Goal: Task Accomplishment & Management: Manage account settings

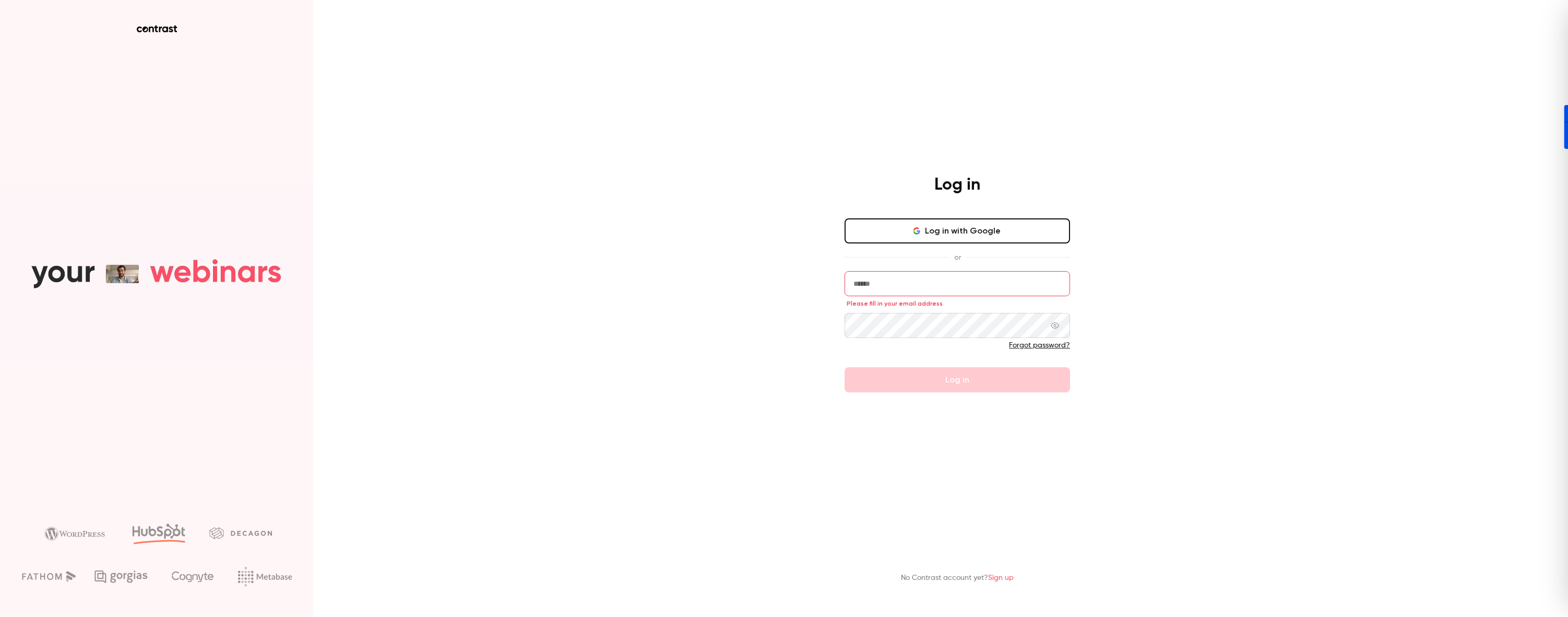
type input "**********"
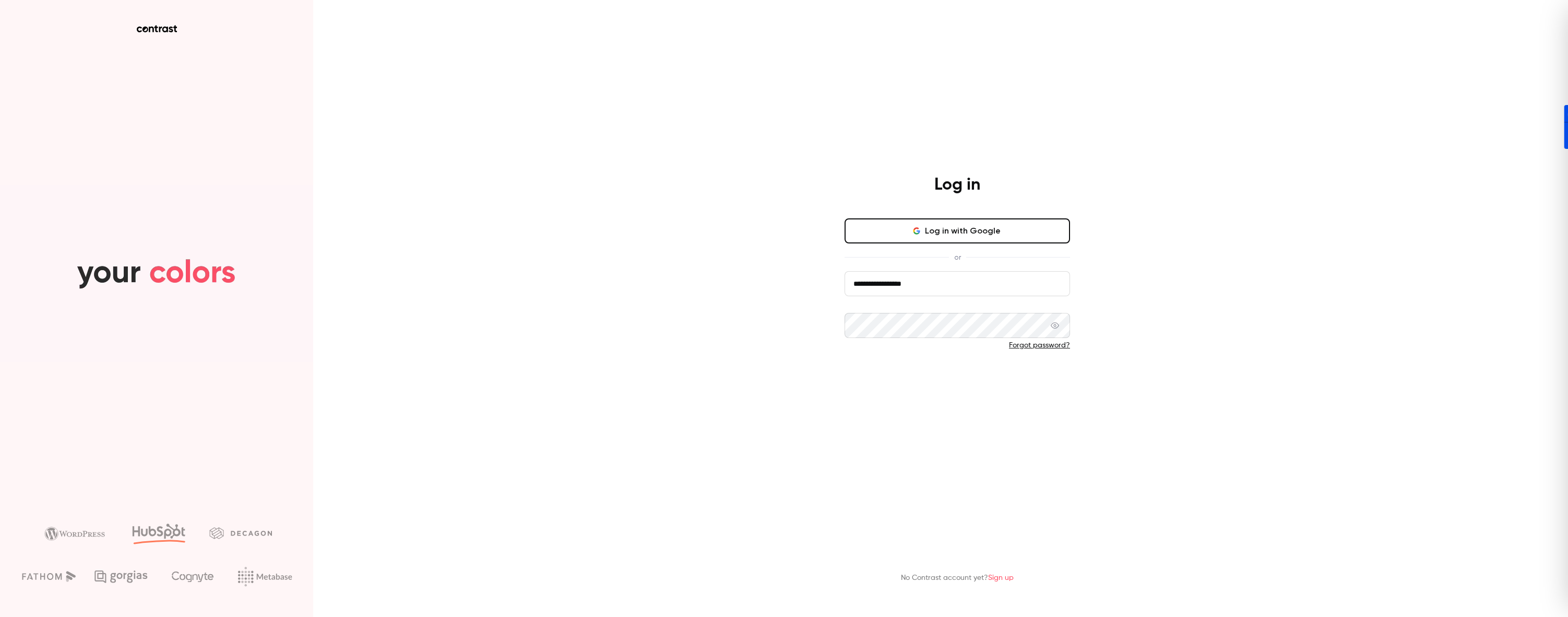
click at [969, 381] on button "Log in" at bounding box center [957, 379] width 225 height 25
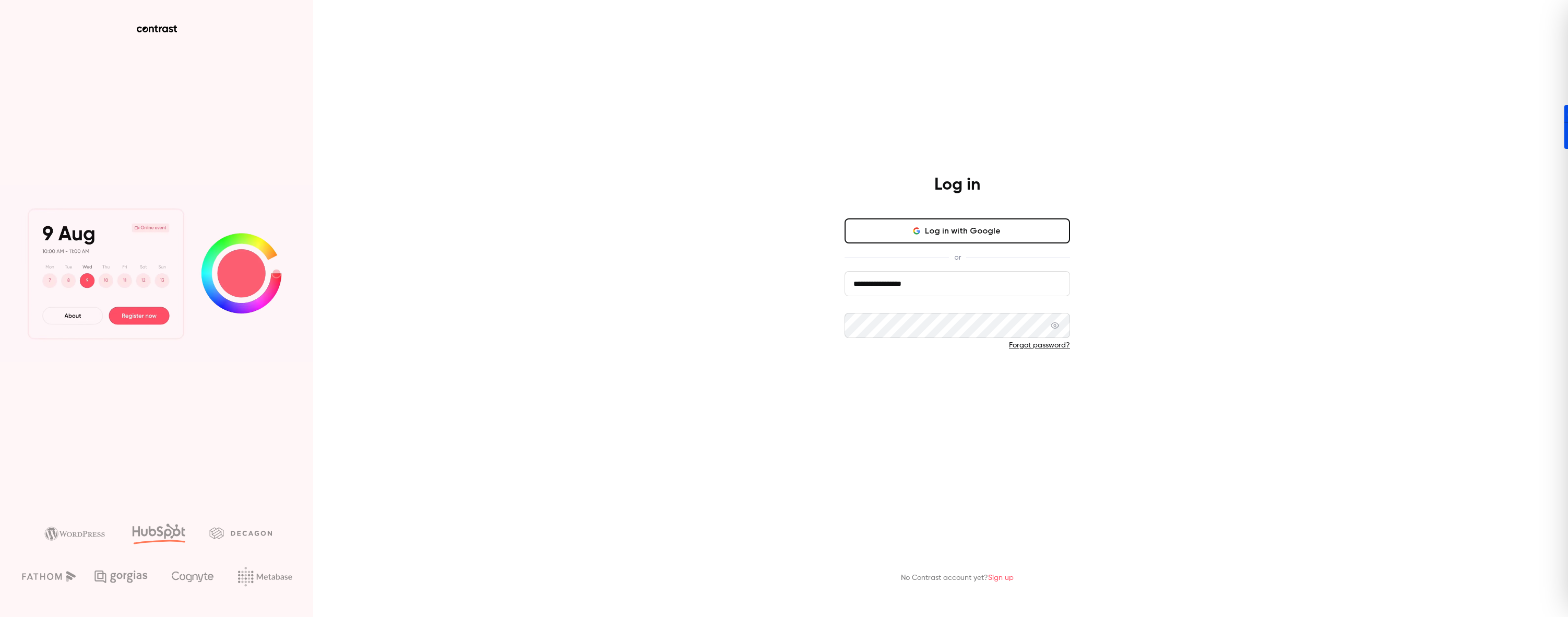
click at [922, 379] on button "Log in" at bounding box center [957, 379] width 225 height 25
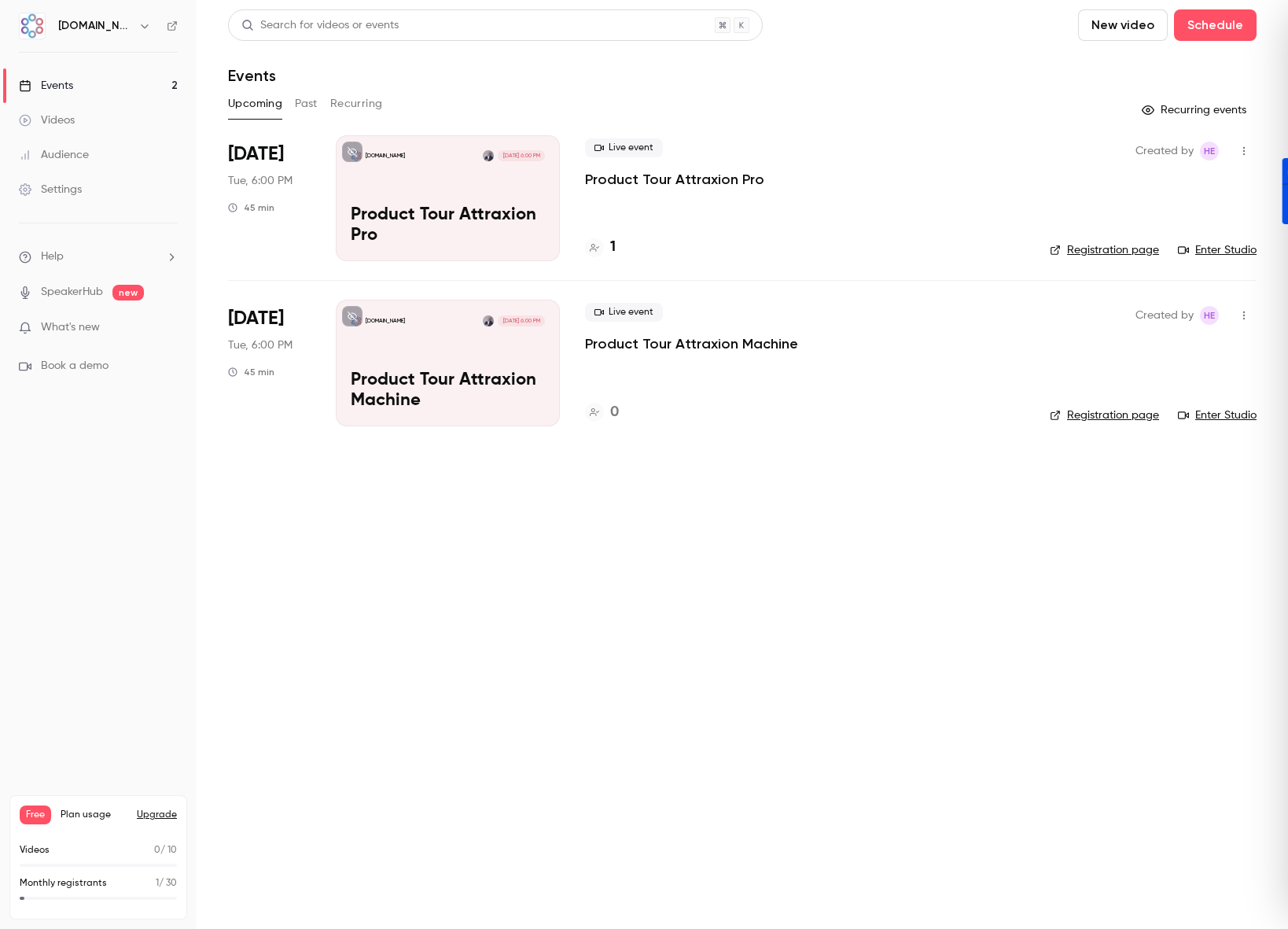
click at [1087, 249] on link "Registration page" at bounding box center [1104, 249] width 109 height 16
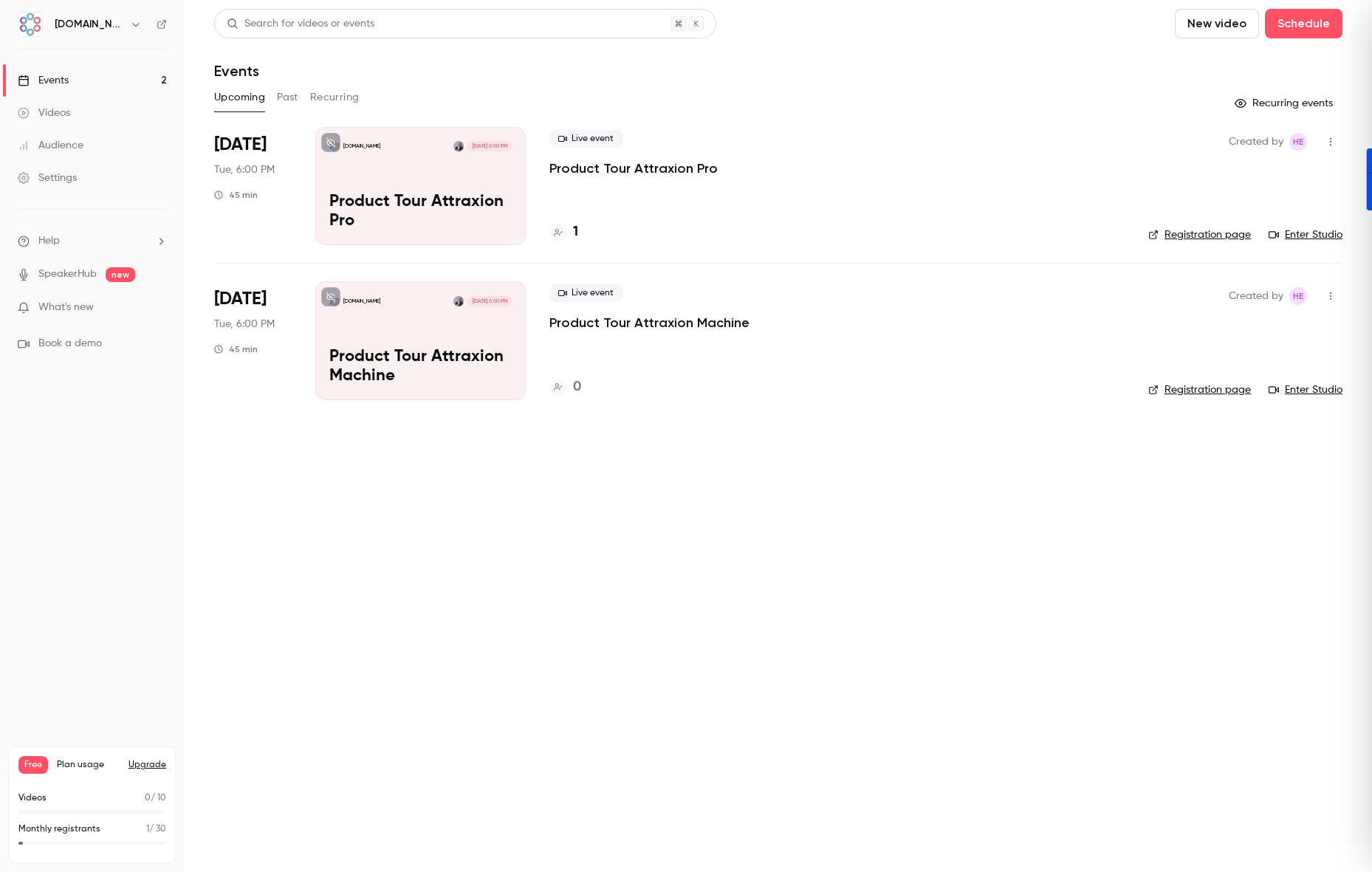
click at [425, 184] on div "[DOMAIN_NAME] [DATE] 6:00 PM Product Tour Attraxion Pro" at bounding box center [420, 185] width 210 height 118
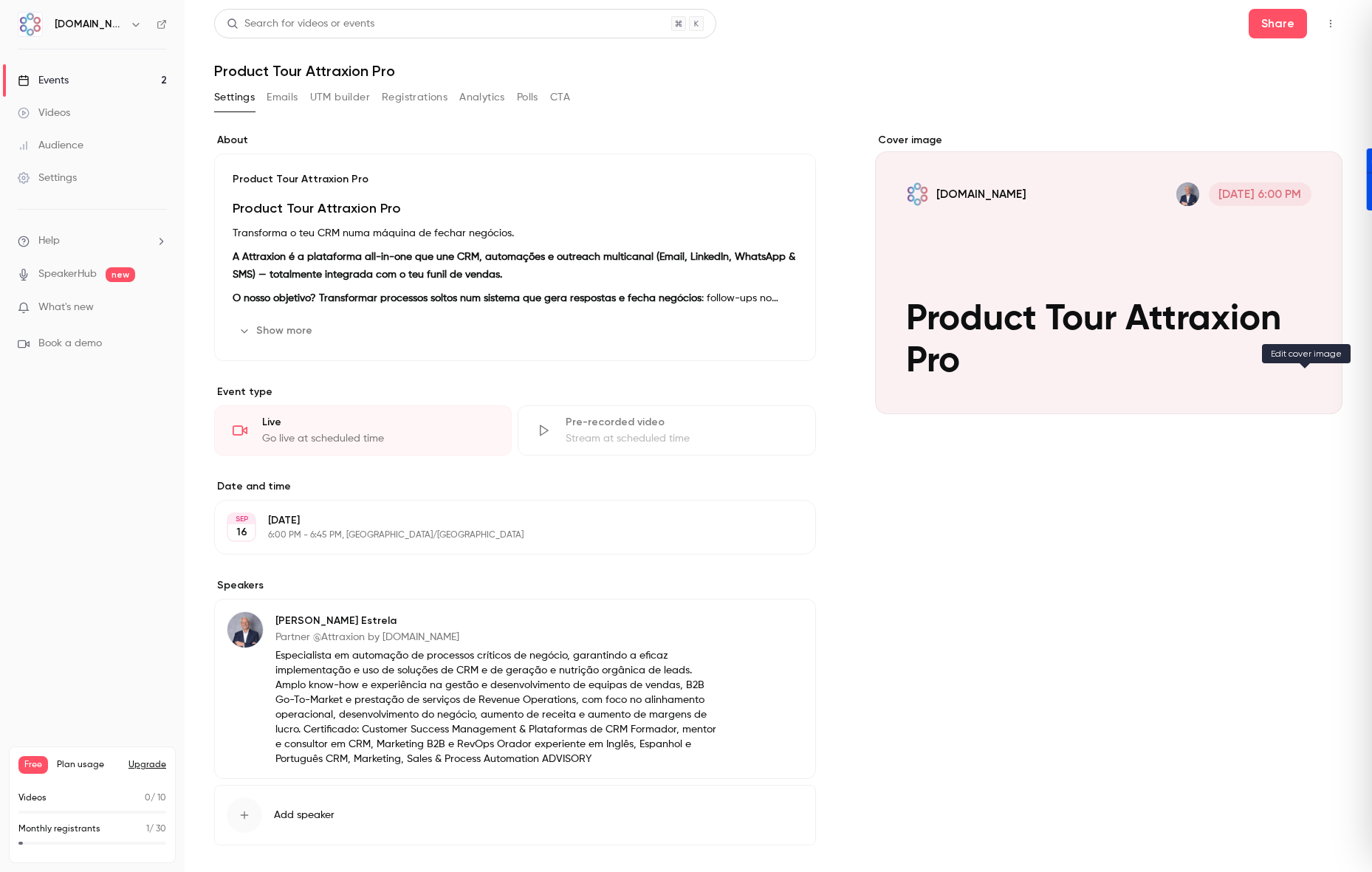
click at [1308, 382] on icon "Cover image" at bounding box center [1316, 387] width 16 height 12
click at [334, 195] on div "Product Tour Attraxion Pro Product Tour Attraxion Pro Transforma o teu CRM numa…" at bounding box center [515, 257] width 602 height 207
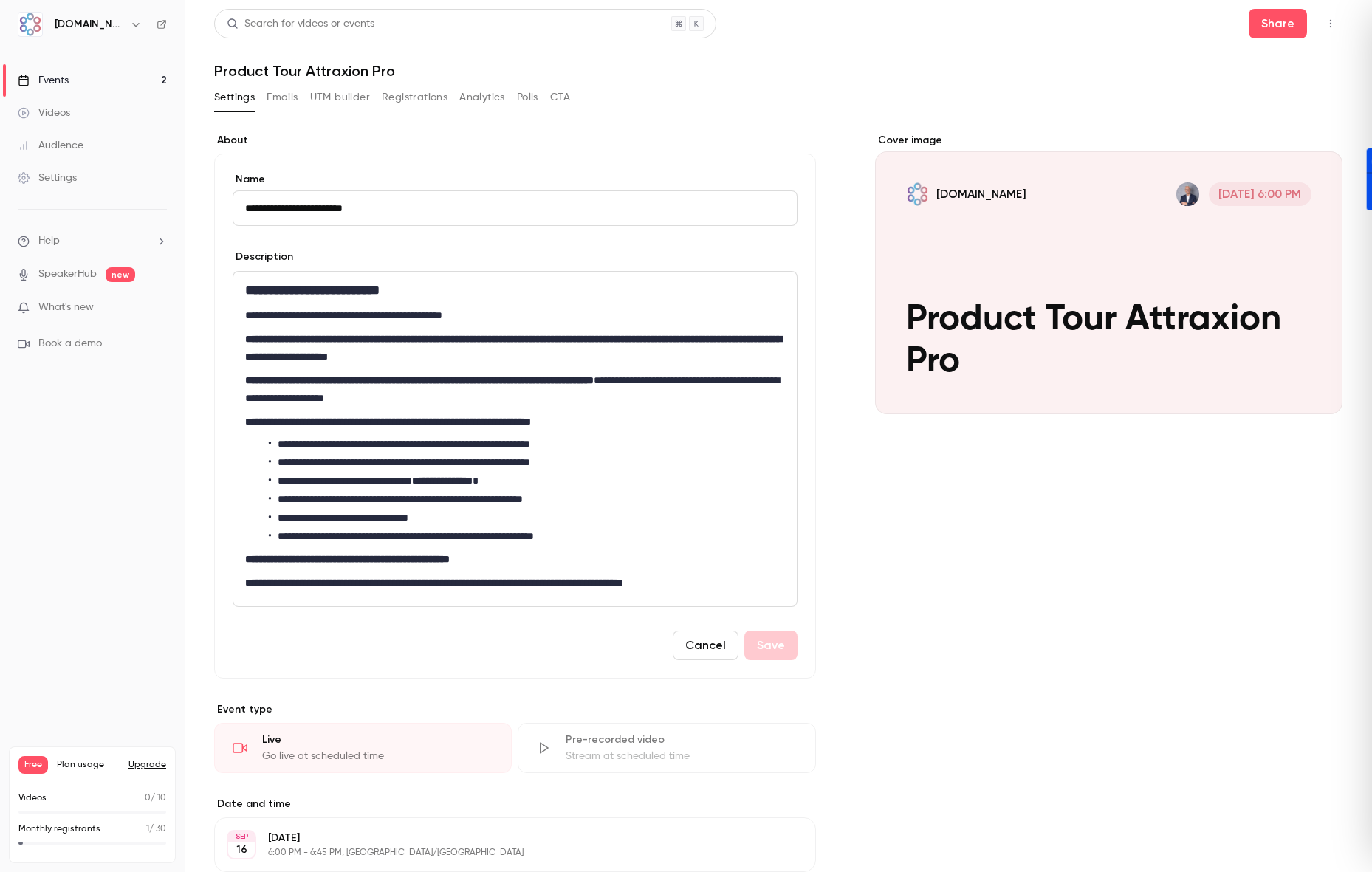
drag, startPoint x: 392, startPoint y: 207, endPoint x: 58, endPoint y: 231, distance: 334.9
click at [58, 231] on div "**********" at bounding box center [686, 436] width 1372 height 872
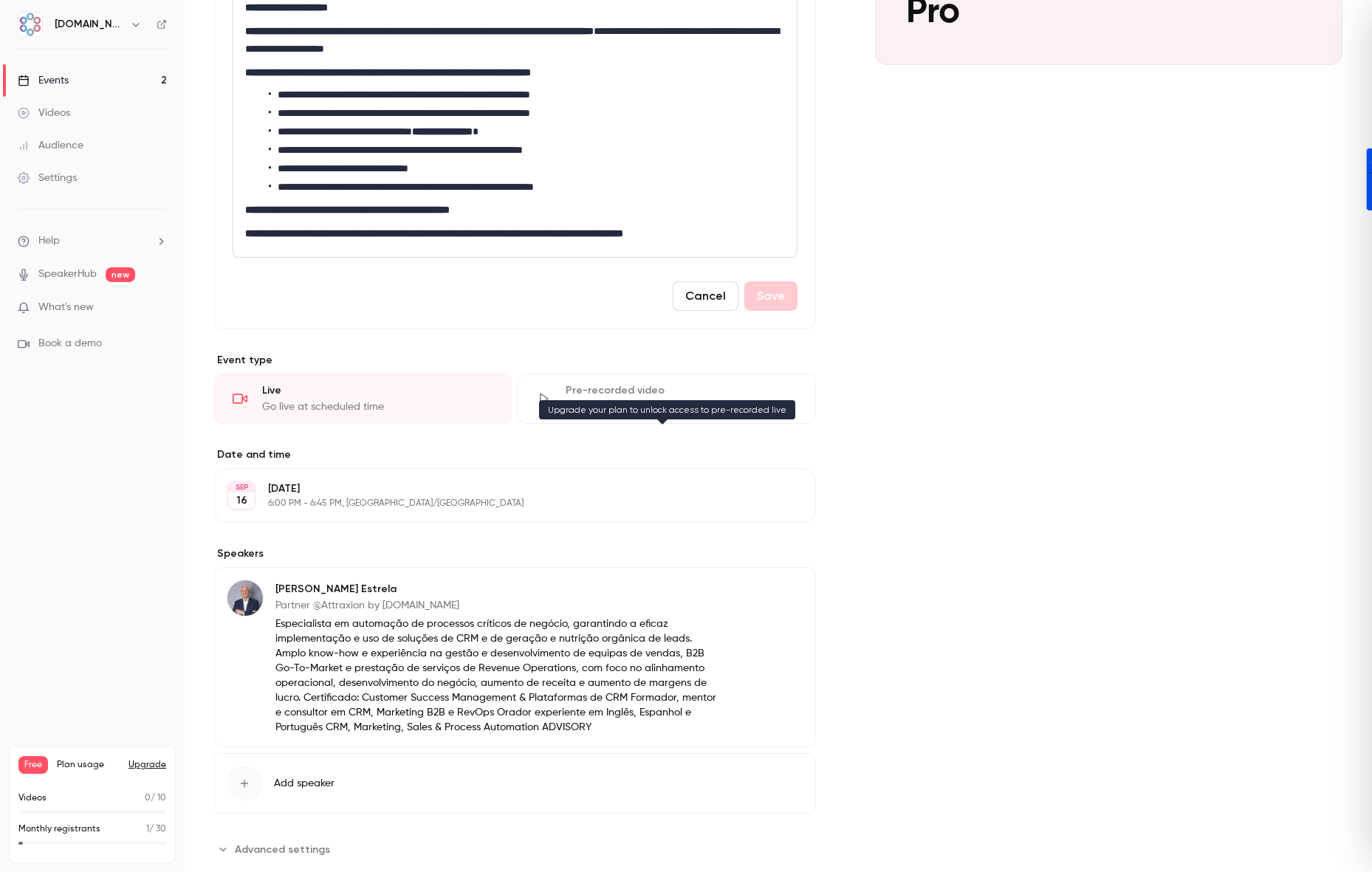
scroll to position [382, 0]
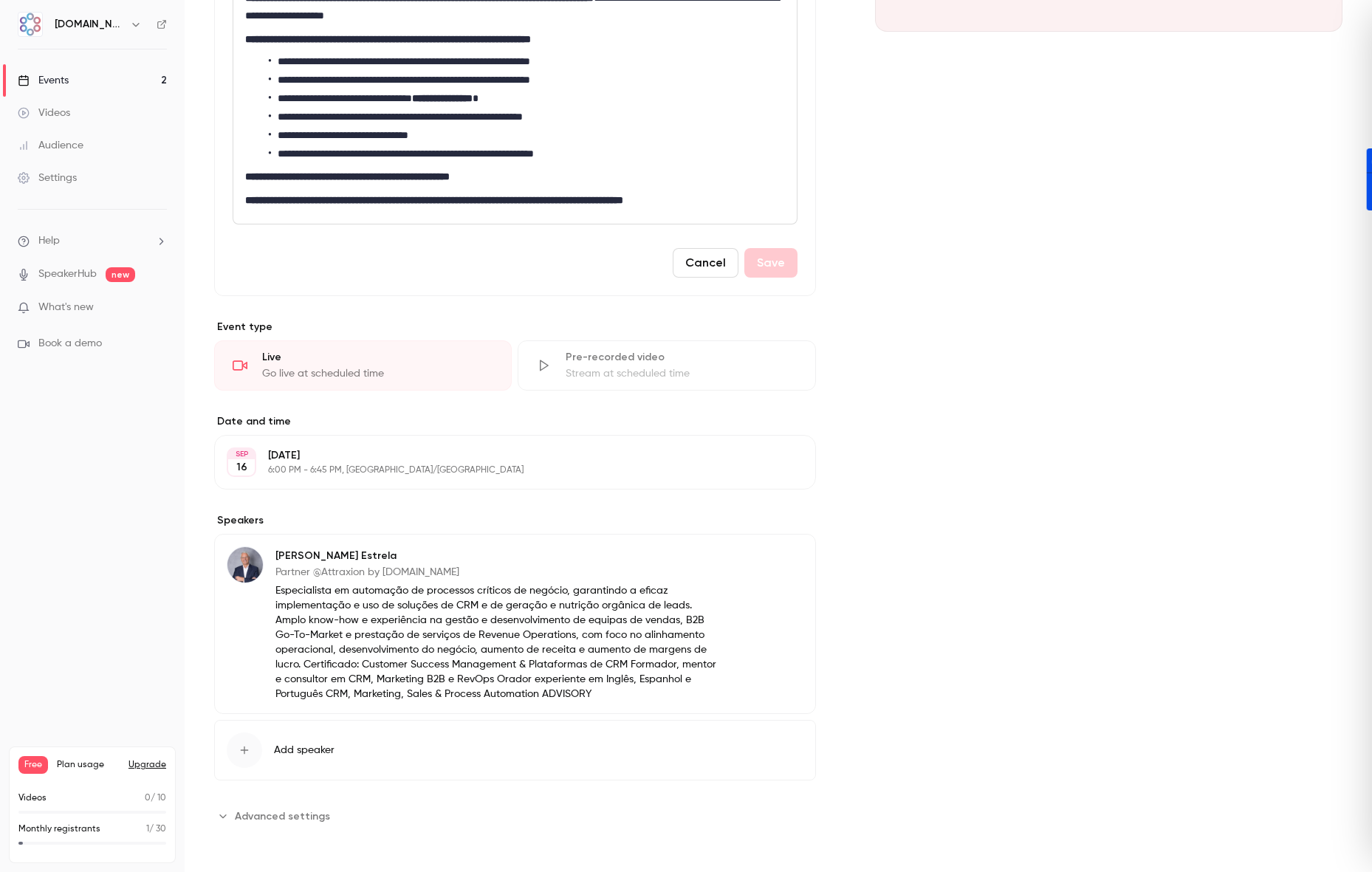
click at [272, 809] on span "Advanced settings" at bounding box center [282, 816] width 96 height 15
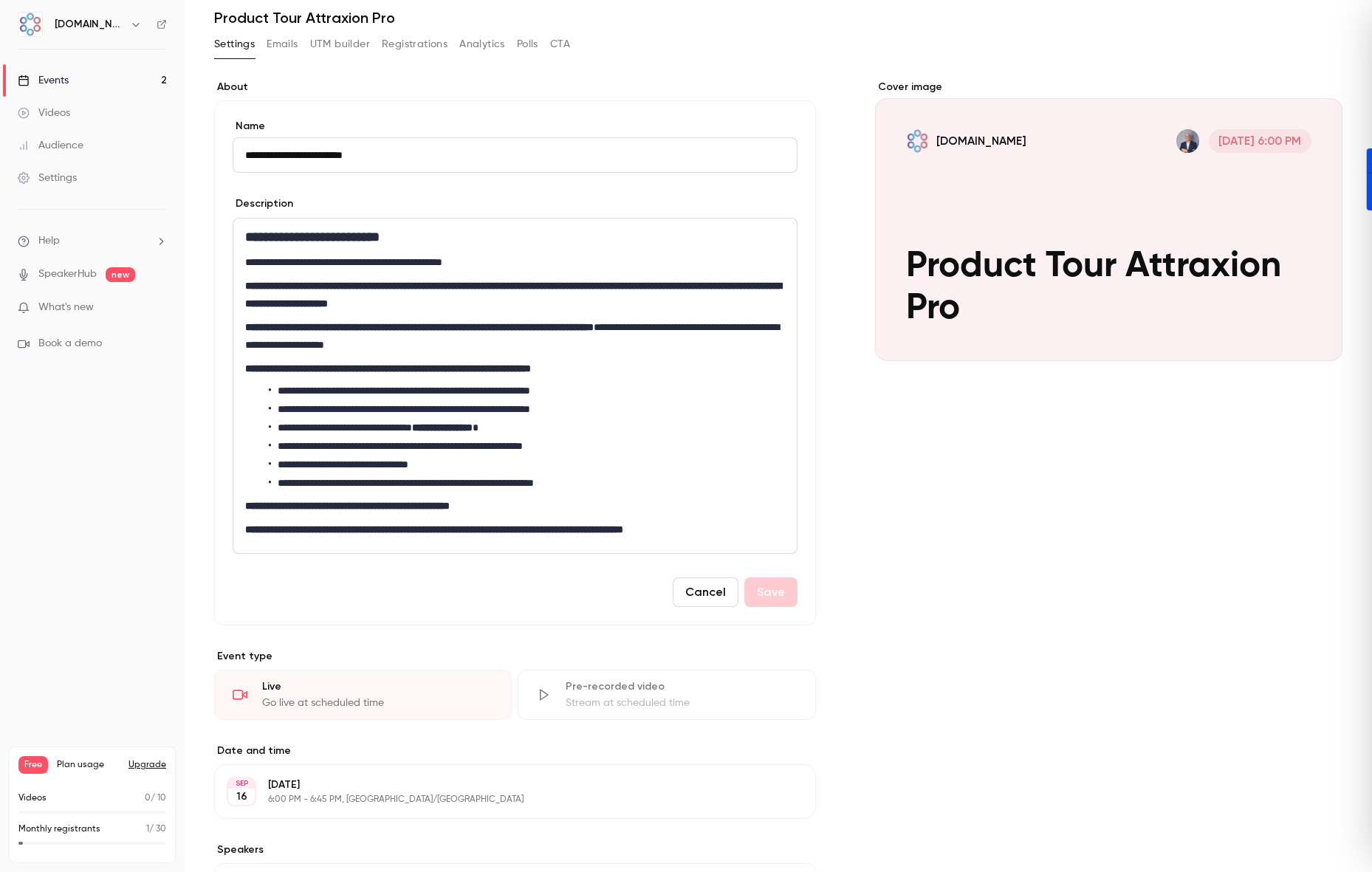
scroll to position [0, 0]
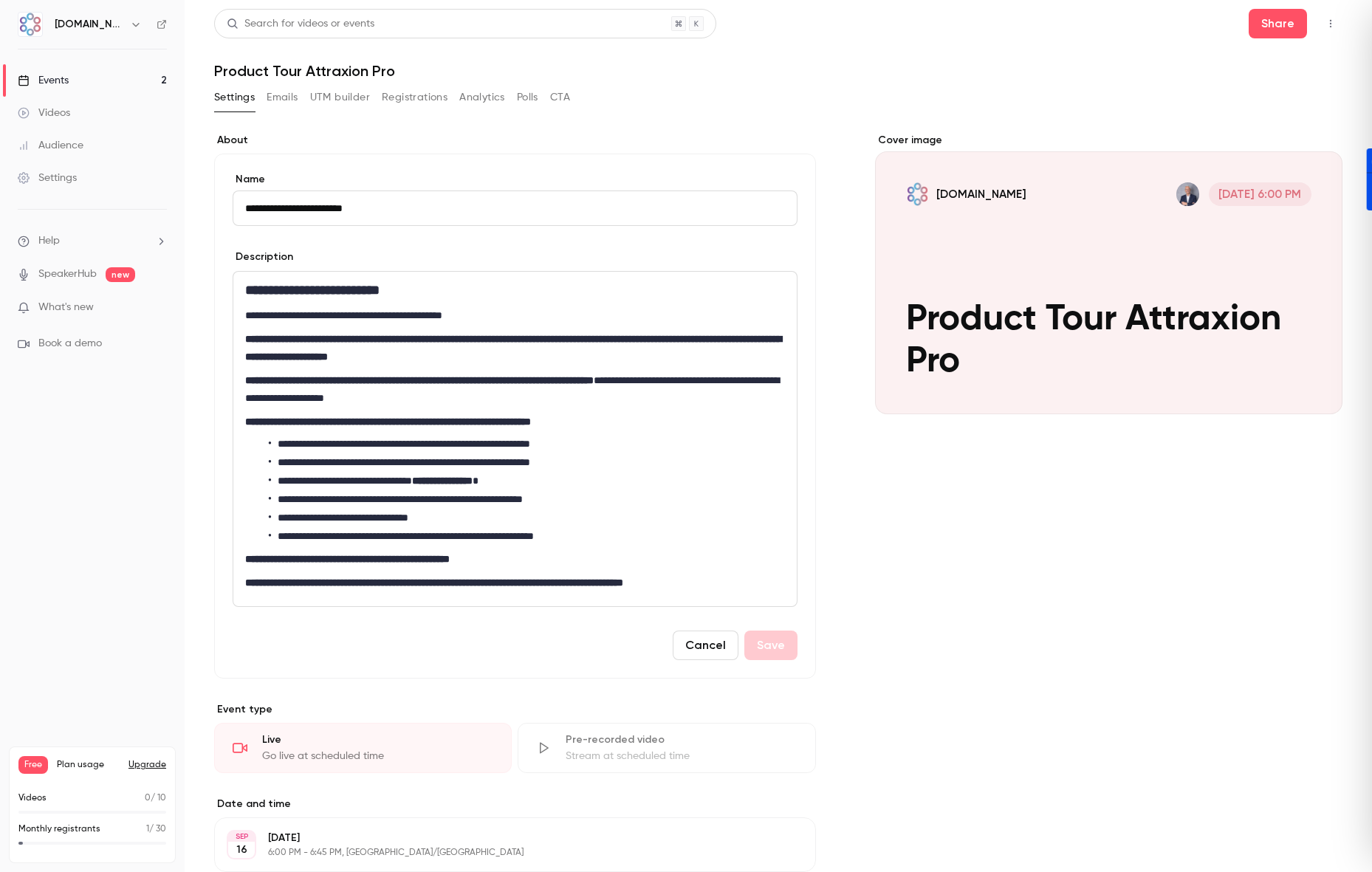
click at [275, 97] on button "Emails" at bounding box center [282, 96] width 31 height 23
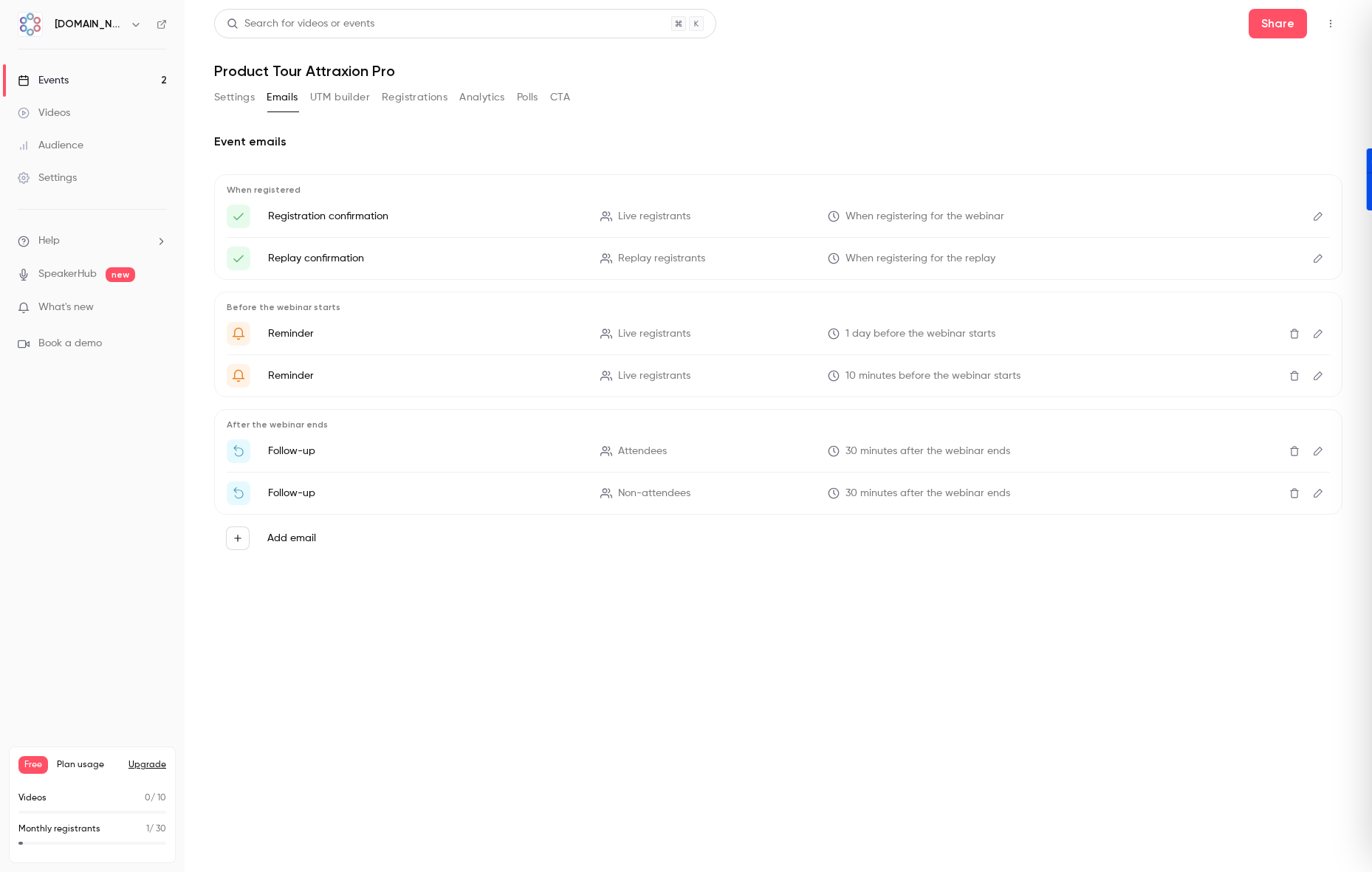
click at [739, 665] on main "Search for videos or events Share Product Tour Attraxion Pro Settings Emails UT…" at bounding box center [778, 436] width 1188 height 872
click at [1328, 22] on icon "button" at bounding box center [1331, 23] width 12 height 10
click at [954, 88] on div at bounding box center [686, 436] width 1372 height 872
click at [341, 99] on button "UTM builder" at bounding box center [339, 96] width 59 height 23
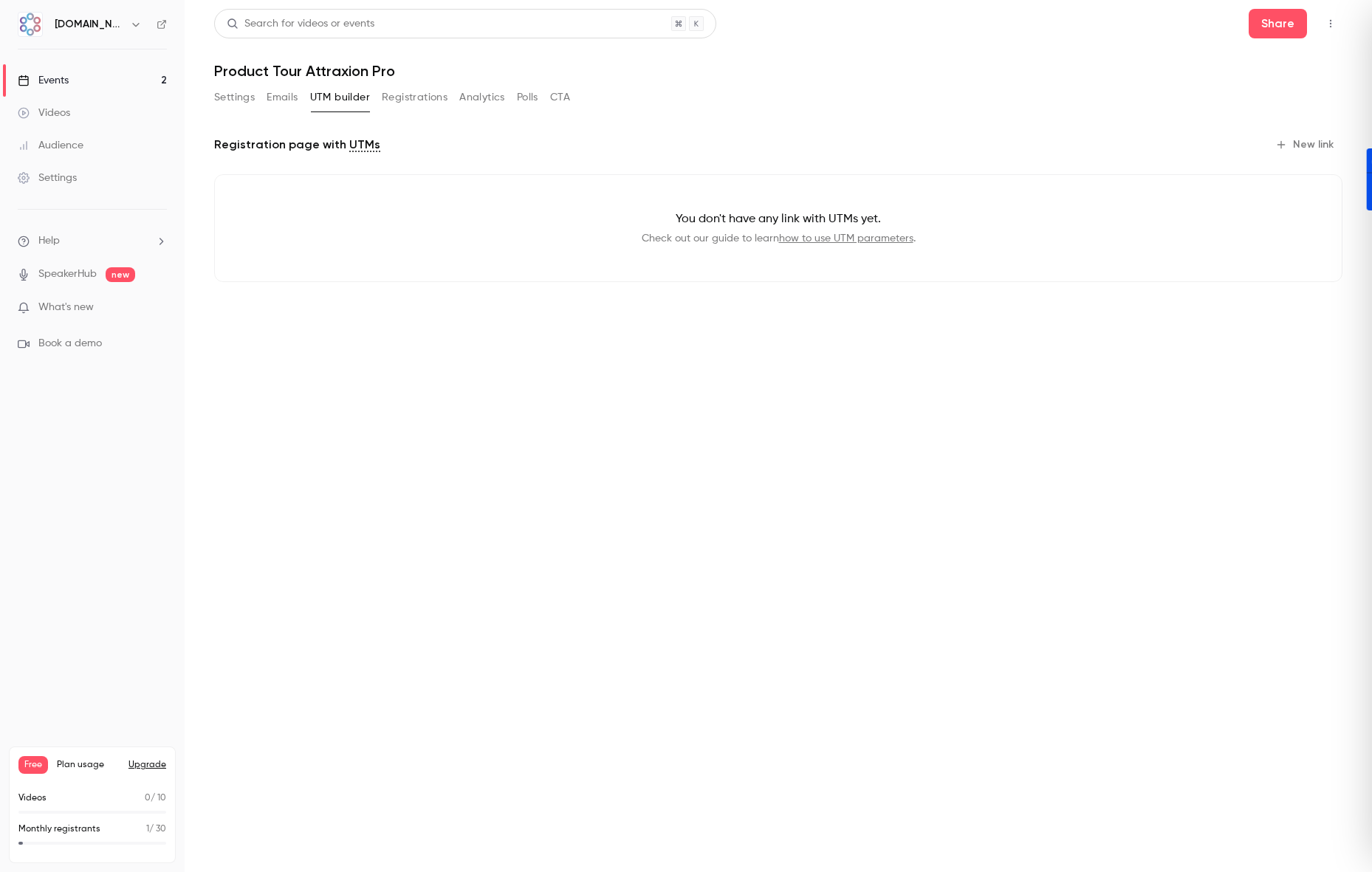
click at [407, 97] on button "Registrations" at bounding box center [414, 96] width 65 height 23
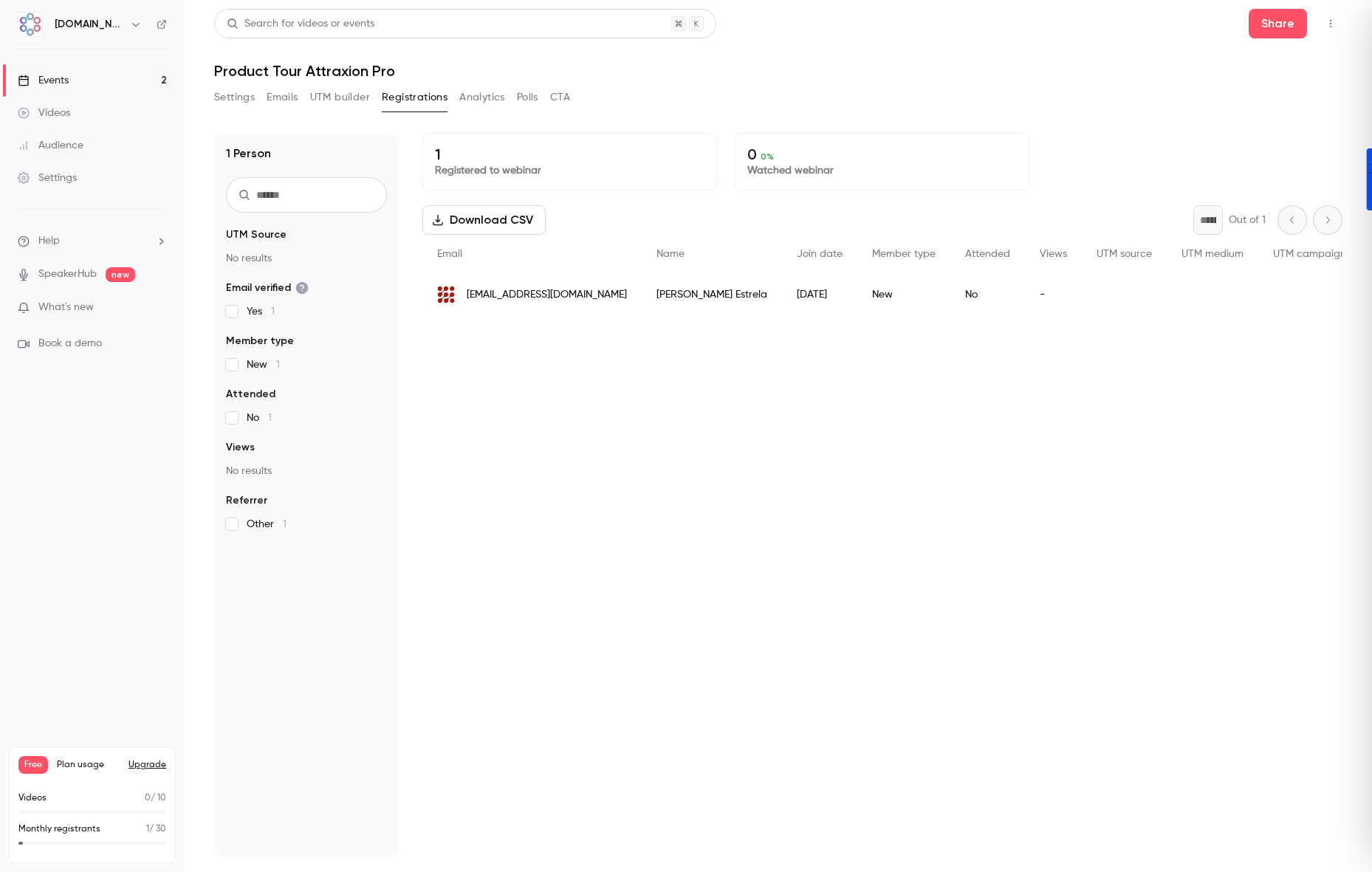
click at [358, 101] on button "UTM builder" at bounding box center [339, 96] width 59 height 23
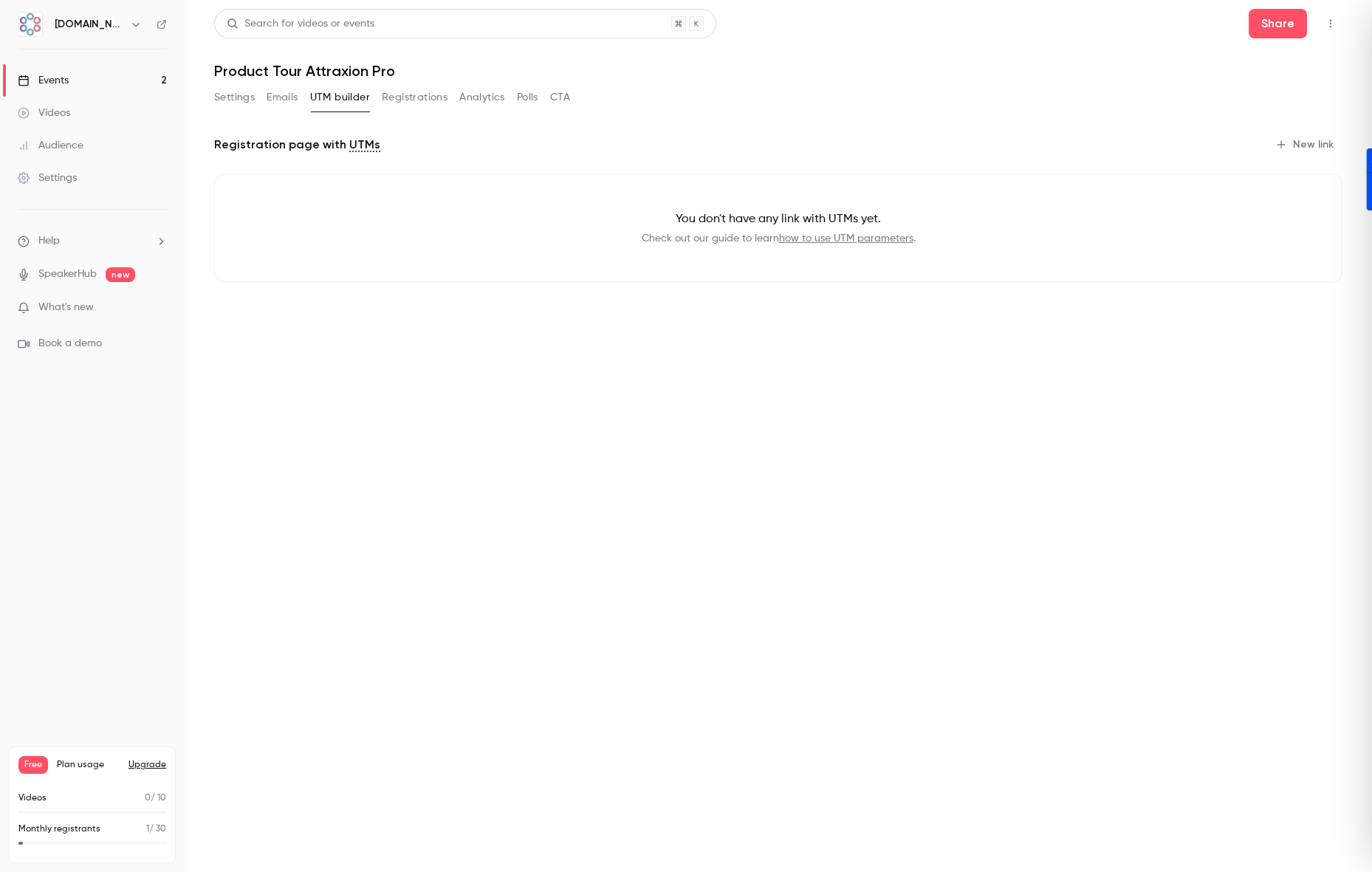
click at [821, 239] on link "how to use UTM parameters" at bounding box center [847, 238] width 134 height 10
click at [1306, 145] on button "New link" at bounding box center [1306, 144] width 73 height 23
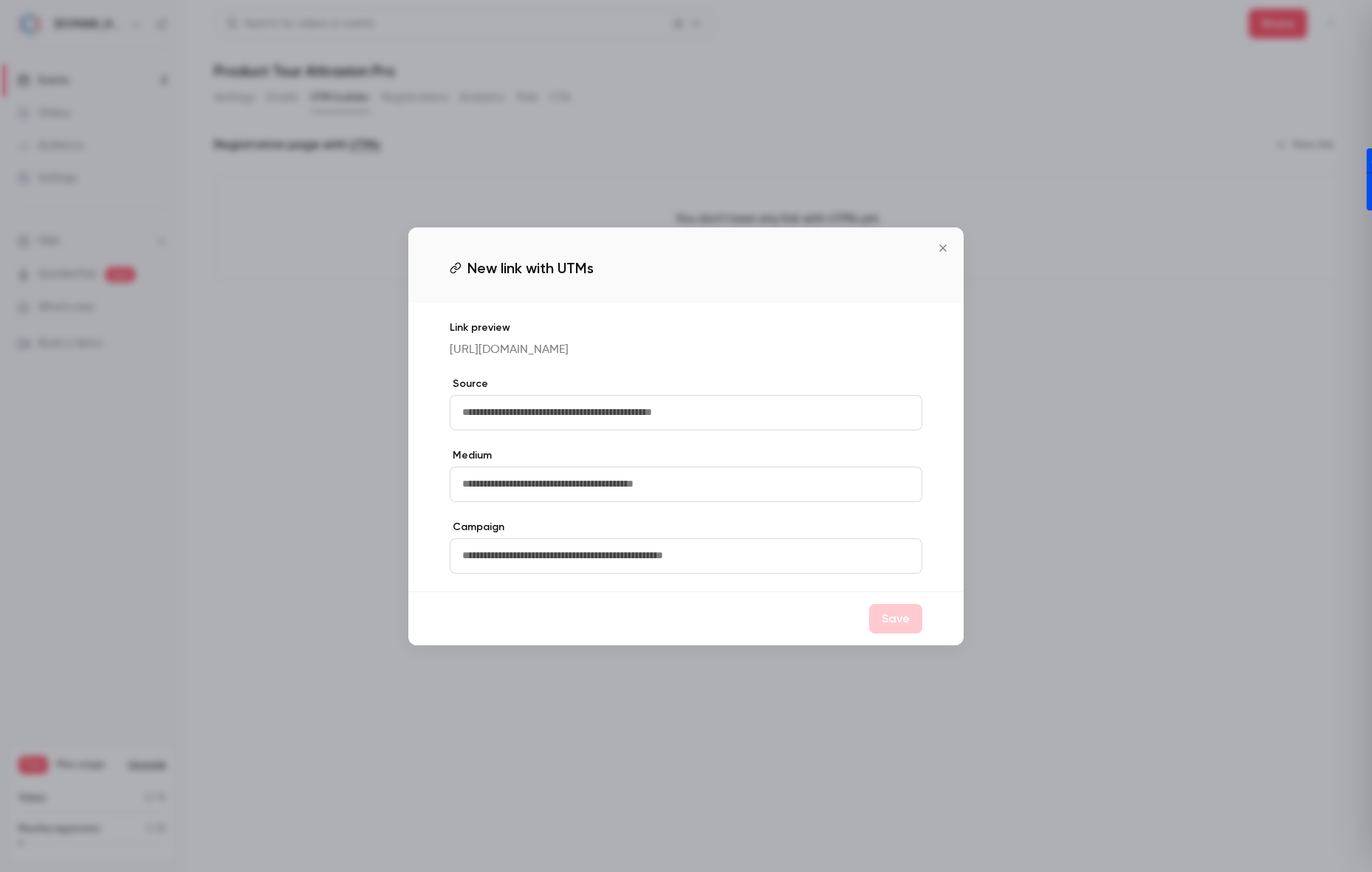
click at [944, 247] on icon "Close" at bounding box center [943, 248] width 7 height 7
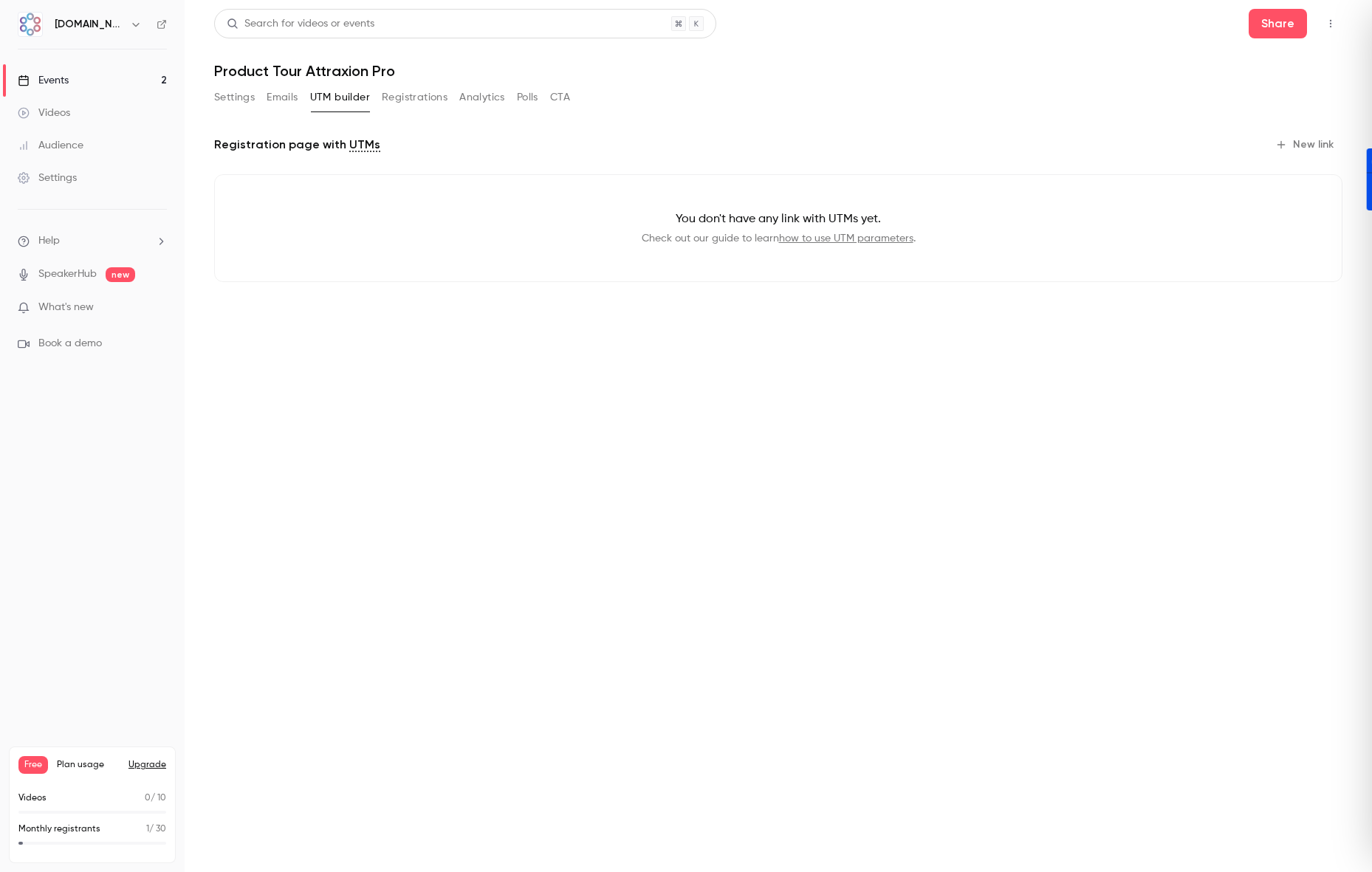
click at [490, 99] on button "Analytics" at bounding box center [481, 96] width 46 height 23
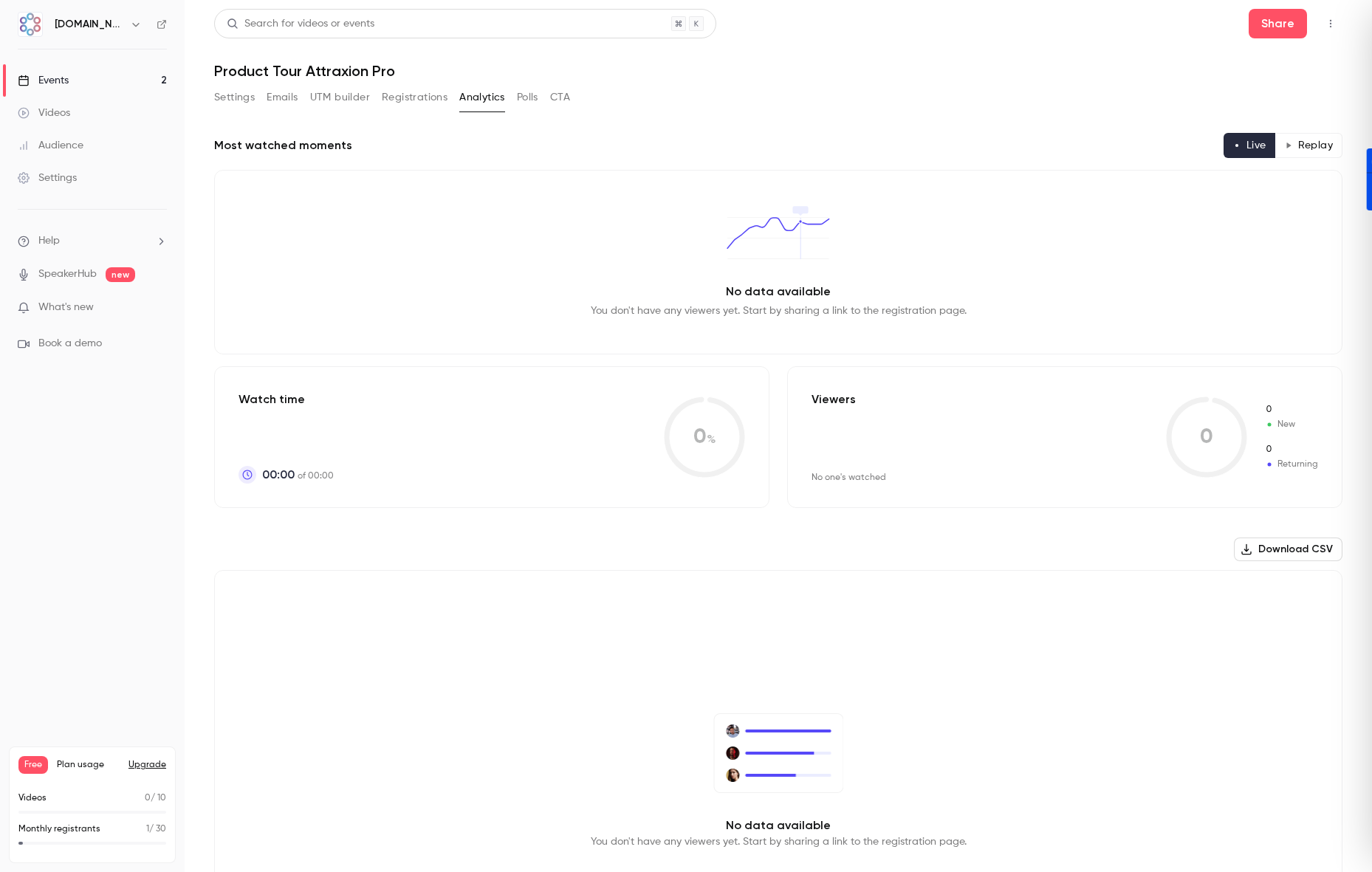
click at [519, 93] on button "Polls" at bounding box center [527, 96] width 22 height 23
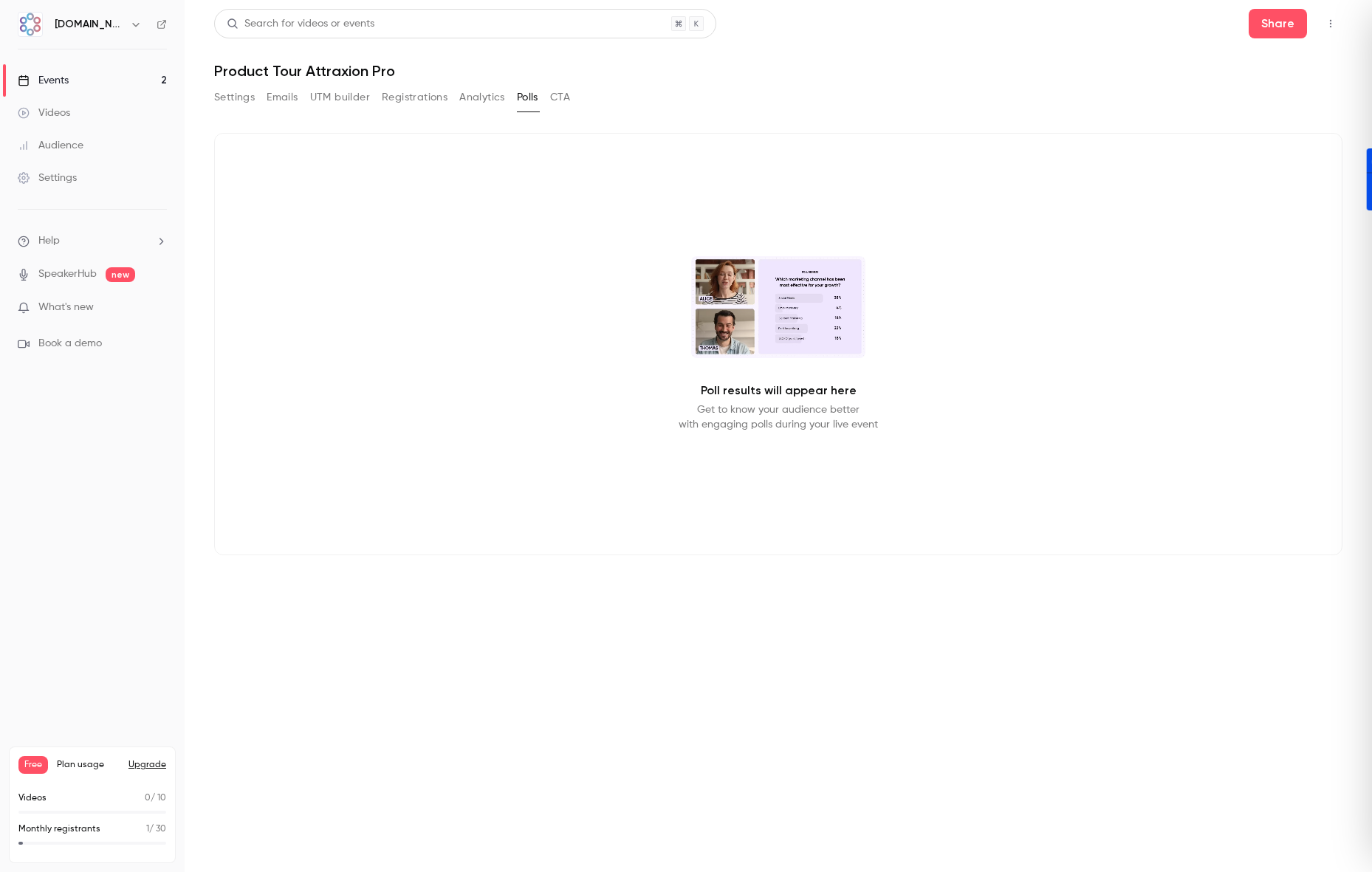
click at [562, 97] on button "CTA" at bounding box center [560, 96] width 20 height 23
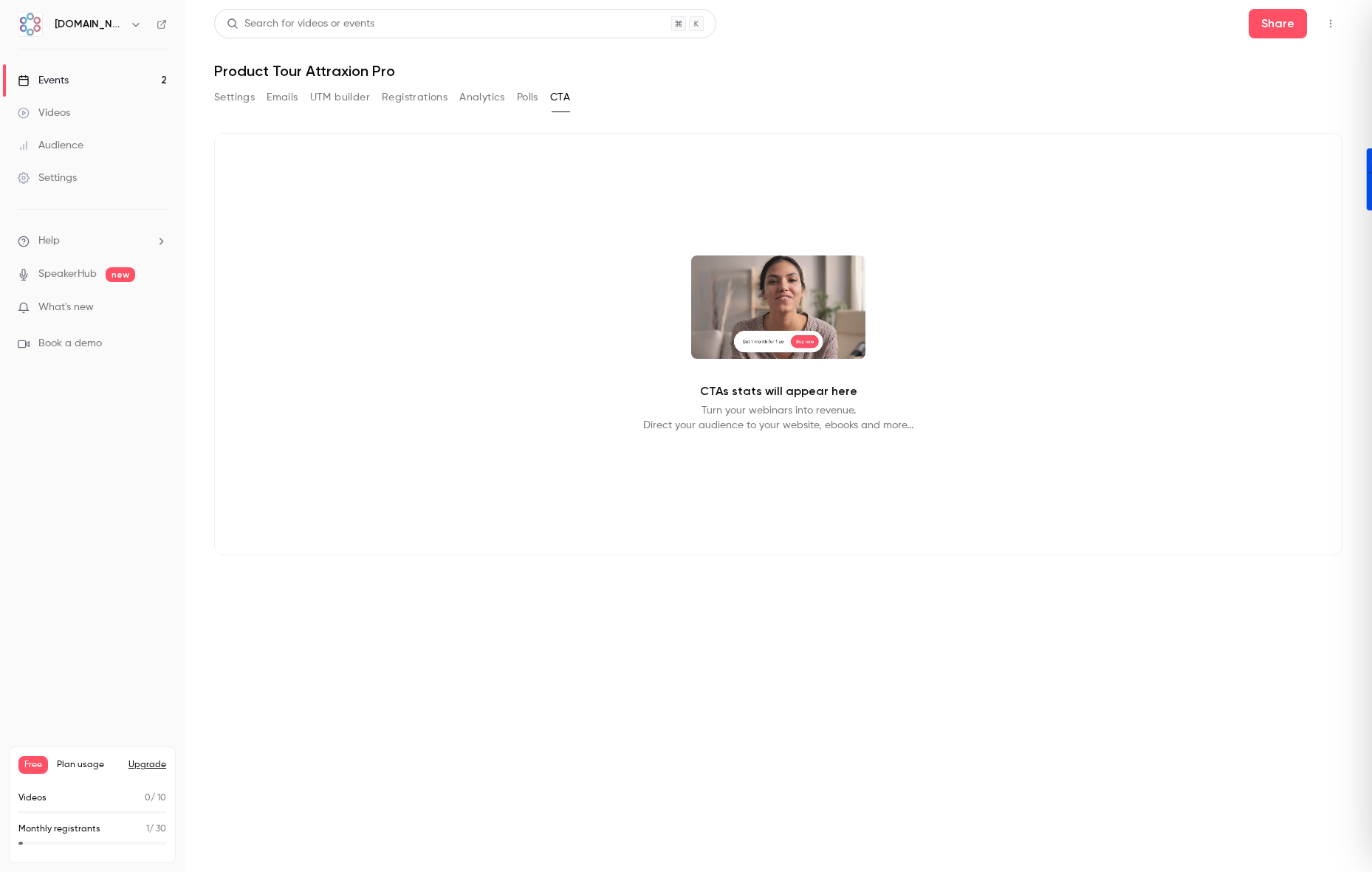
click at [744, 348] on video at bounding box center [779, 307] width 174 height 103
click at [811, 303] on video at bounding box center [779, 307] width 174 height 103
click at [789, 415] on p "Turn your webinars into revenue. Direct your audience to your website, ebooks a…" at bounding box center [779, 417] width 270 height 29
click at [706, 306] on video at bounding box center [779, 307] width 174 height 103
click at [811, 288] on video at bounding box center [779, 307] width 174 height 103
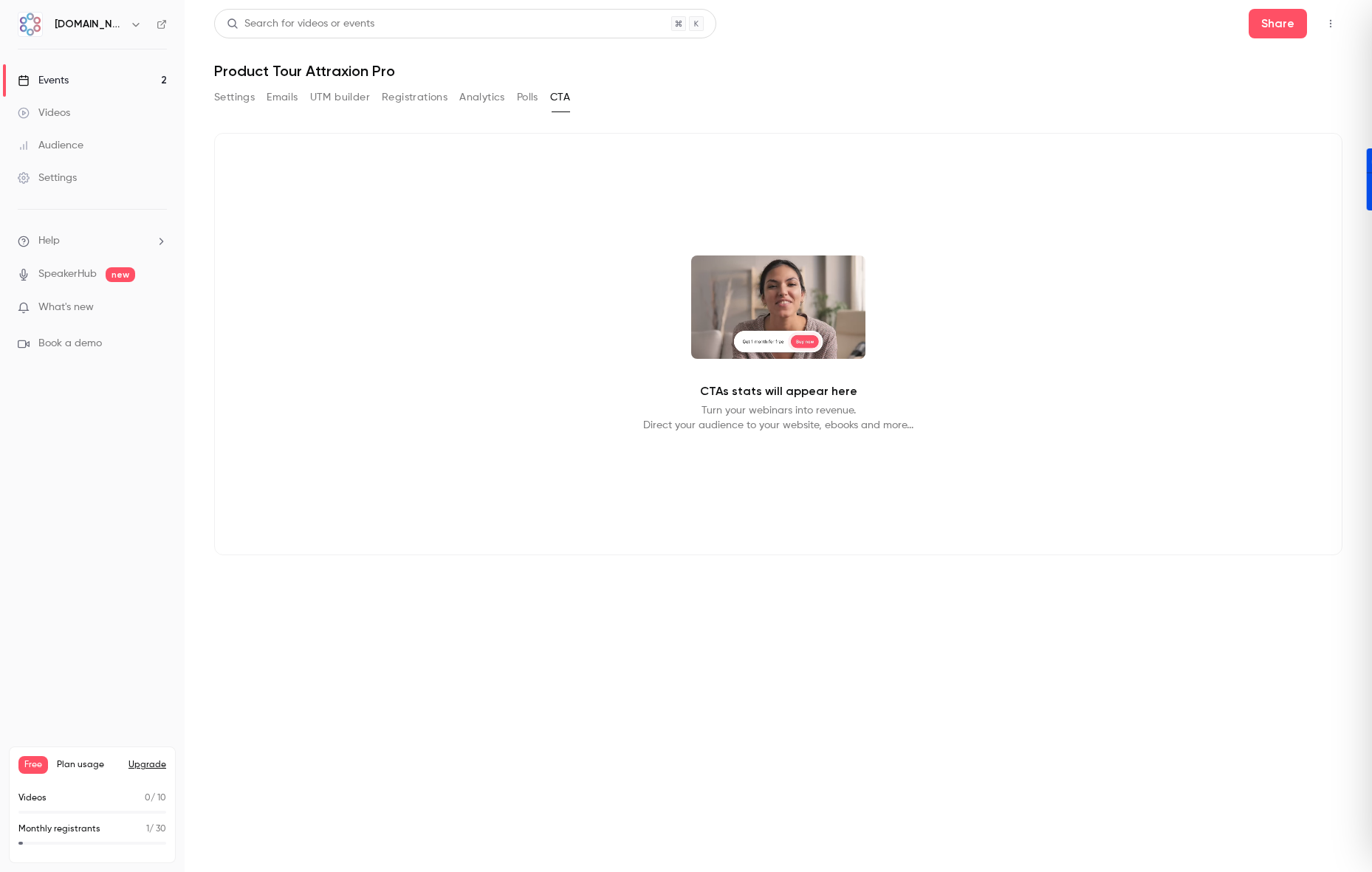
click at [853, 401] on div "CTAs stats will appear here Turn your webinars into revenue. Direct your audien…" at bounding box center [779, 343] width 1128 height 423
click at [904, 417] on p "Turn your webinars into revenue. Direct your audience to your website, ebooks a…" at bounding box center [779, 417] width 270 height 29
click at [907, 424] on p "Turn your webinars into revenue. Direct your audience to your website, ebooks a…" at bounding box center [779, 417] width 270 height 29
click at [537, 95] on button "Polls" at bounding box center [527, 96] width 22 height 23
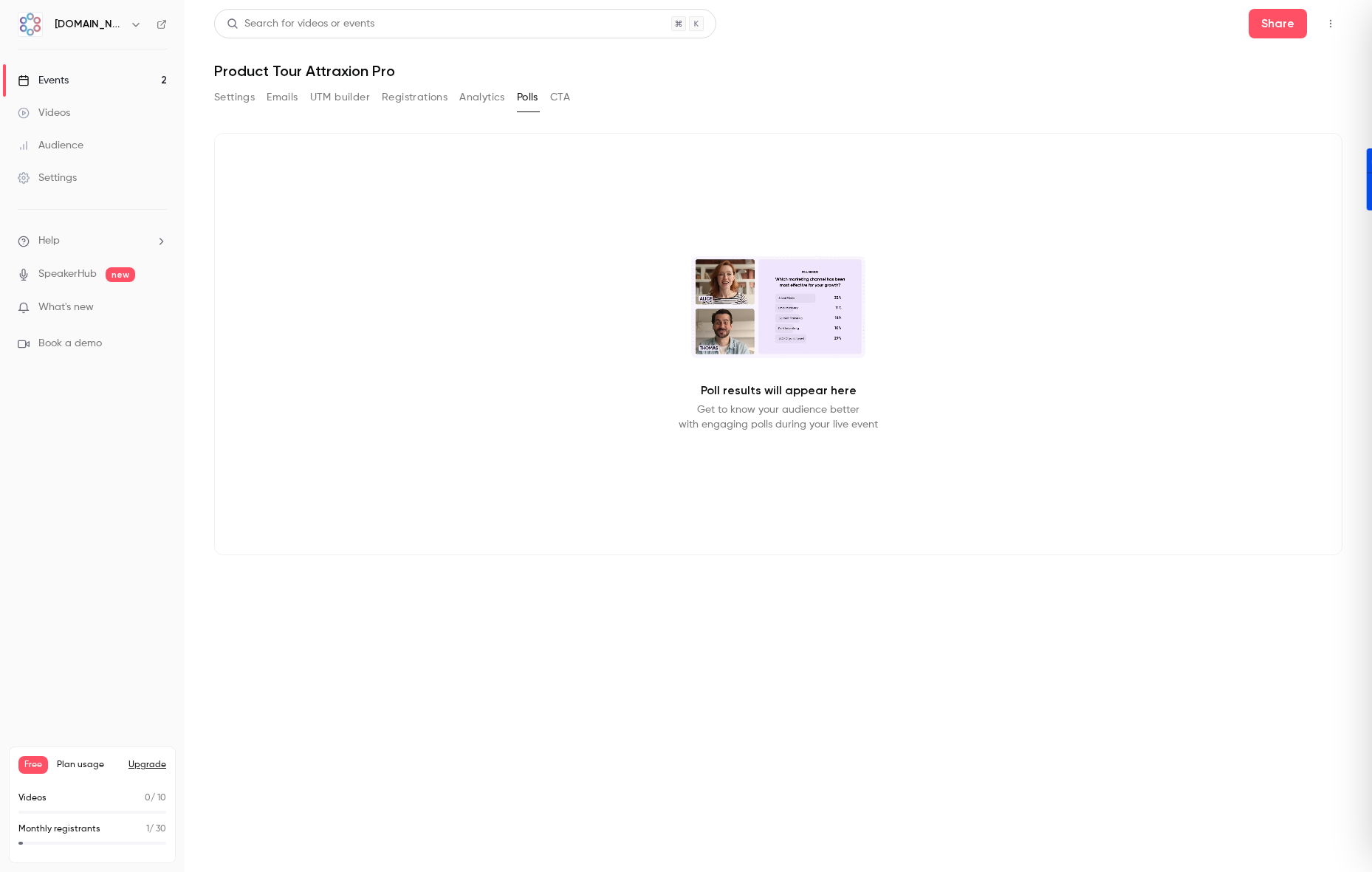
click at [780, 382] on p "Poll results will appear here" at bounding box center [779, 390] width 156 height 18
click at [784, 352] on div "Poll results will appear here Get to know your audience better with engaging po…" at bounding box center [779, 343] width 1128 height 423
click at [785, 285] on video at bounding box center [779, 307] width 174 height 102
click at [478, 95] on button "Analytics" at bounding box center [481, 96] width 46 height 23
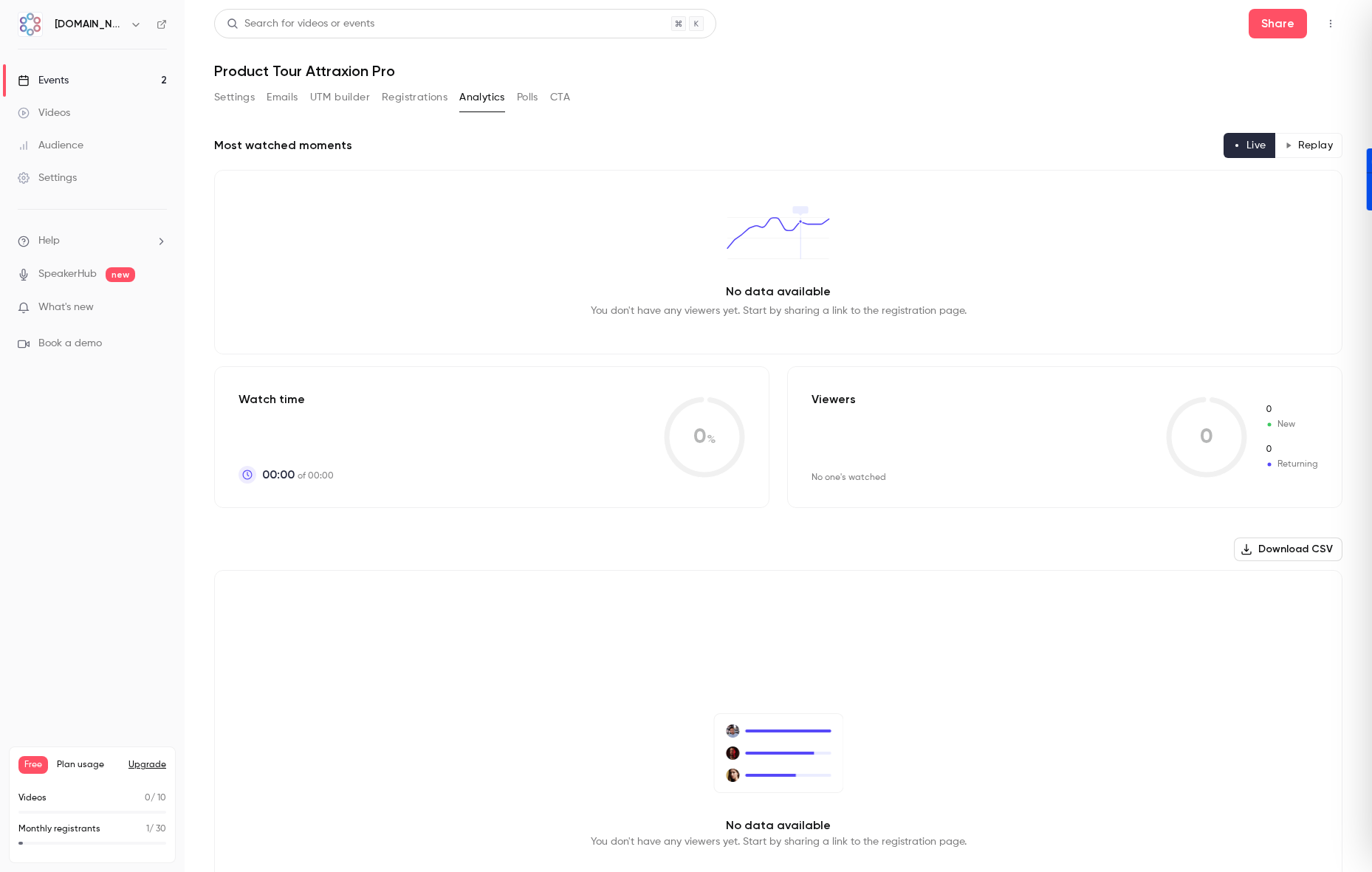
click at [413, 95] on button "Registrations" at bounding box center [414, 96] width 65 height 23
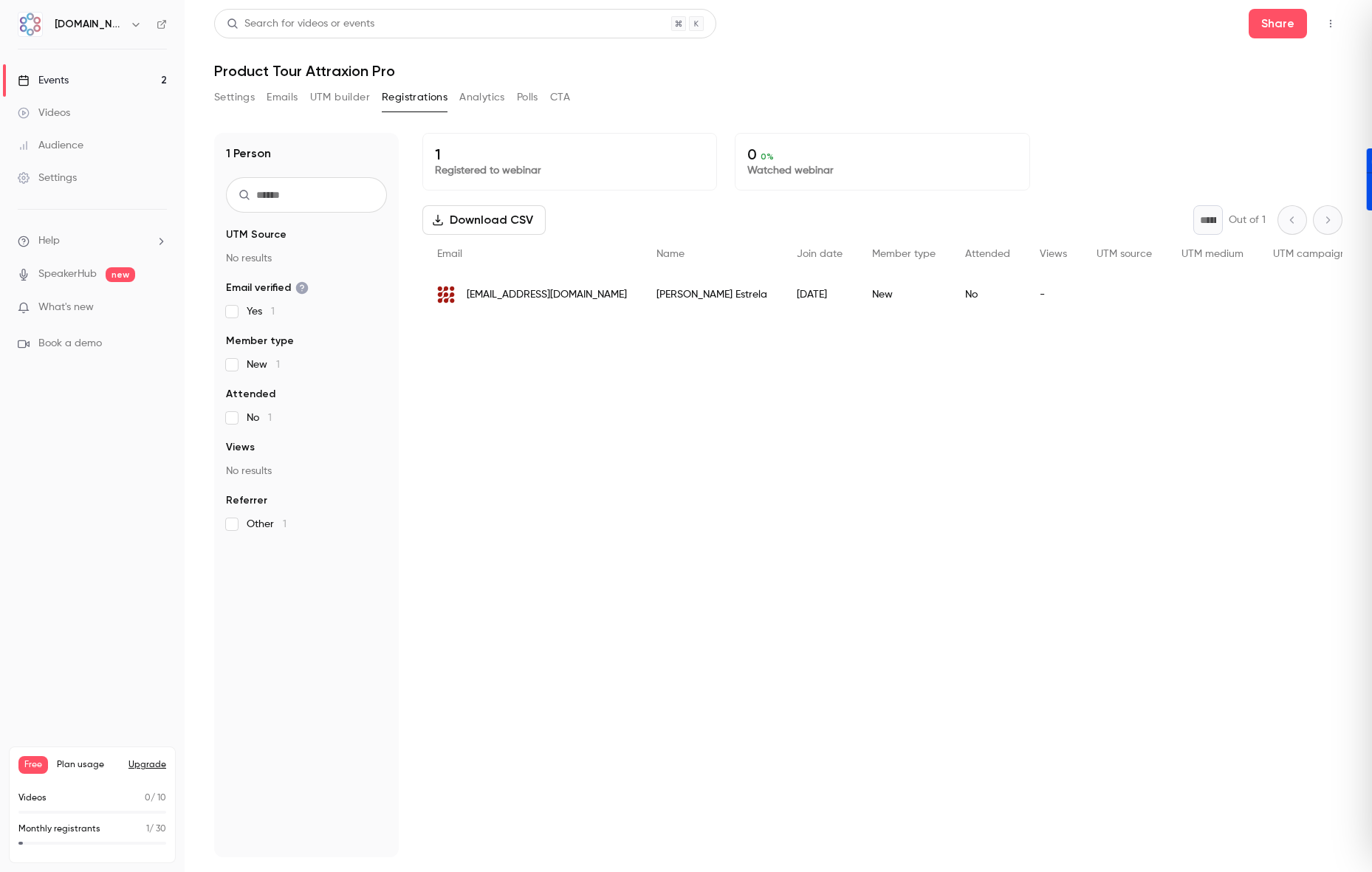
click at [367, 99] on button "UTM builder" at bounding box center [339, 96] width 59 height 23
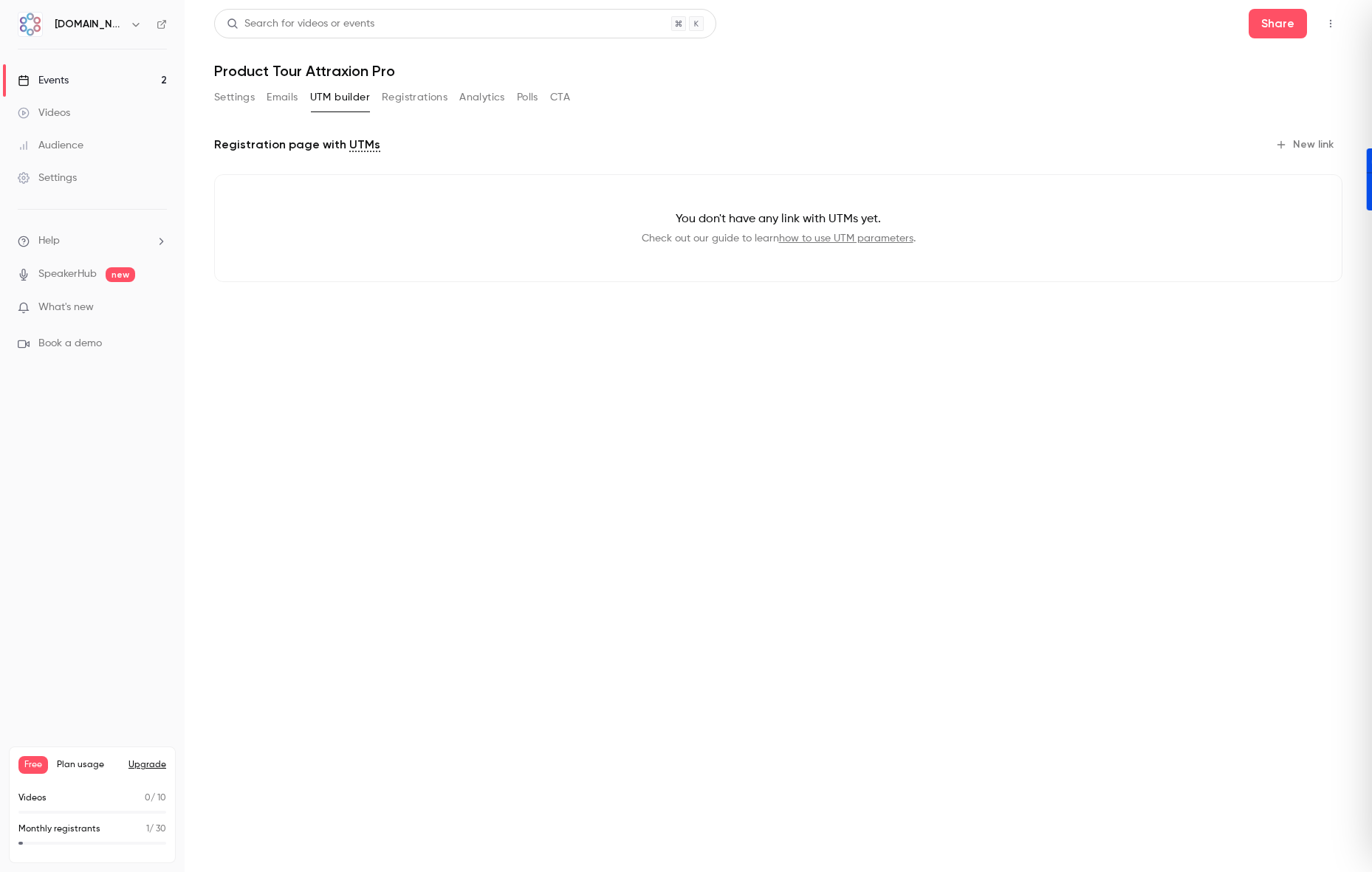
click at [277, 96] on button "Emails" at bounding box center [282, 96] width 31 height 23
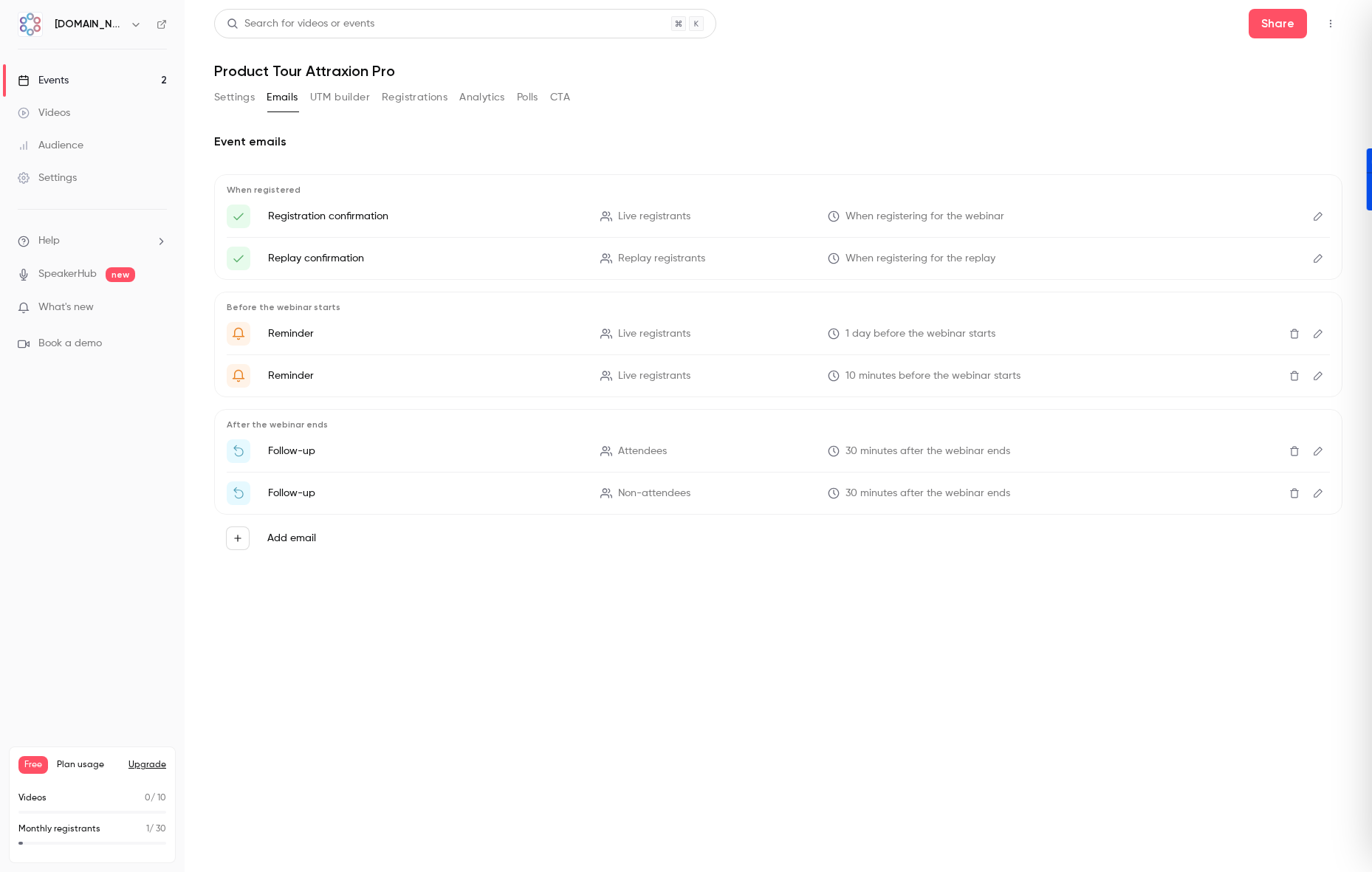
click at [238, 96] on button "Settings" at bounding box center [234, 96] width 40 height 23
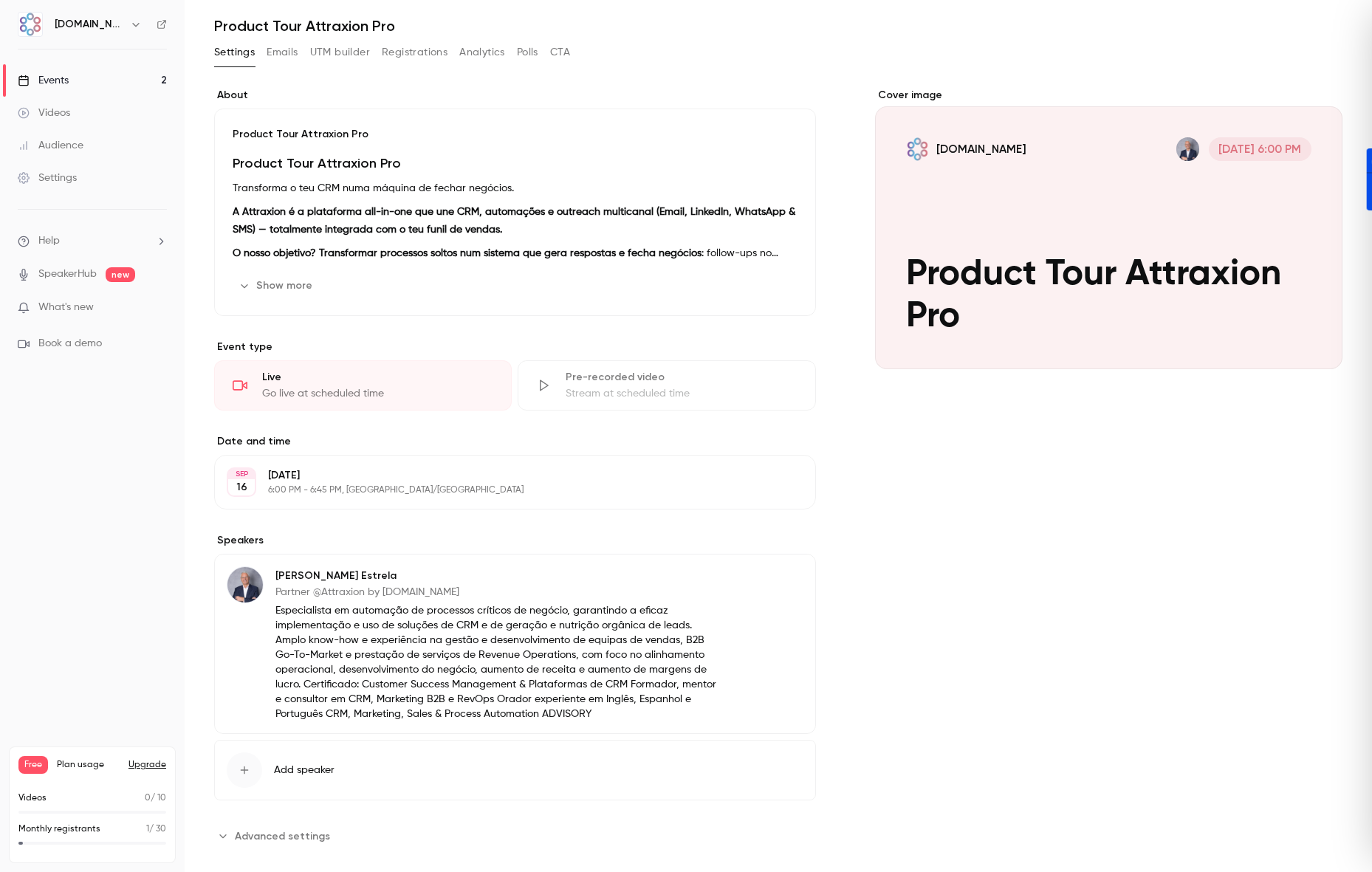
scroll to position [65, 0]
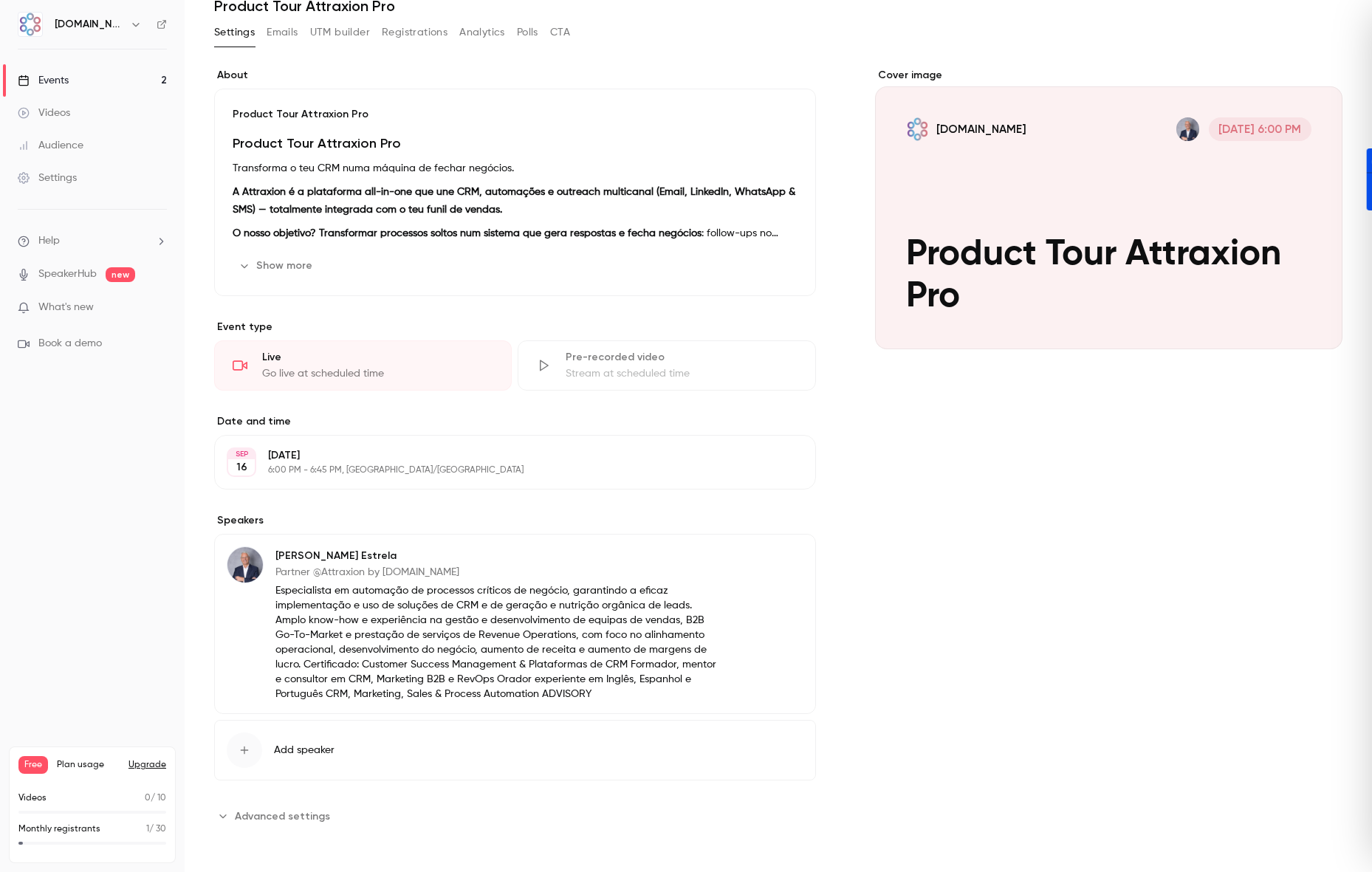
click at [71, 305] on span "What's new" at bounding box center [66, 307] width 55 height 15
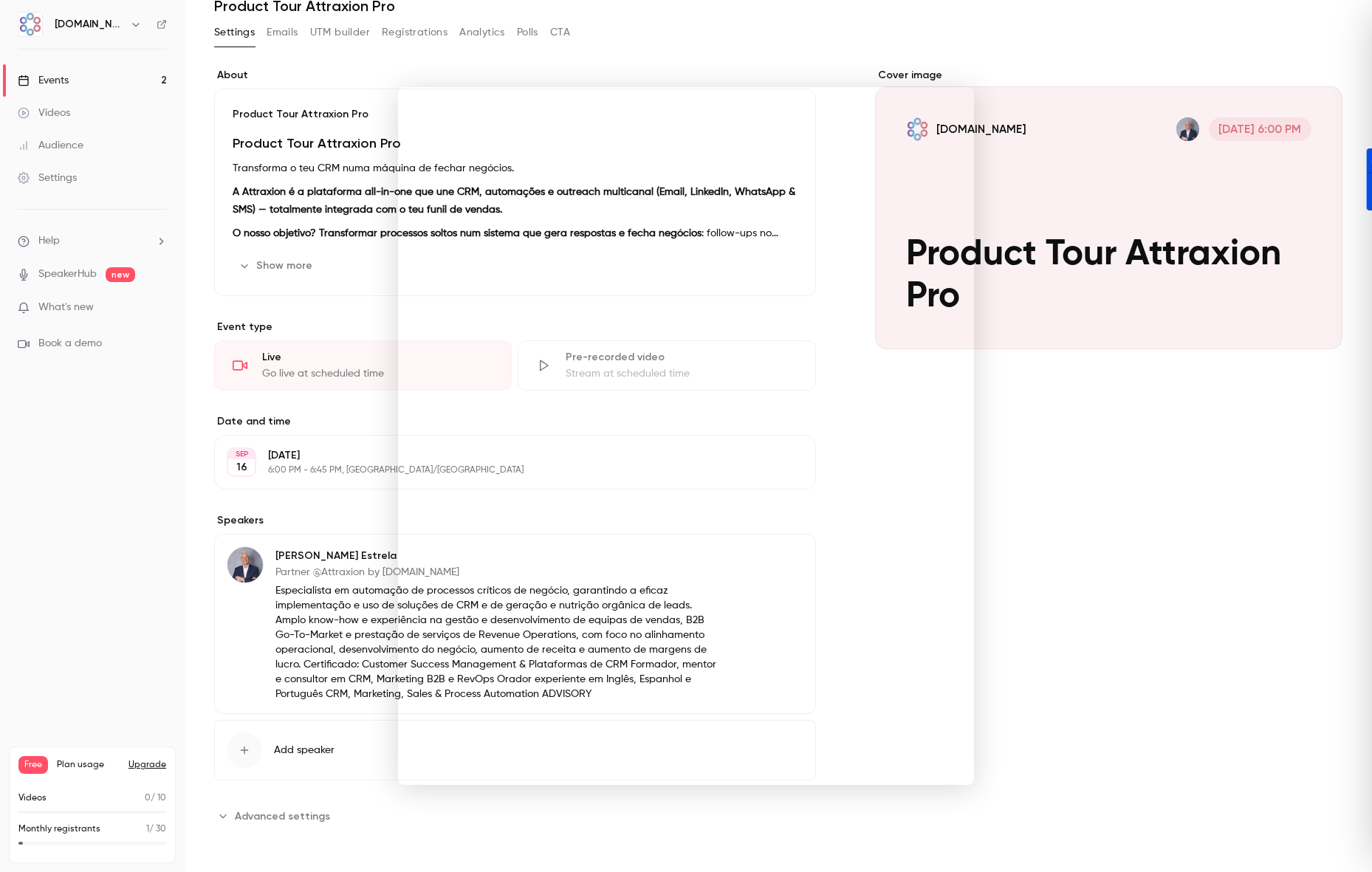
click at [1090, 430] on div at bounding box center [686, 436] width 1372 height 872
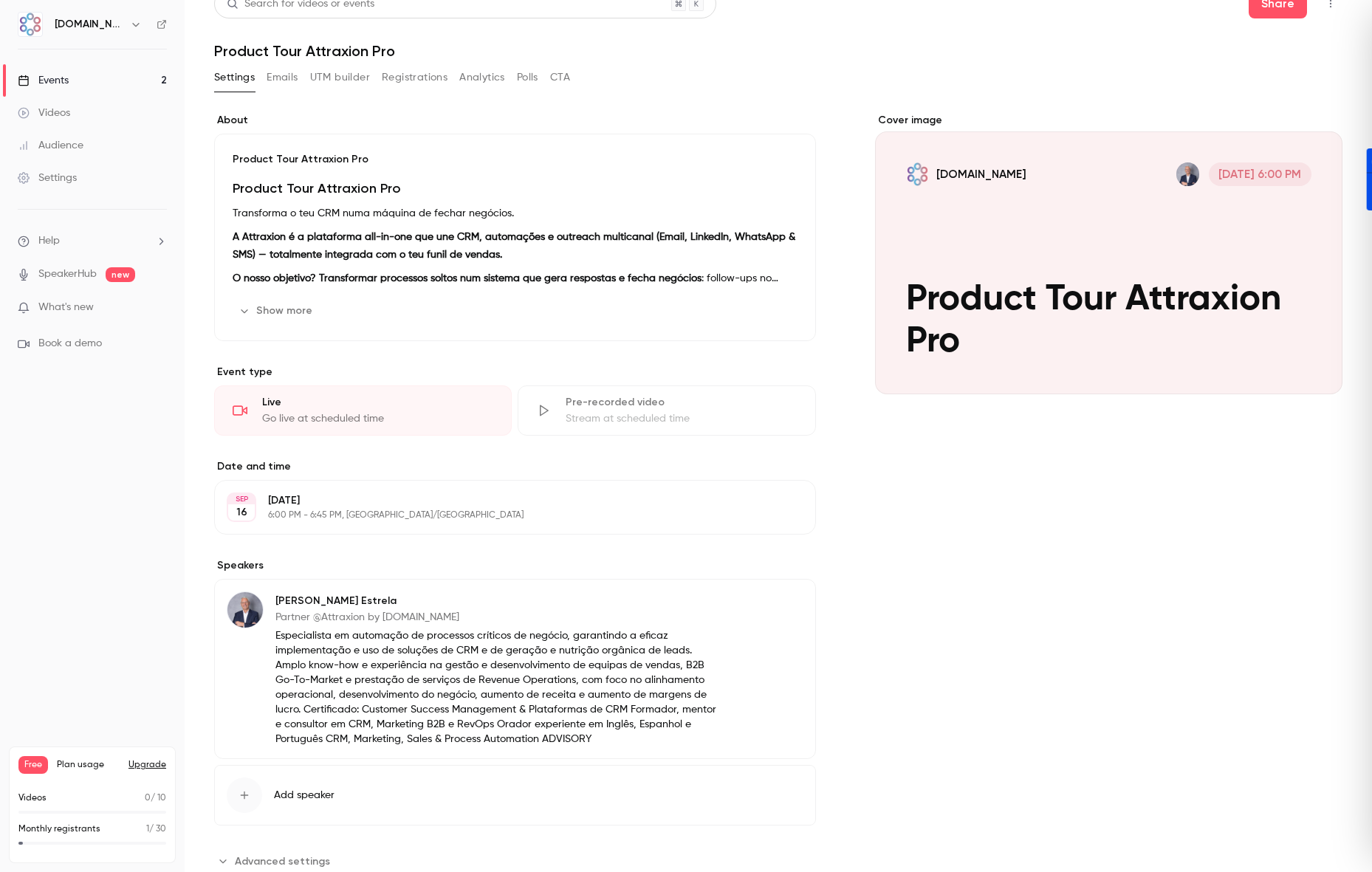
scroll to position [0, 0]
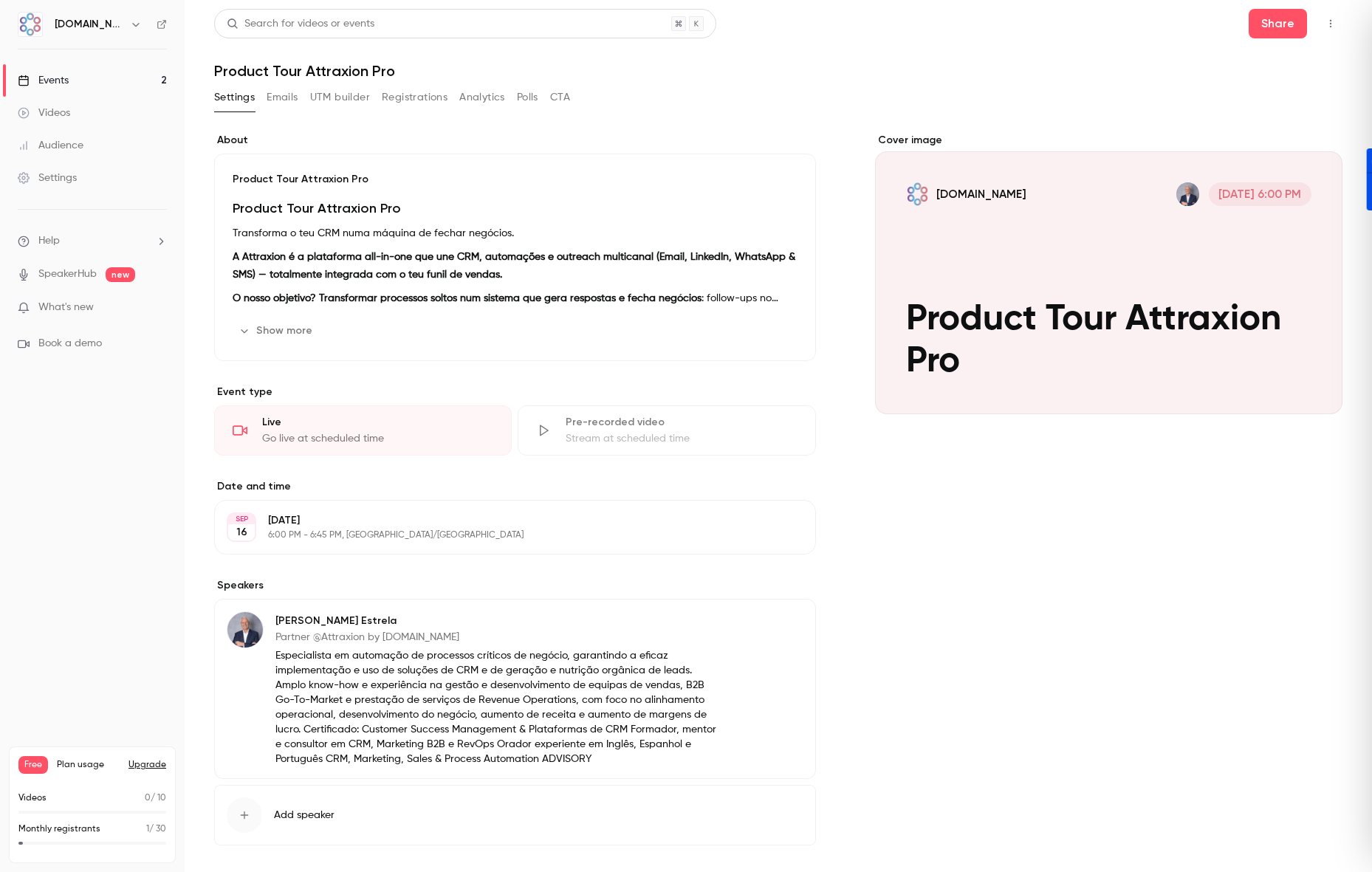
click at [66, 72] on link "Events 2" at bounding box center [92, 81] width 184 height 33
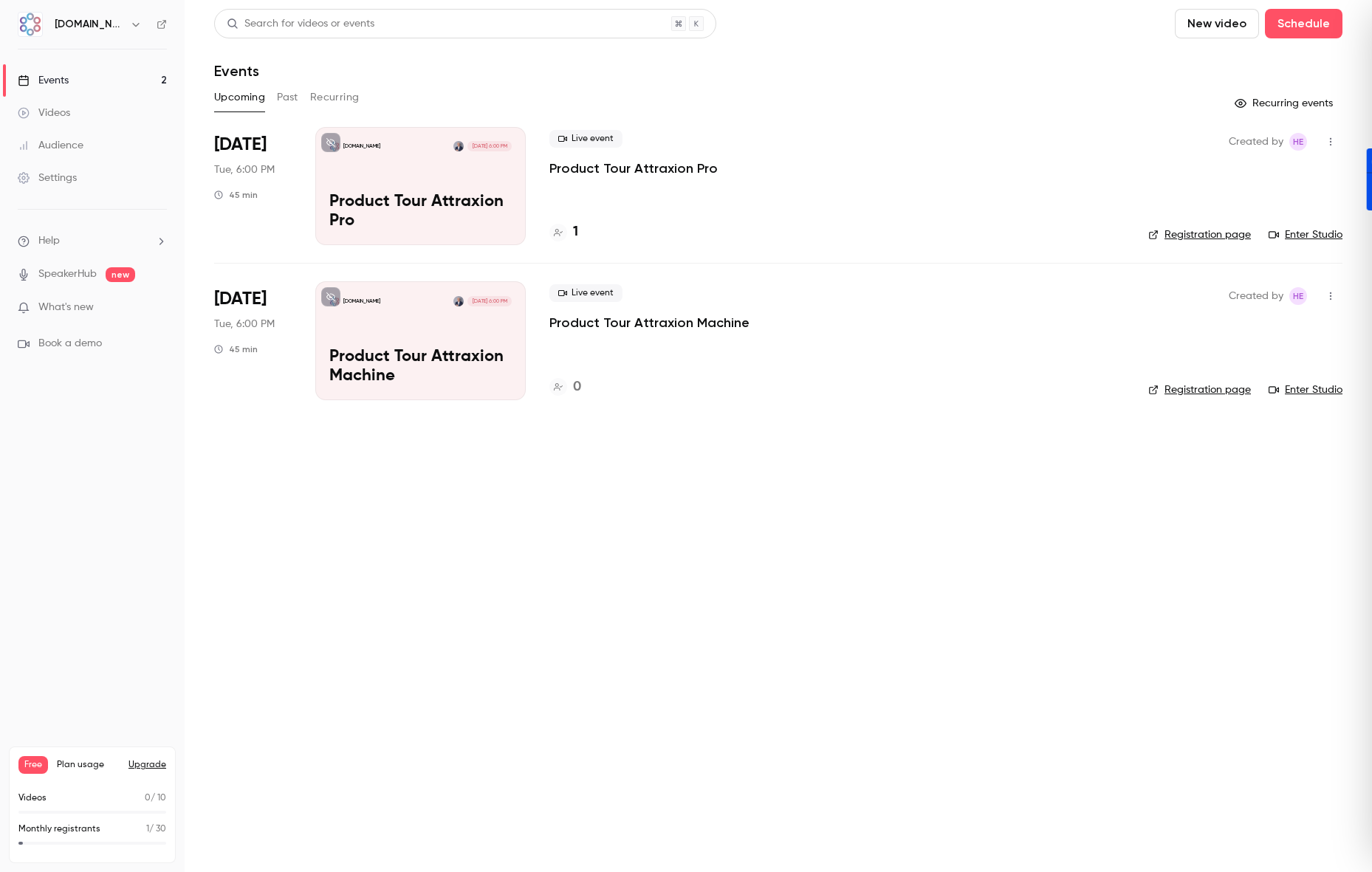
click at [414, 359] on p "Product Tour Attraxion Machine" at bounding box center [420, 367] width 183 height 39
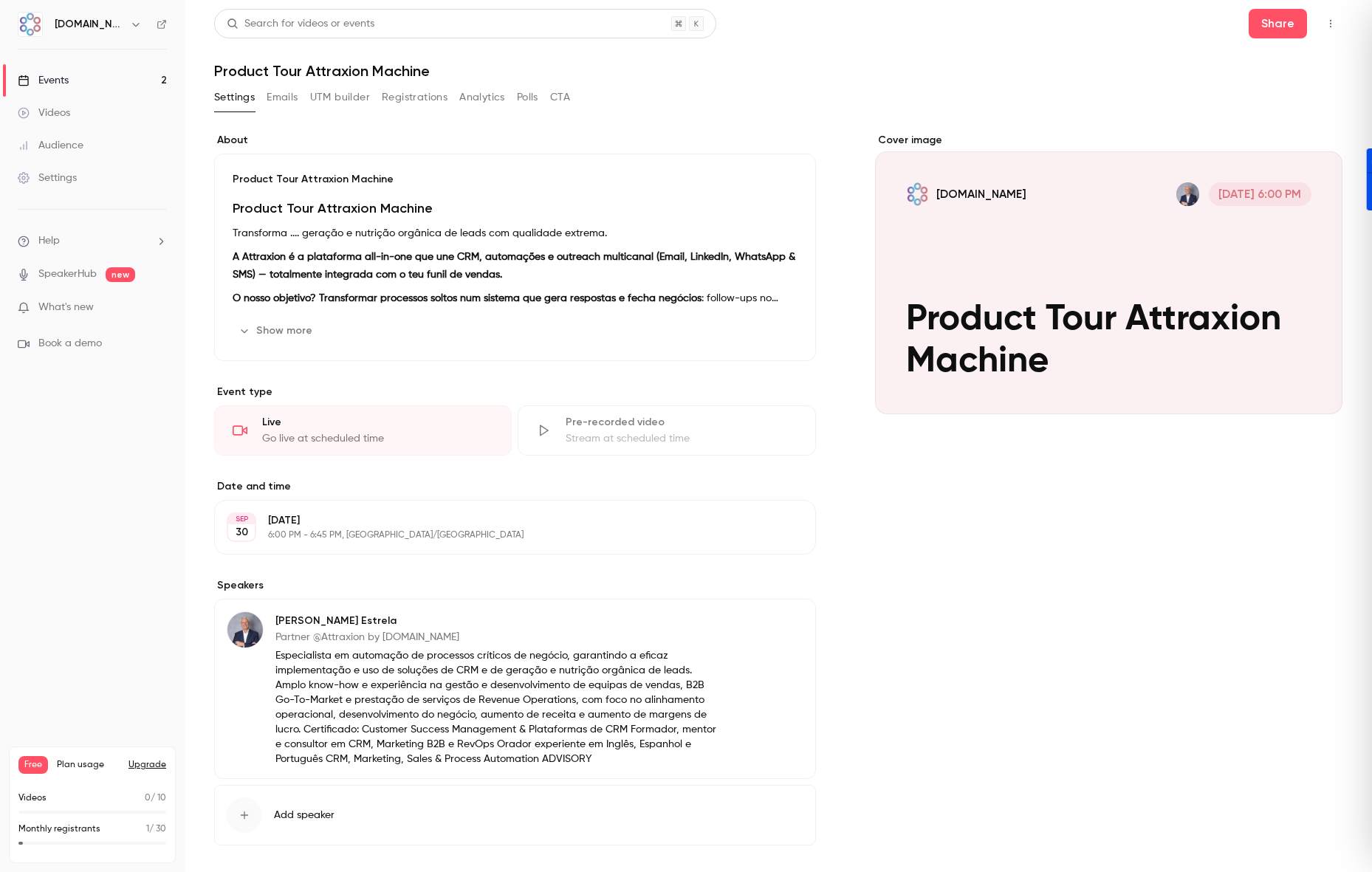
scroll to position [65, 0]
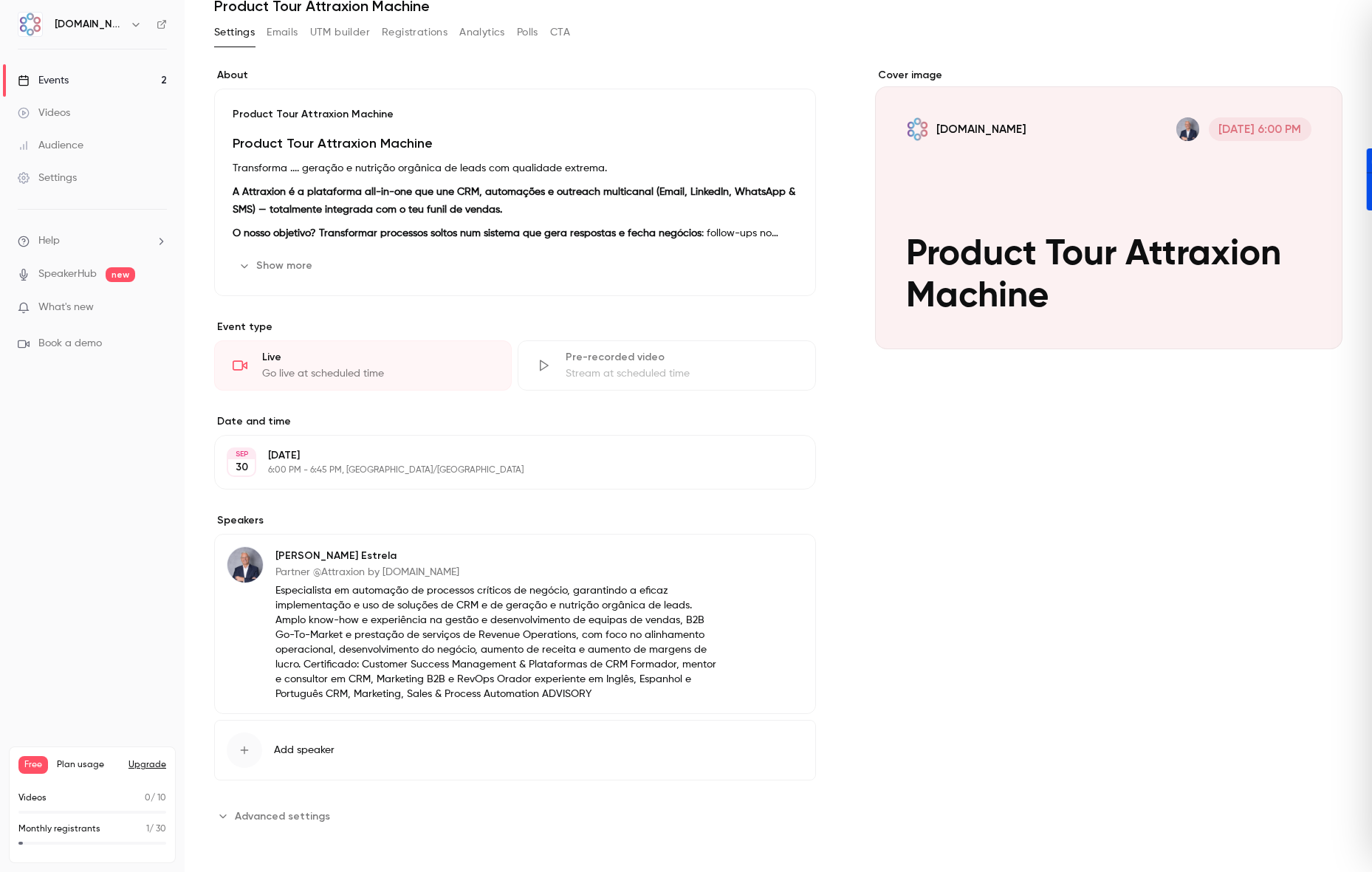
click at [303, 819] on span "Advanced settings" at bounding box center [282, 816] width 96 height 15
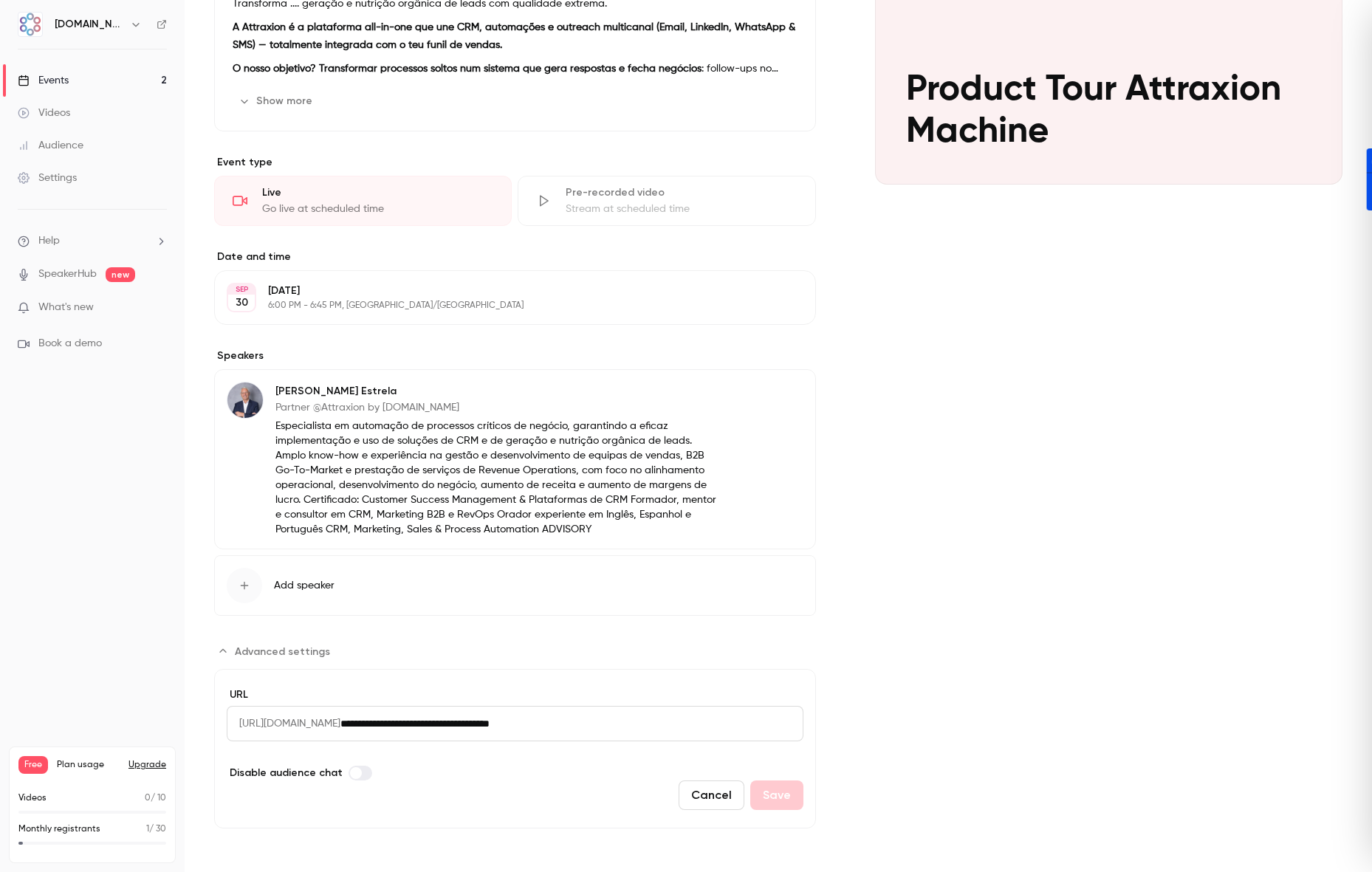
scroll to position [231, 0]
click at [489, 730] on input "**********" at bounding box center [572, 722] width 463 height 35
click at [655, 734] on input "**********" at bounding box center [572, 722] width 463 height 35
drag, startPoint x: 597, startPoint y: 727, endPoint x: 421, endPoint y: 737, distance: 176.3
click at [421, 737] on div "**********" at bounding box center [515, 722] width 577 height 35
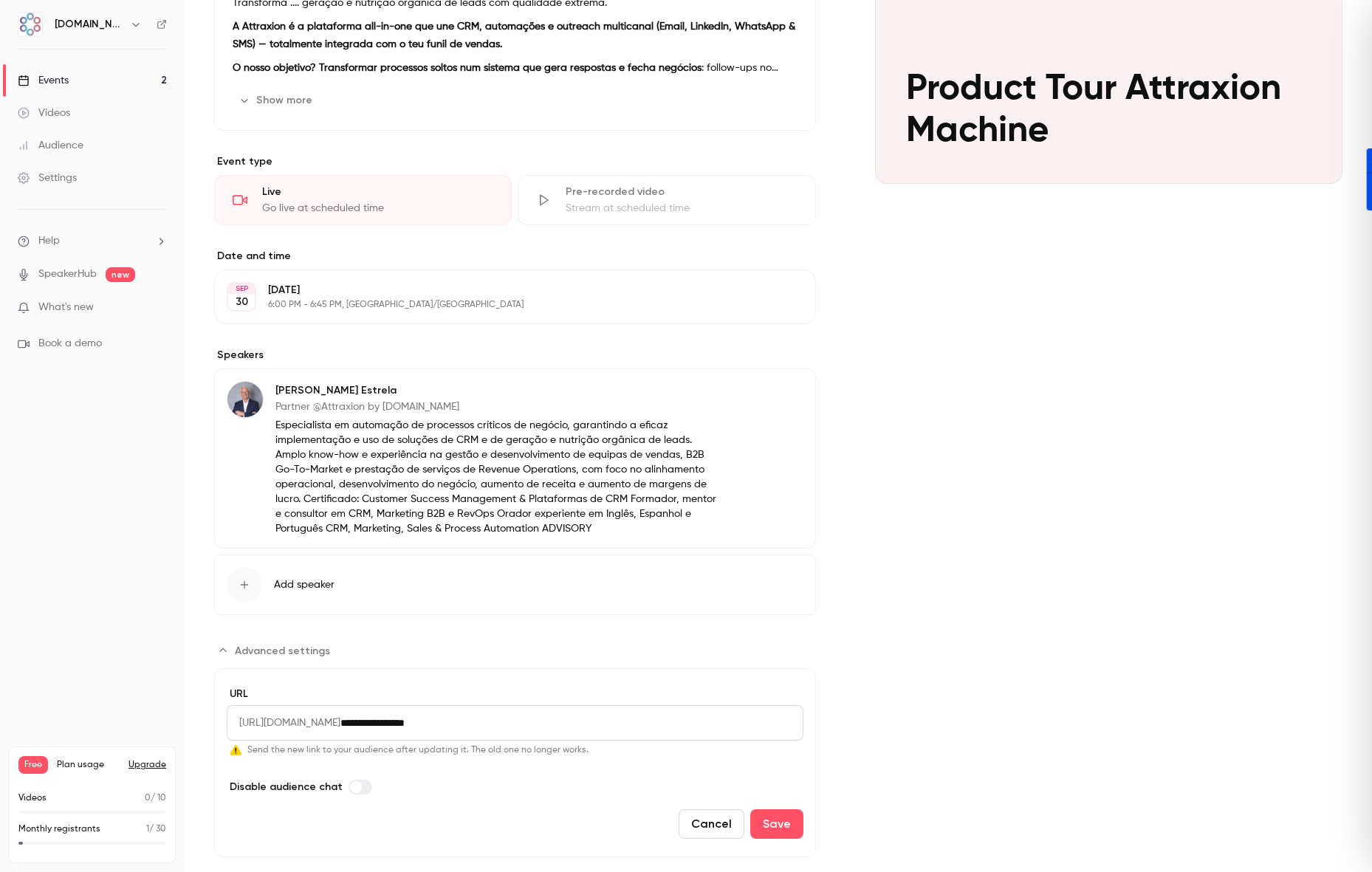
type input "**********"
click at [794, 578] on button "Add speaker" at bounding box center [515, 584] width 602 height 60
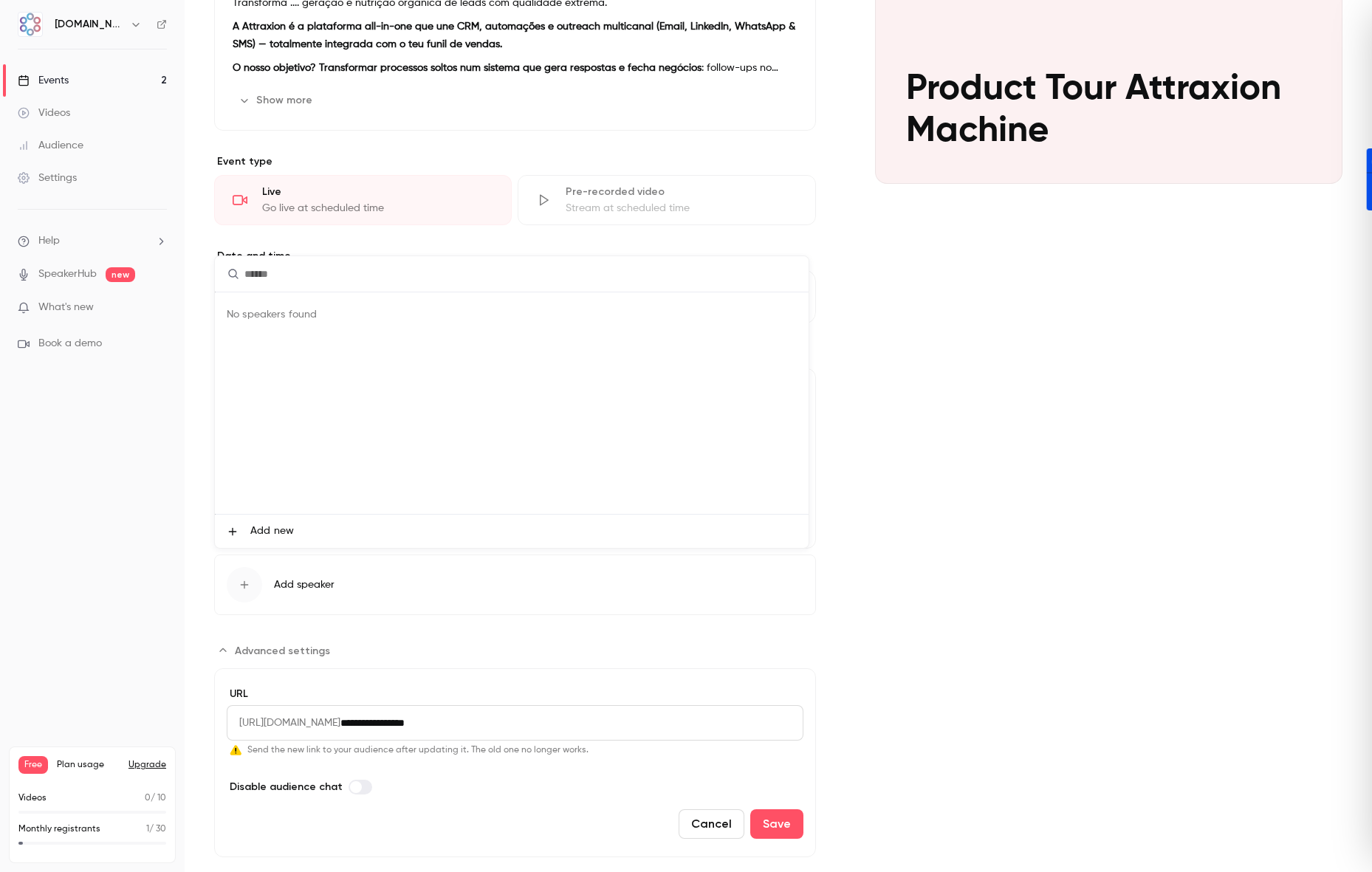
click at [788, 821] on div at bounding box center [686, 436] width 1372 height 872
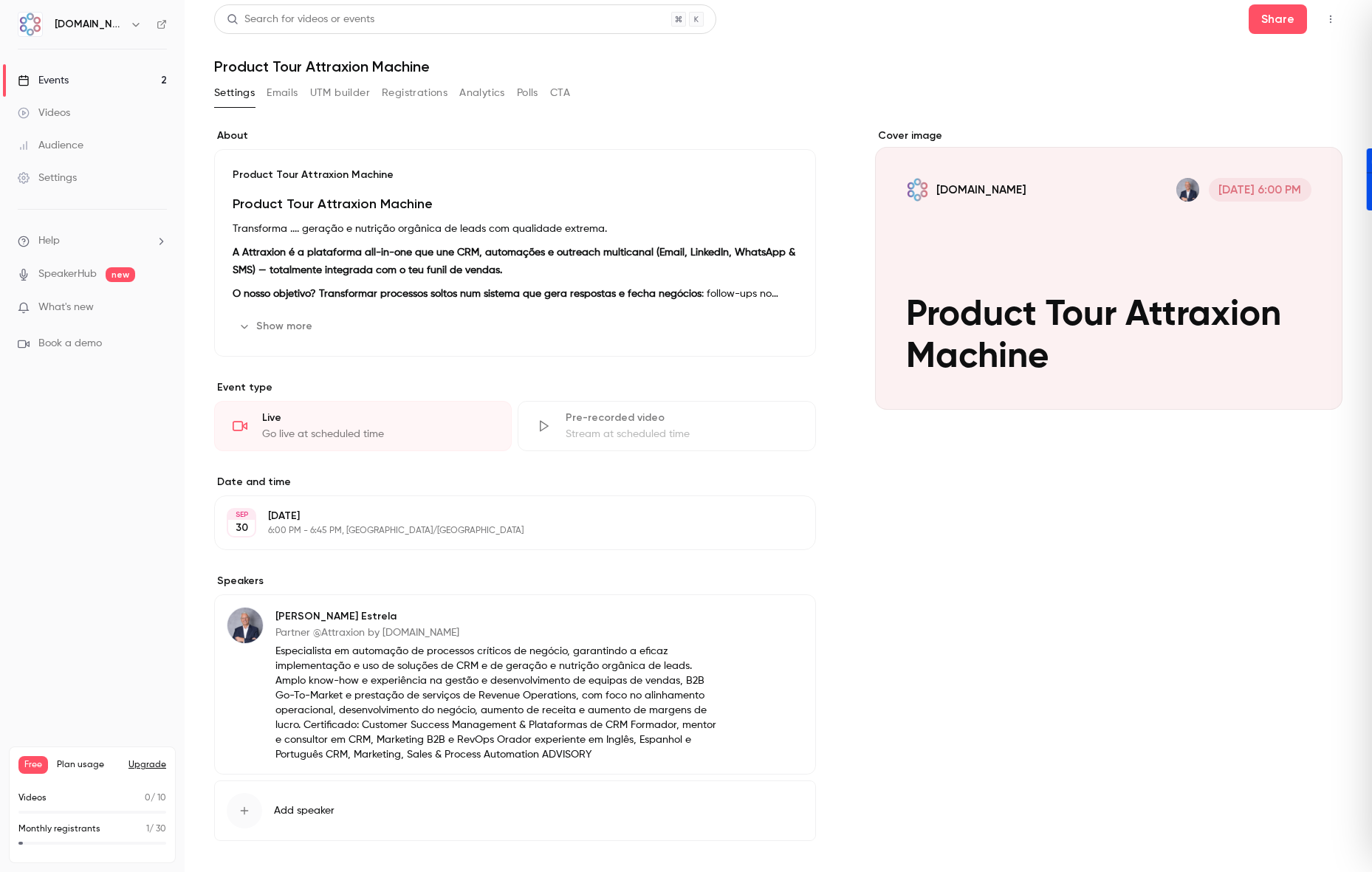
scroll to position [0, 0]
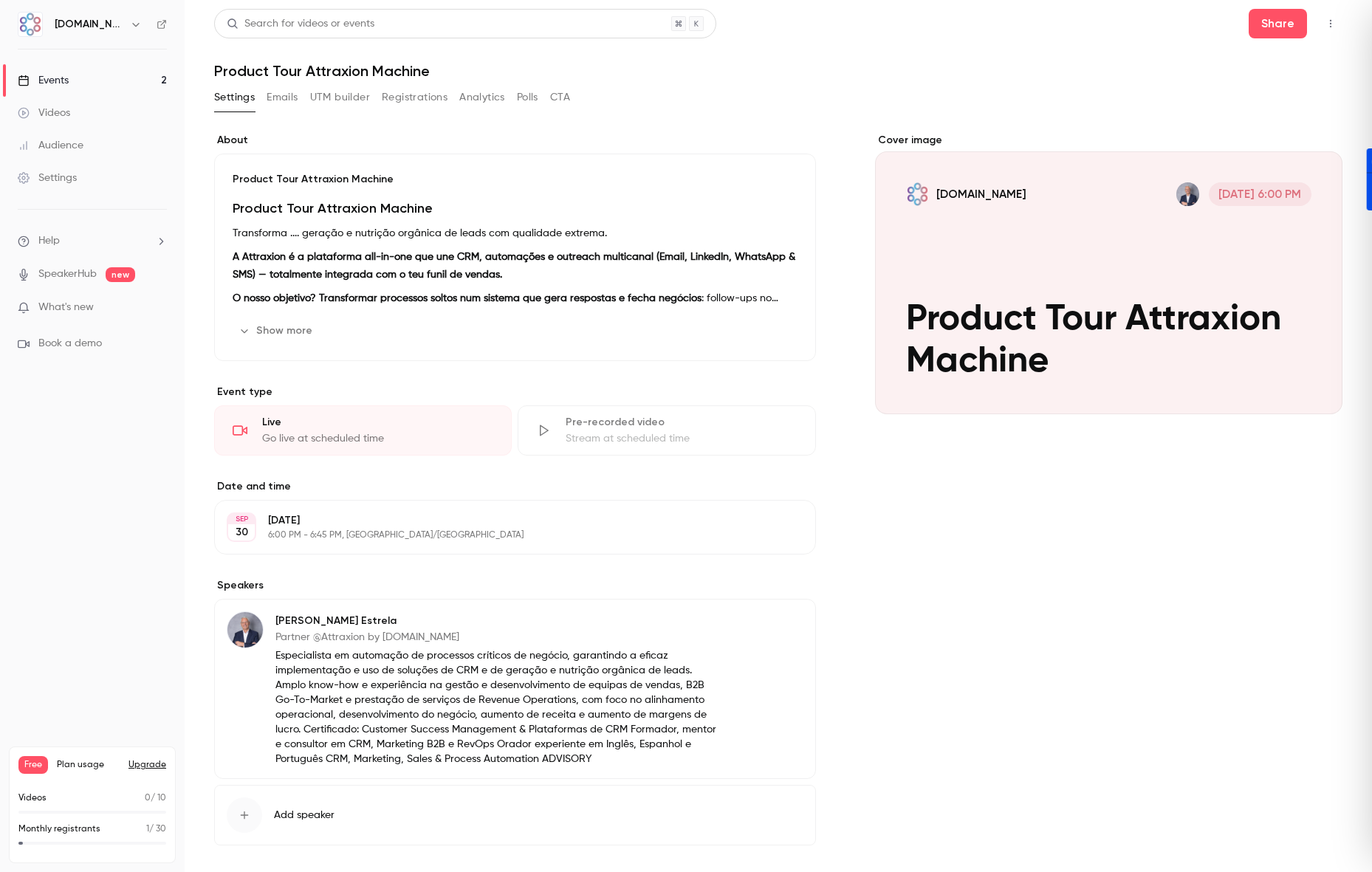
click at [245, 333] on icon "button" at bounding box center [245, 331] width 12 height 12
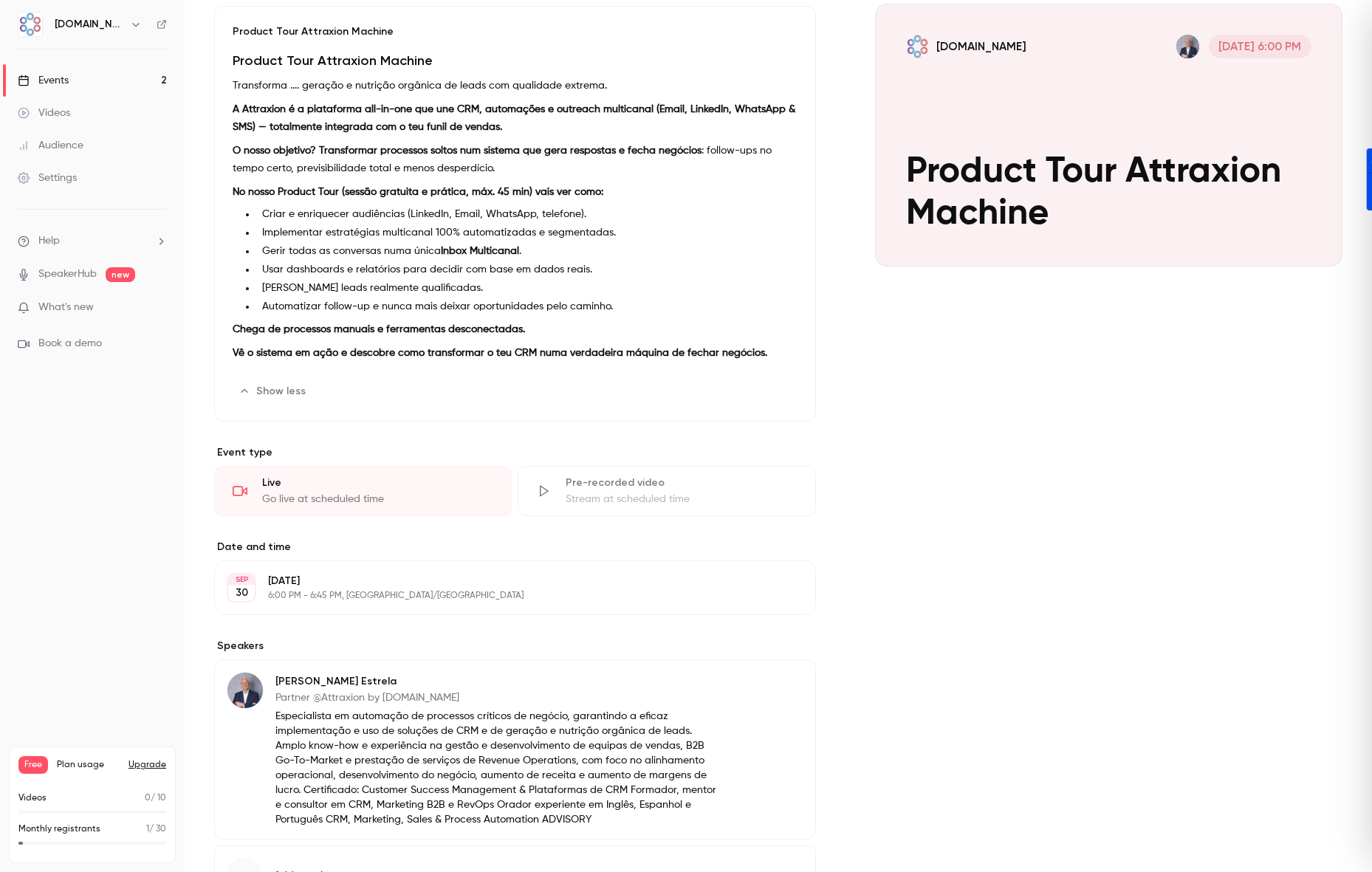
scroll to position [74, 0]
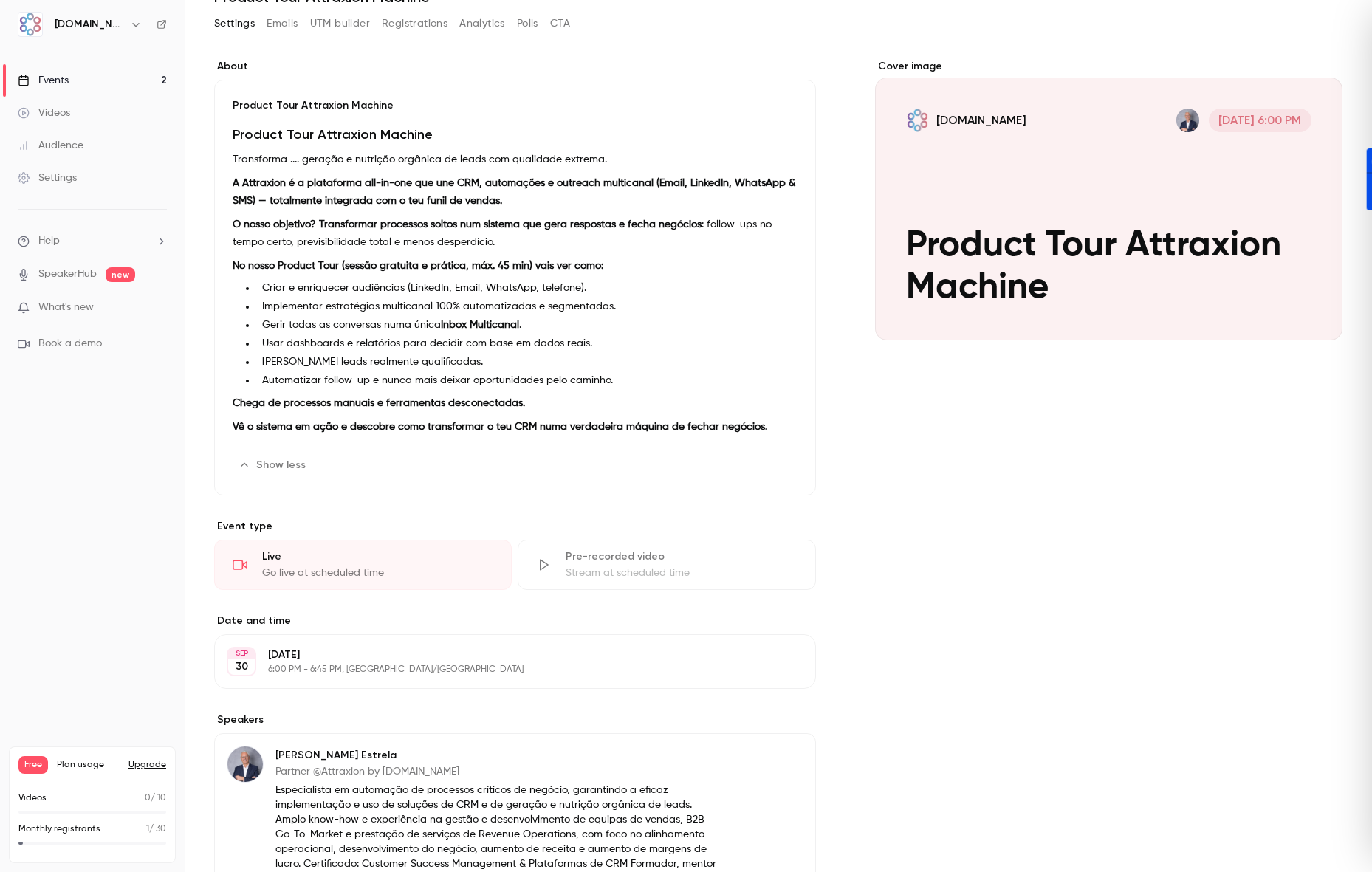
click at [775, 461] on button "Edit" at bounding box center [771, 465] width 54 height 23
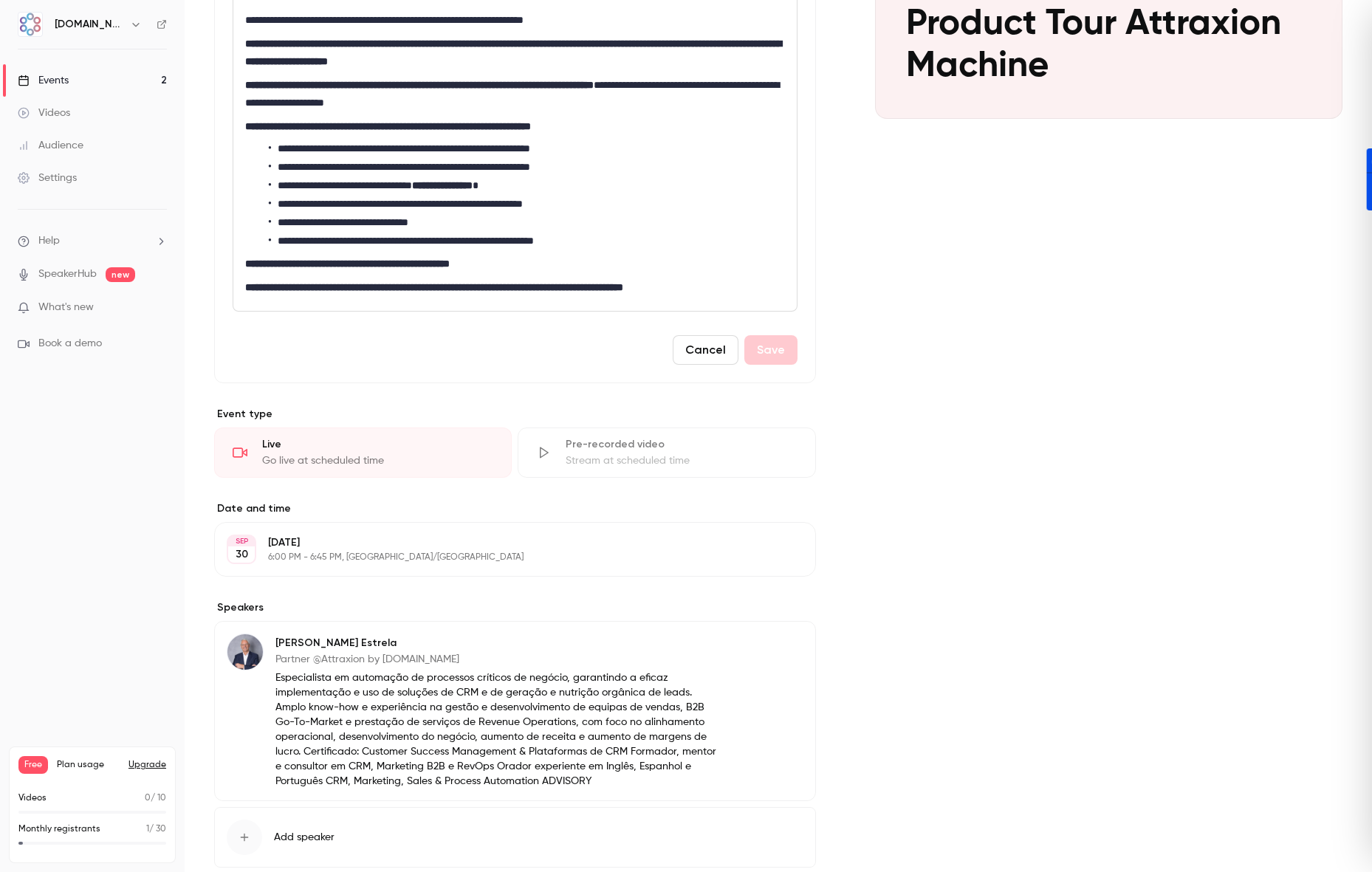
scroll to position [148, 0]
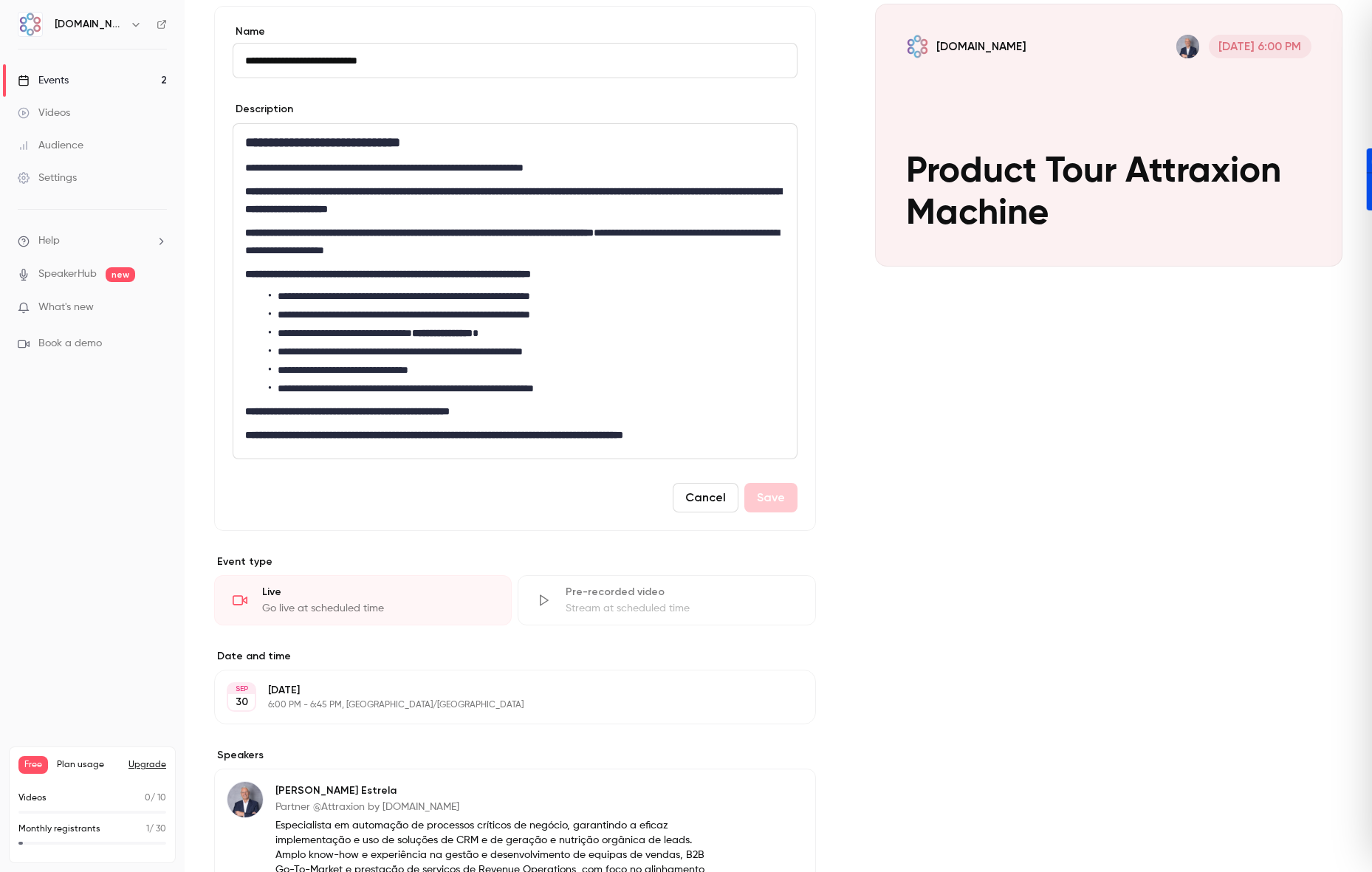
click at [708, 495] on button "Cancel" at bounding box center [705, 498] width 65 height 29
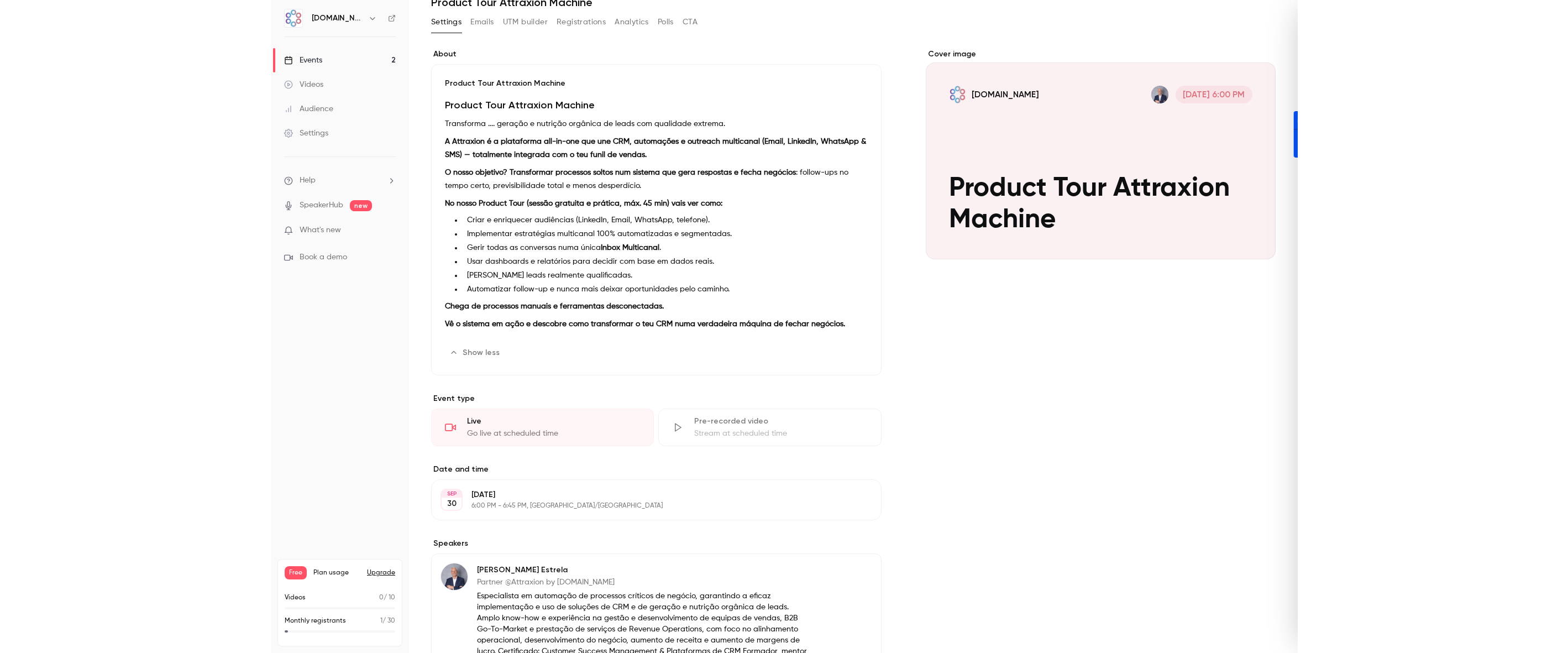
scroll to position [0, 0]
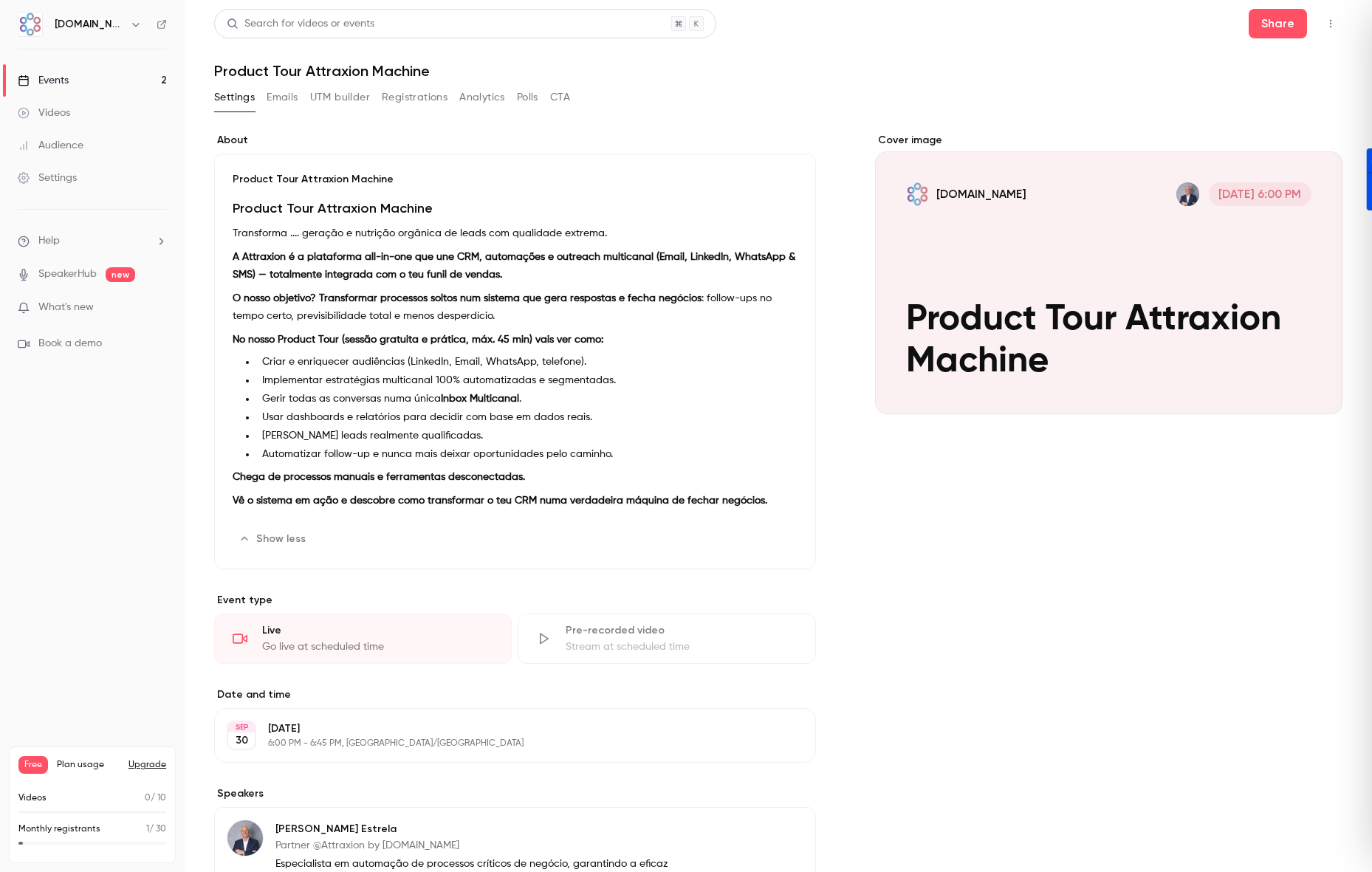
click at [277, 96] on button "Emails" at bounding box center [282, 96] width 31 height 23
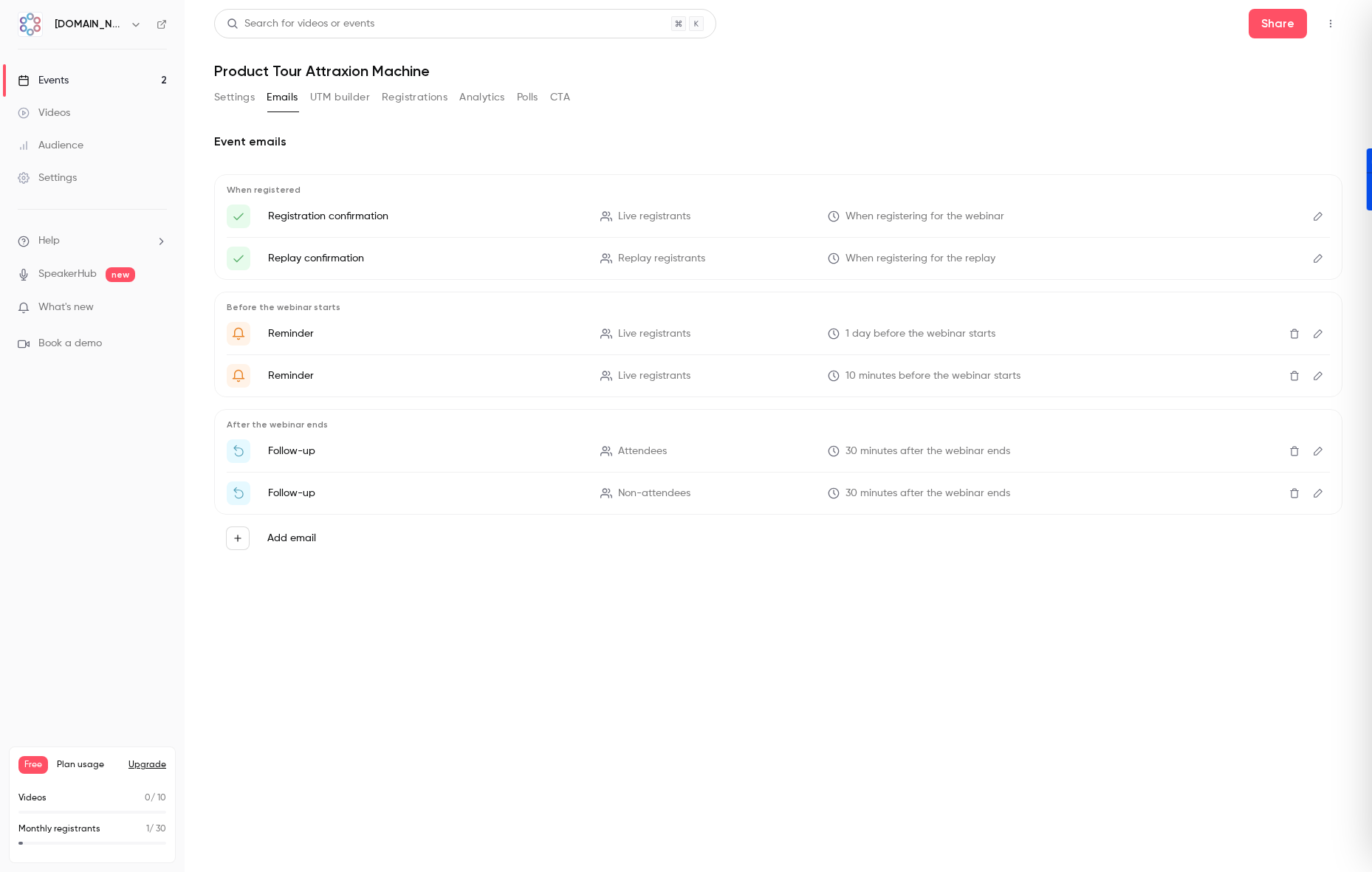
click at [339, 96] on button "UTM builder" at bounding box center [339, 96] width 59 height 23
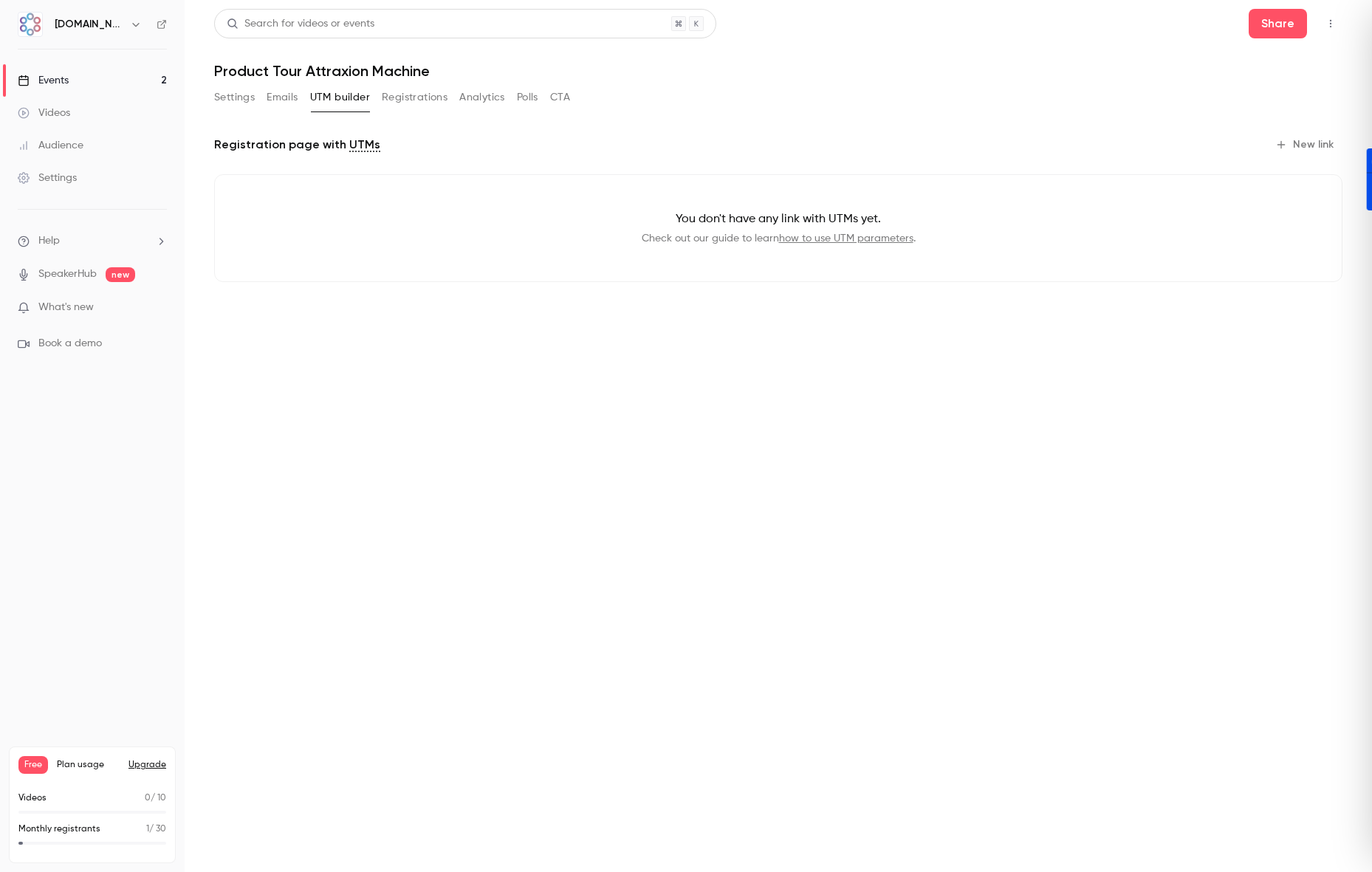
click at [412, 102] on button "Registrations" at bounding box center [414, 96] width 65 height 23
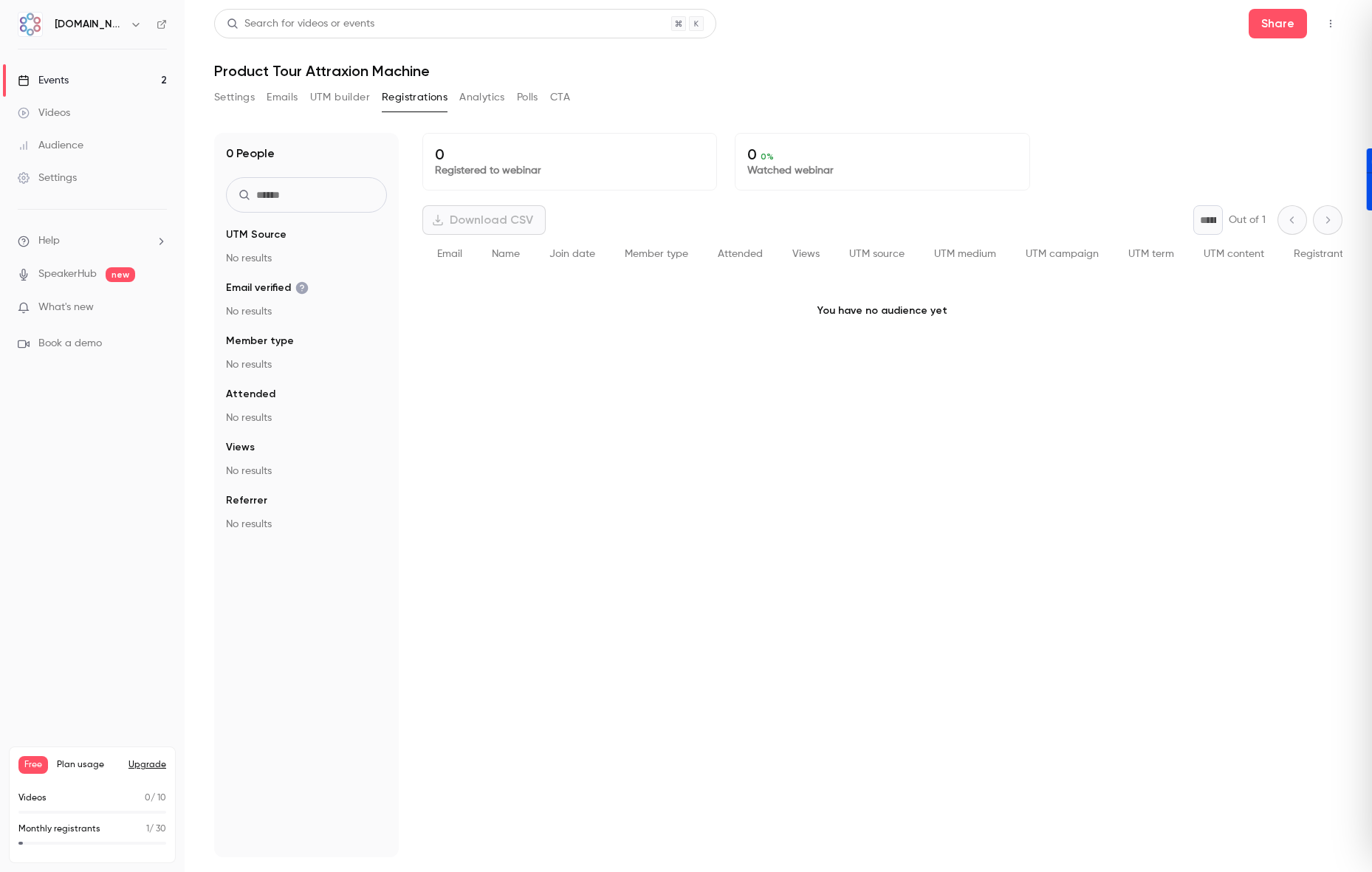
click at [464, 96] on button "Analytics" at bounding box center [481, 96] width 46 height 23
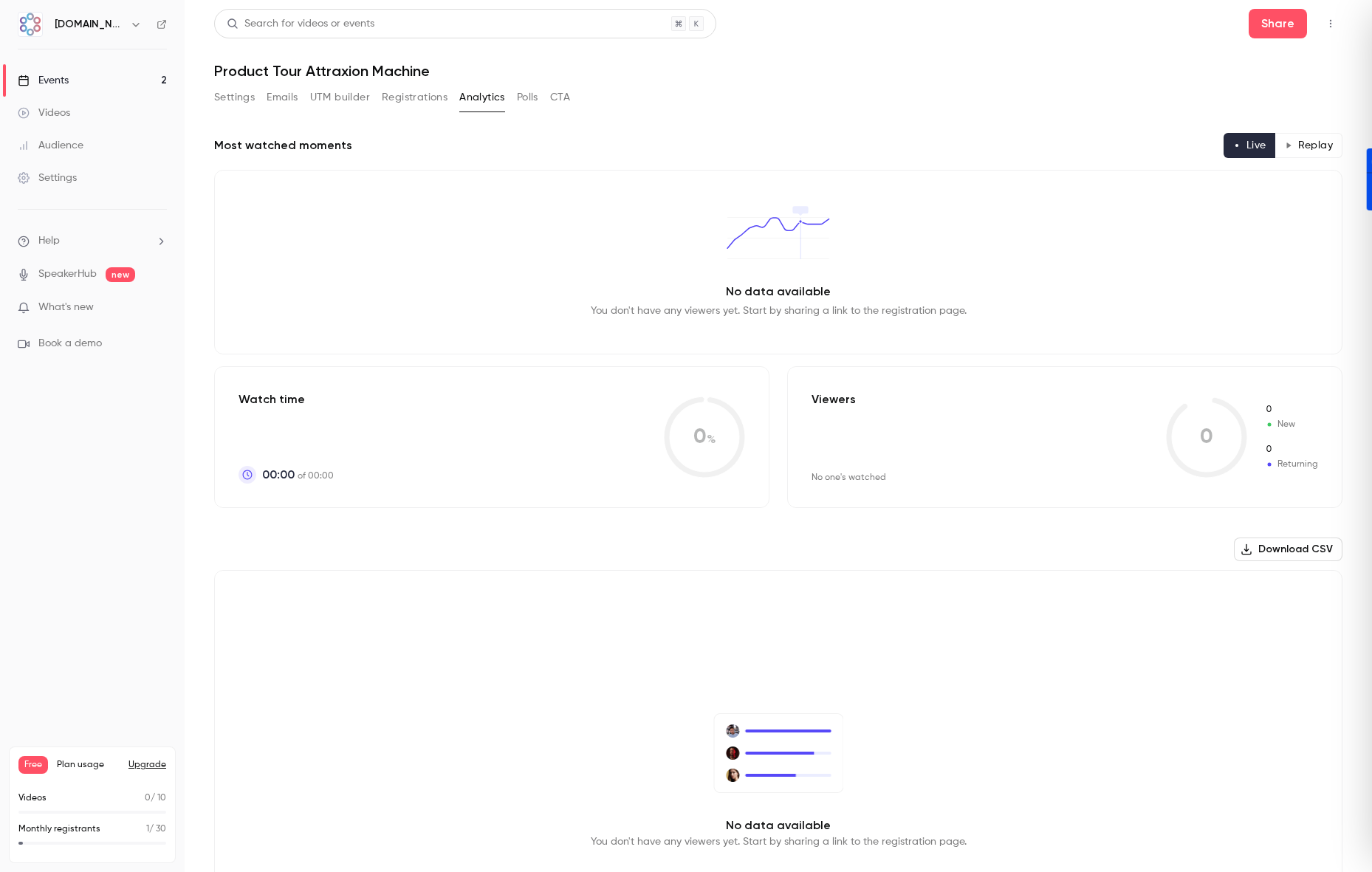
click at [293, 96] on button "Emails" at bounding box center [282, 96] width 31 height 23
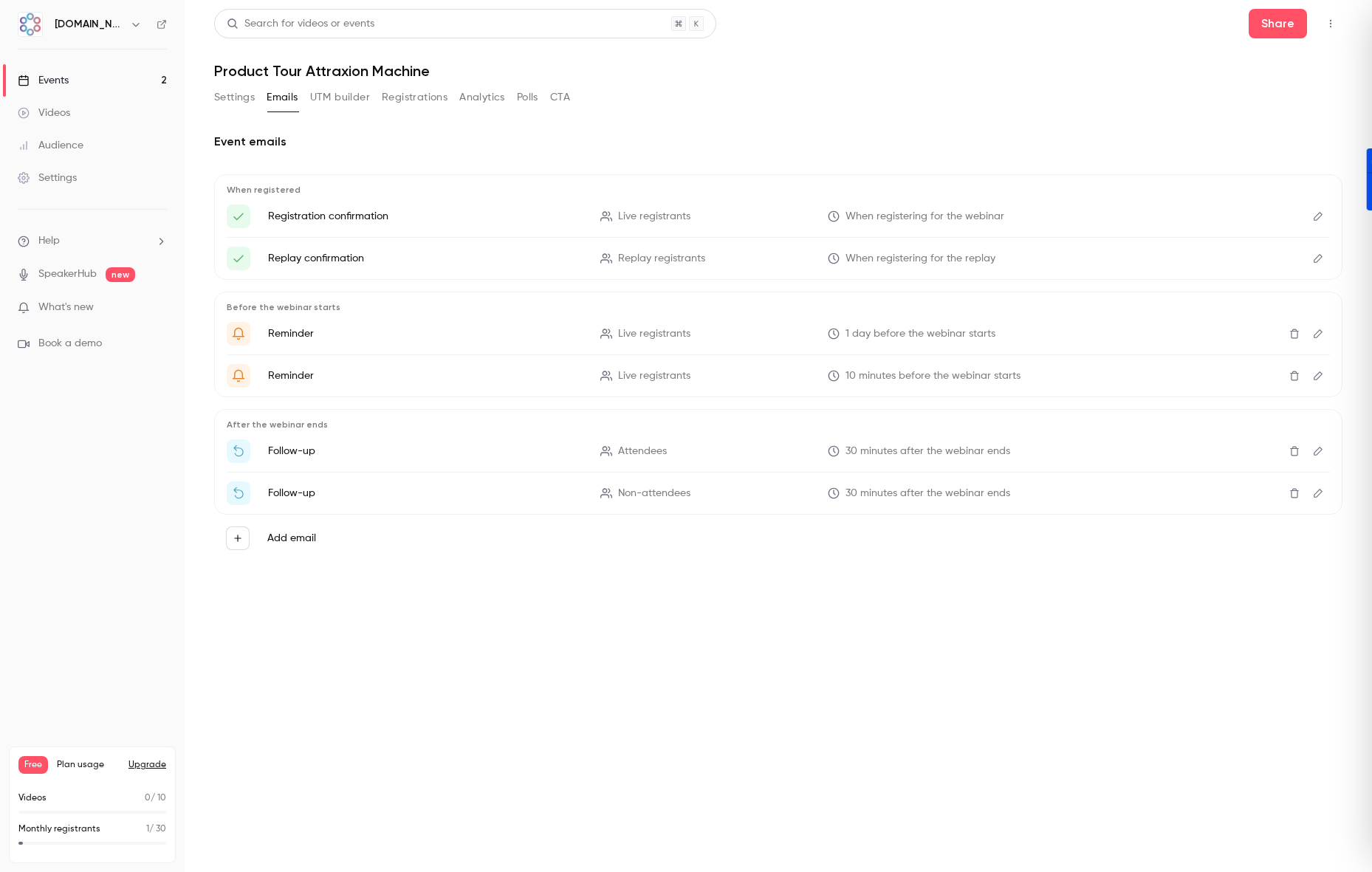
click at [236, 96] on button "Settings" at bounding box center [234, 96] width 40 height 23
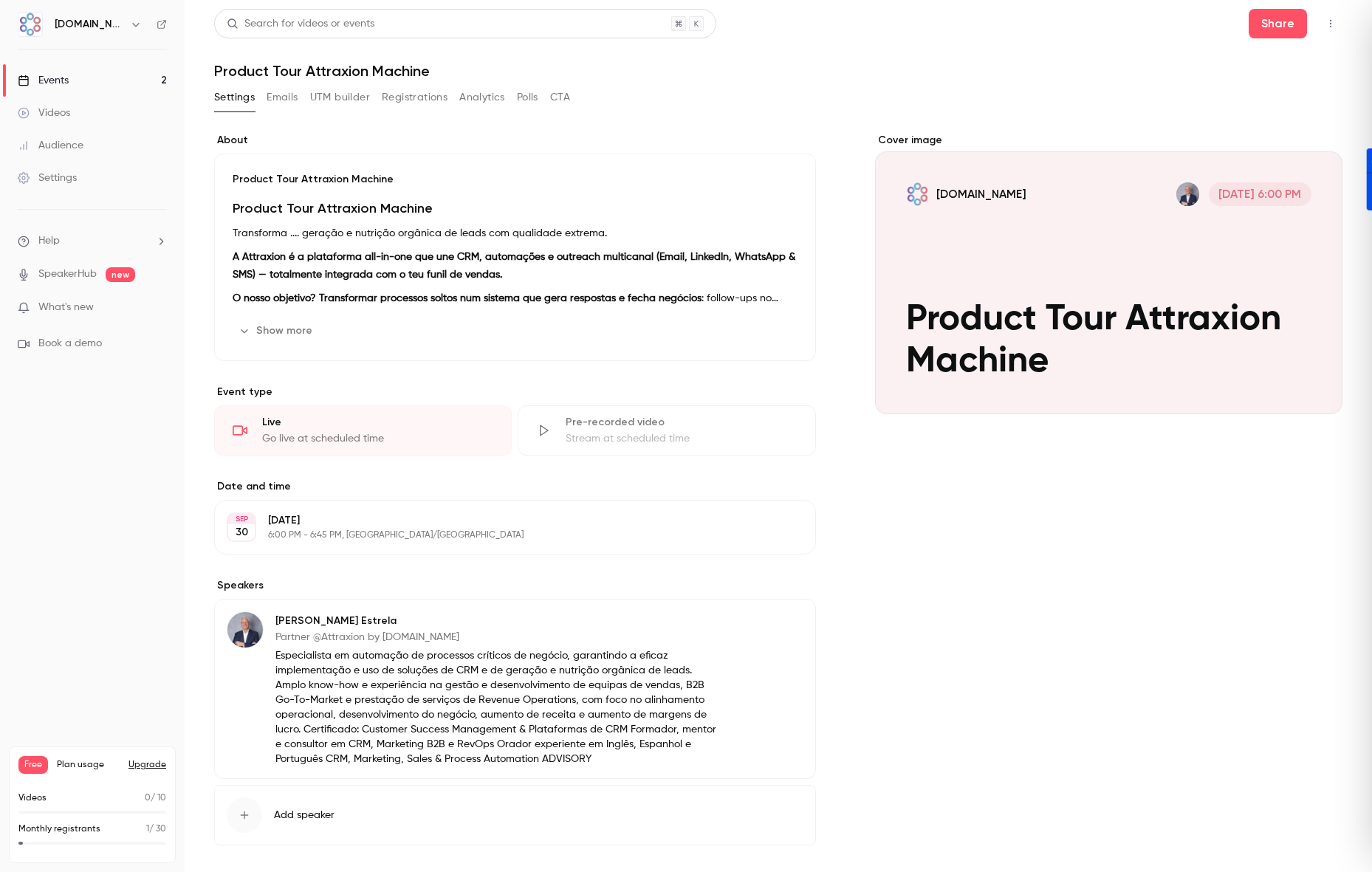
click at [65, 87] on div "Events" at bounding box center [43, 80] width 51 height 15
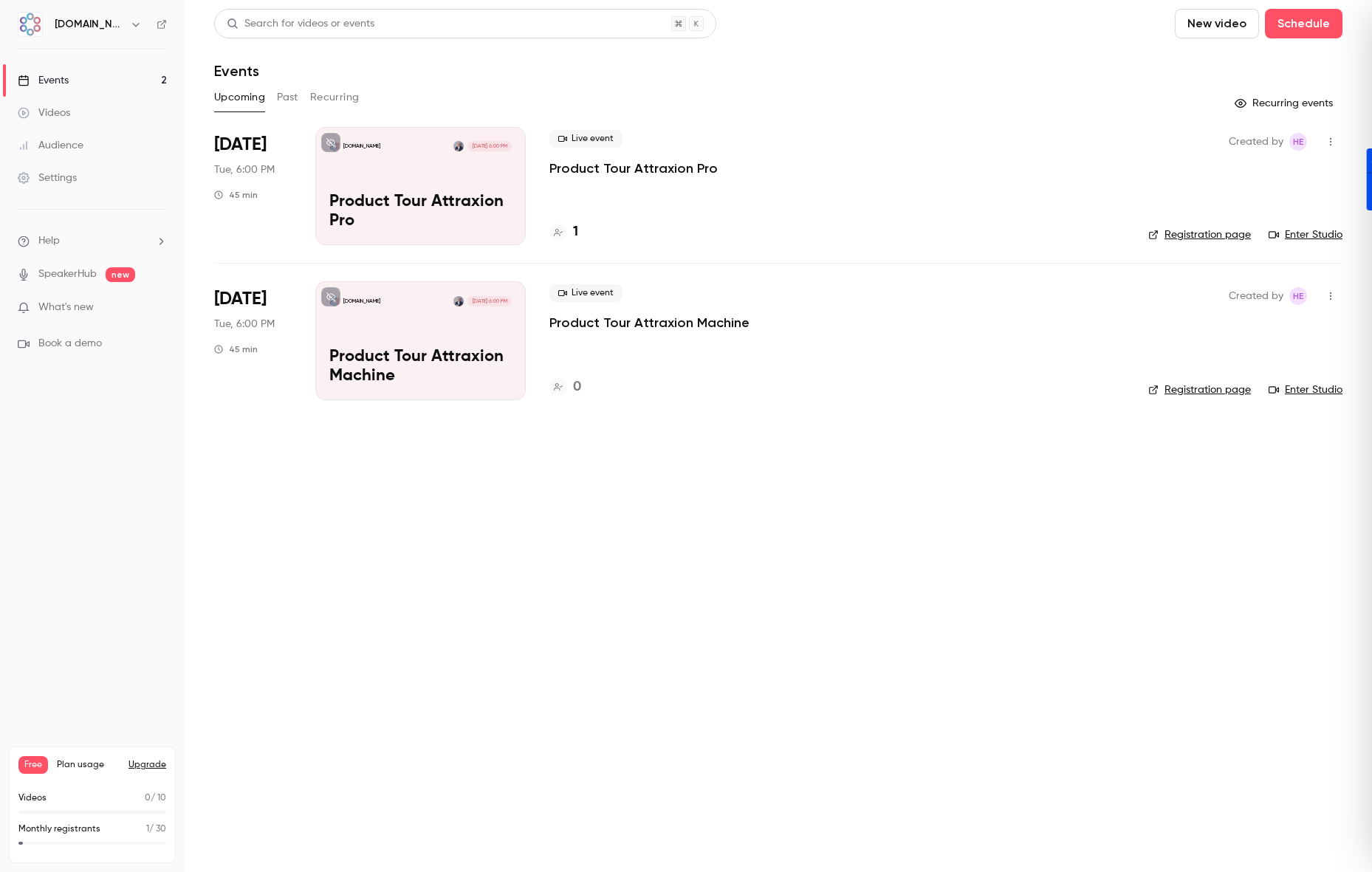
click at [1328, 145] on icon "button" at bounding box center [1331, 142] width 12 height 10
click at [597, 572] on div at bounding box center [686, 436] width 1372 height 872
click at [394, 195] on p "Product Tour Attraxion Pro" at bounding box center [420, 212] width 183 height 39
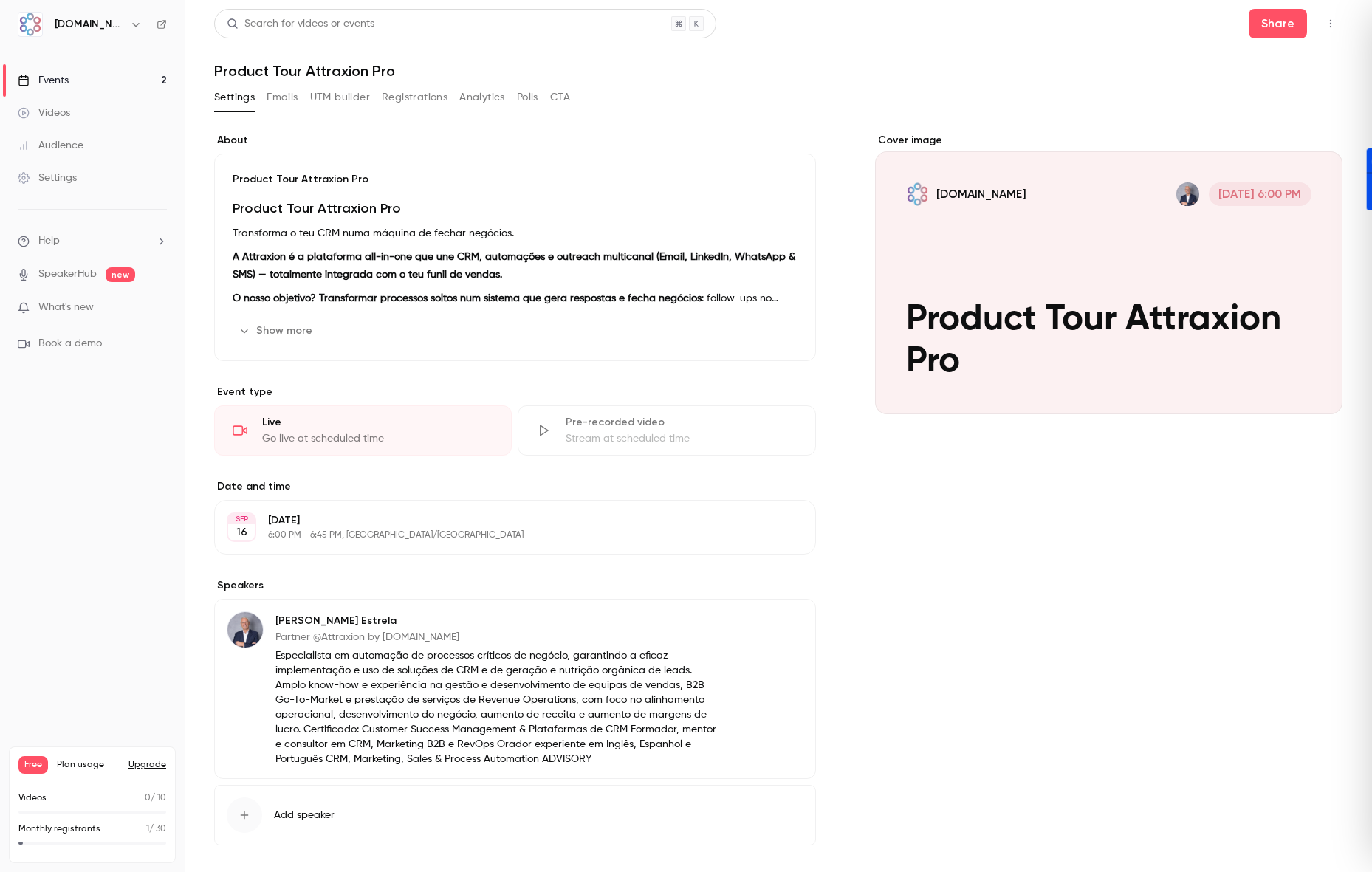
click at [68, 85] on div "Events" at bounding box center [43, 80] width 51 height 15
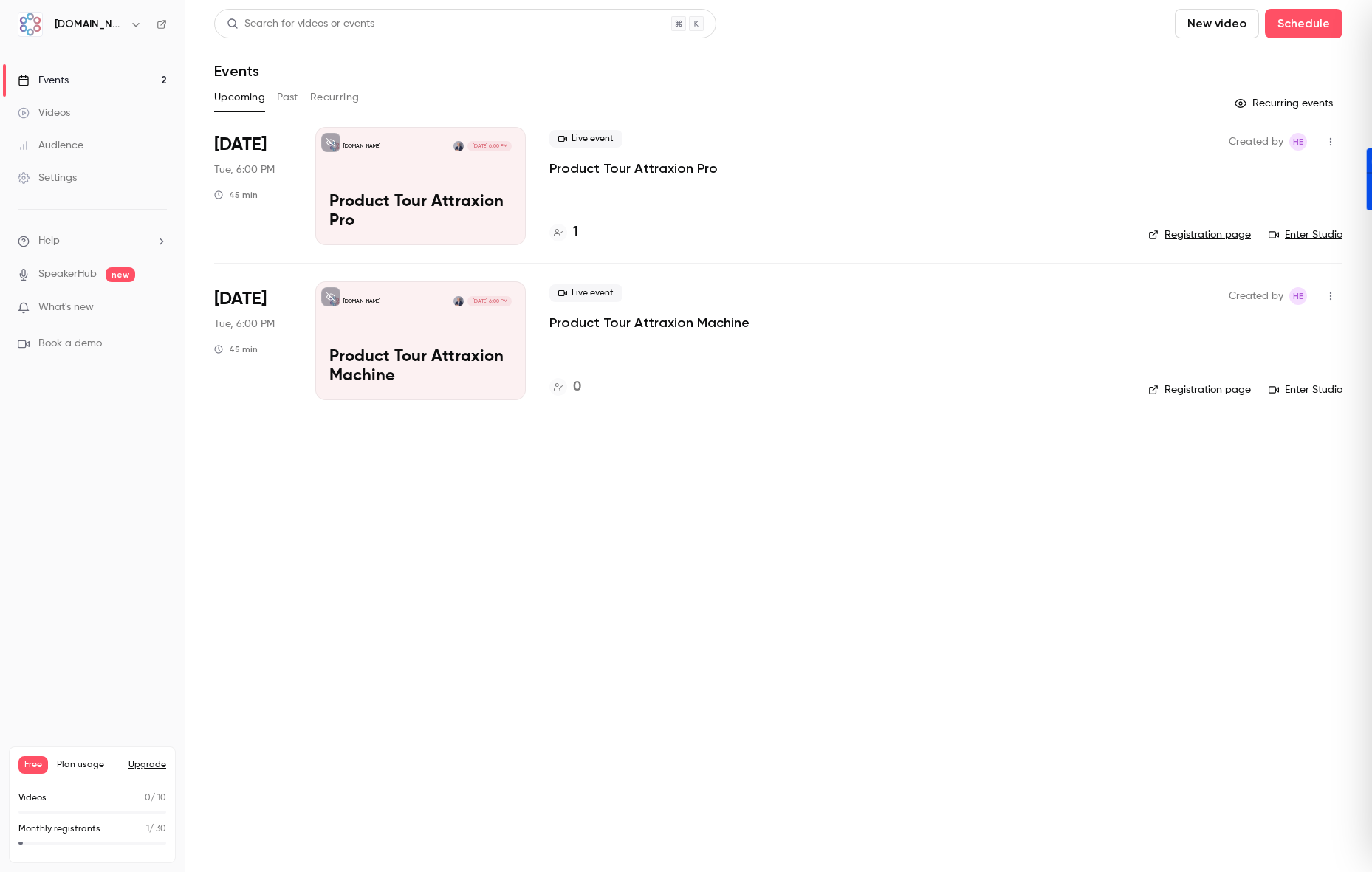
click at [293, 99] on button "Past" at bounding box center [288, 96] width 22 height 23
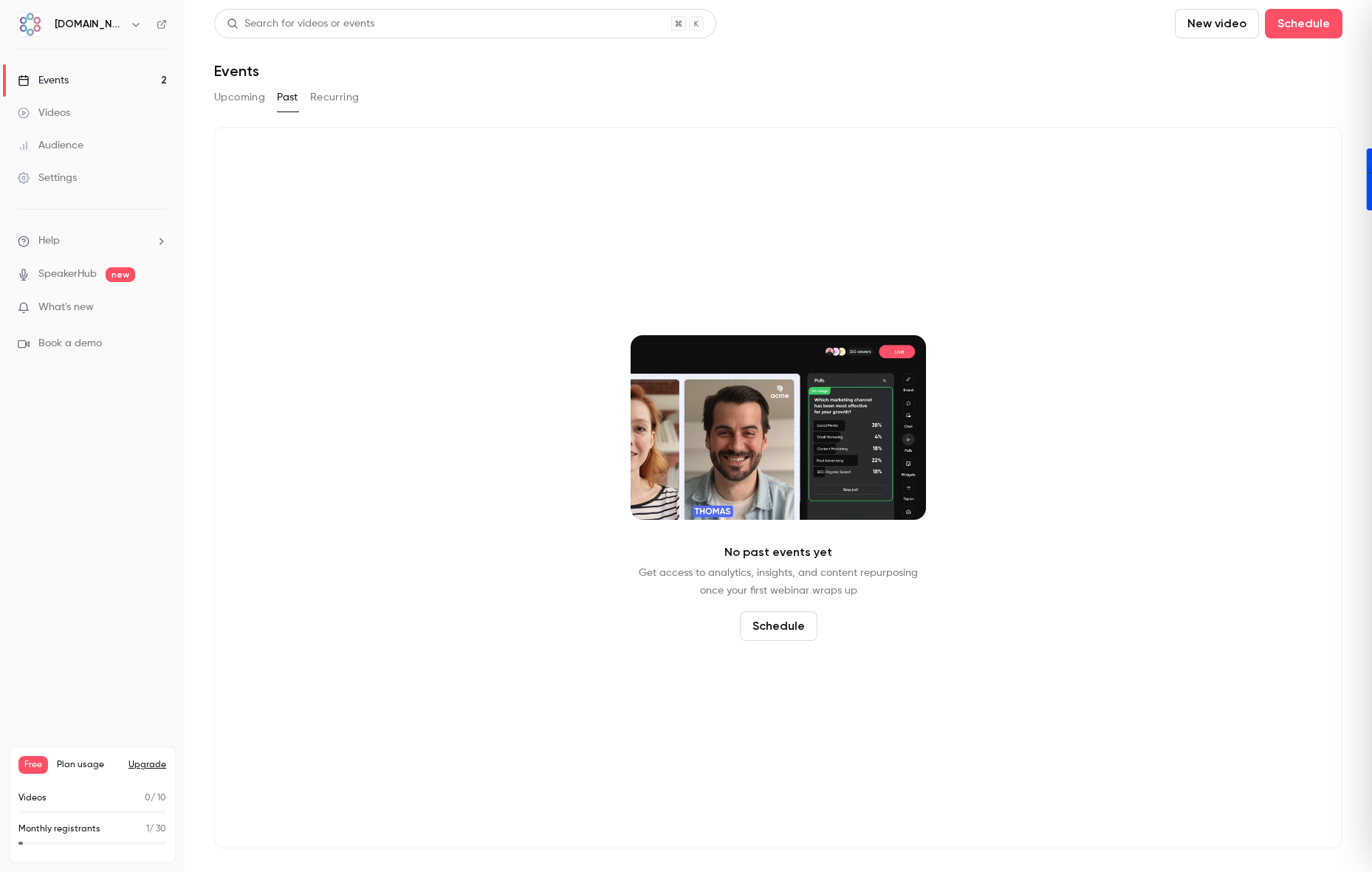
click at [345, 102] on button "Recurring" at bounding box center [334, 96] width 49 height 23
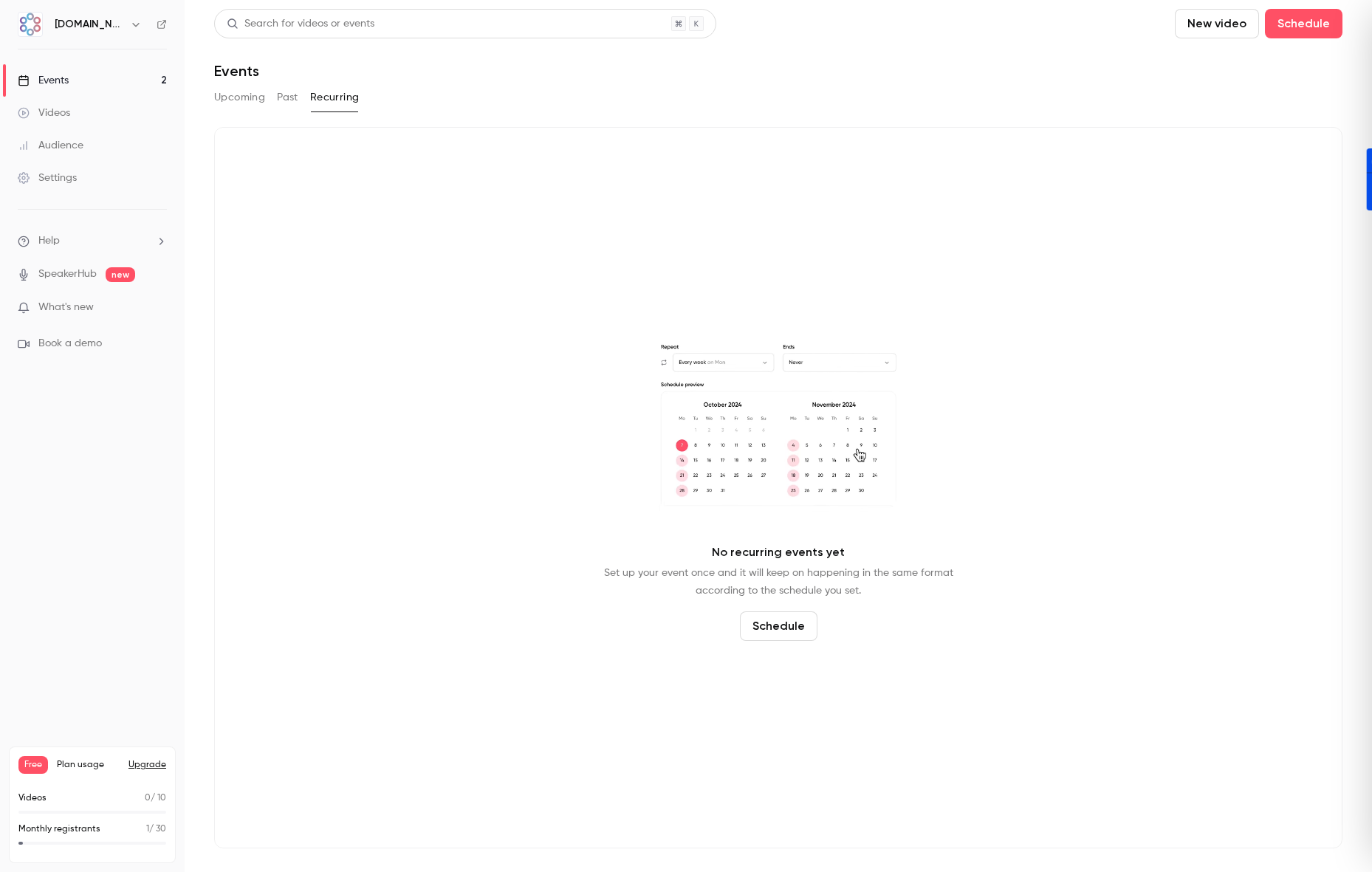
click at [253, 92] on button "Upcoming" at bounding box center [239, 96] width 51 height 23
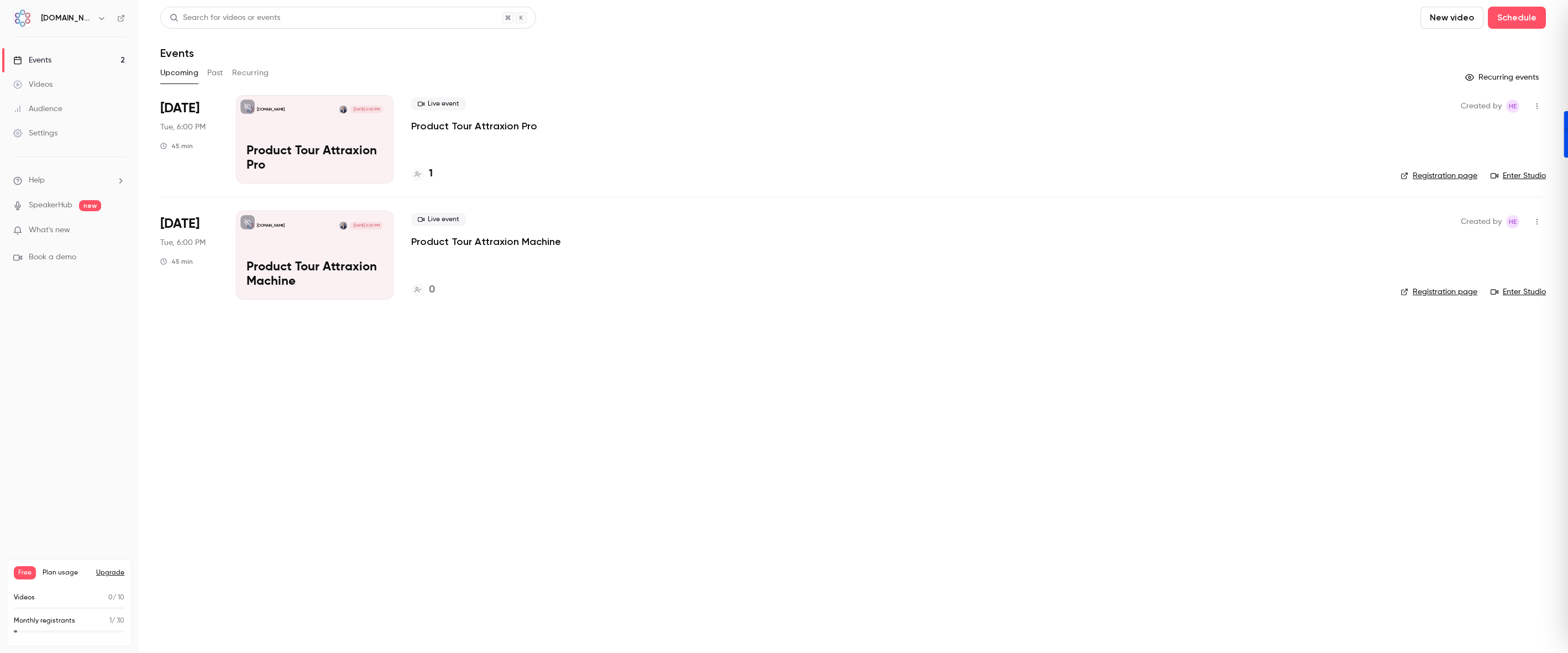
click at [46, 258] on span "Book a demo" at bounding box center [53, 257] width 48 height 12
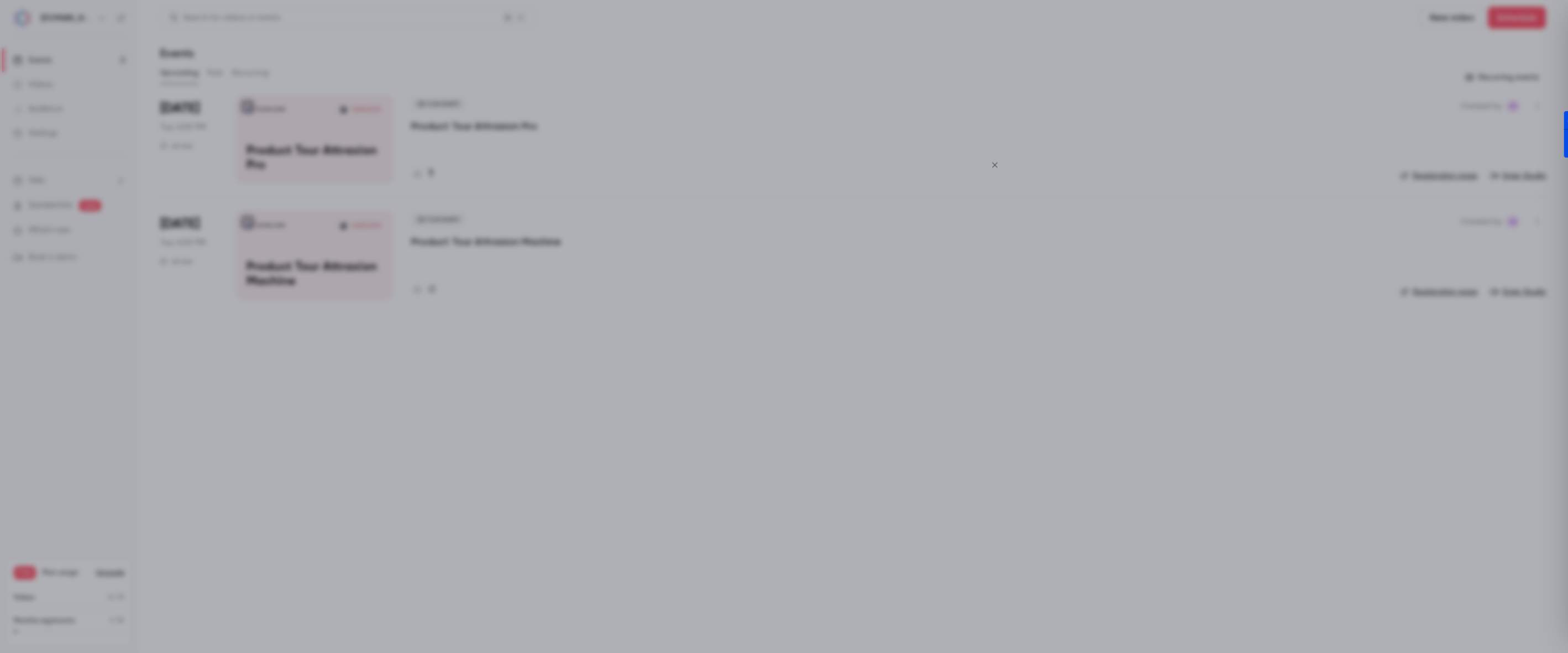
click at [998, 163] on icon "Close" at bounding box center [994, 165] width 14 height 9
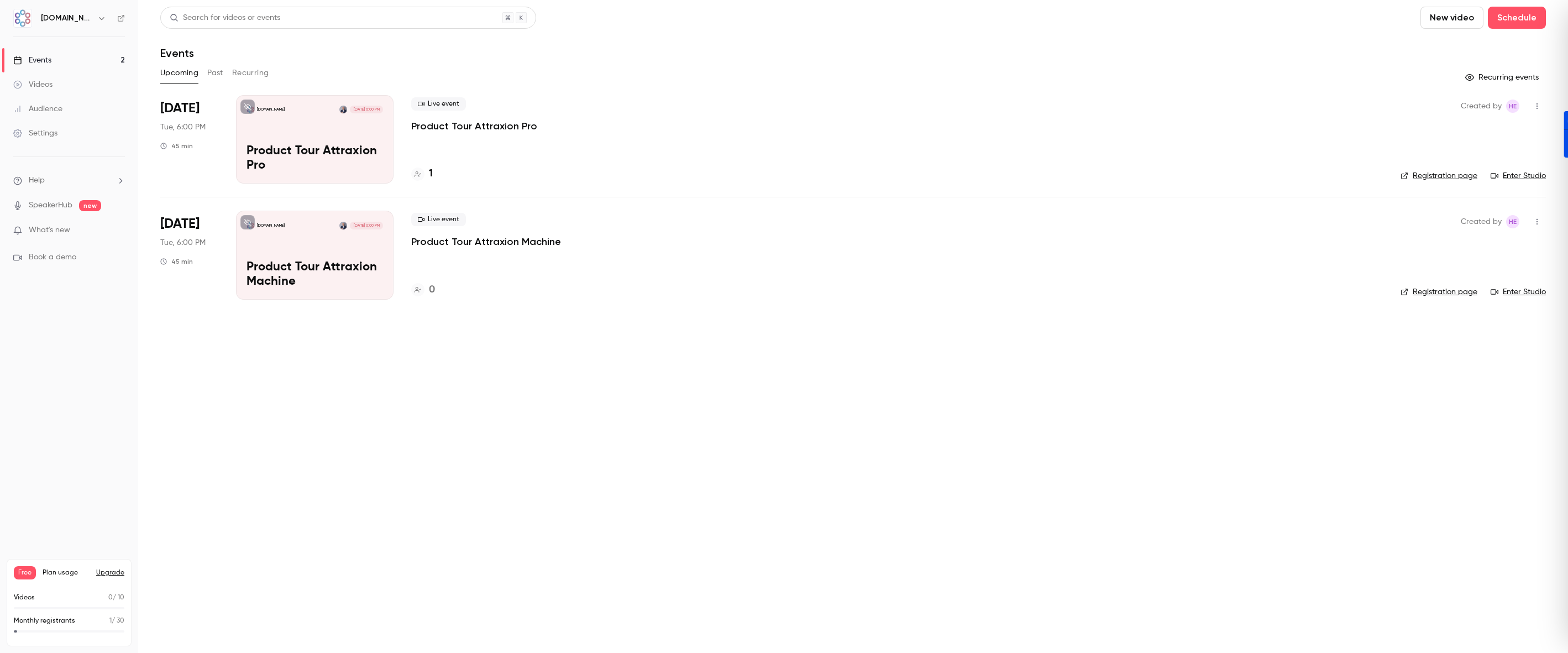
click at [1414, 491] on main "Search for videos or events New video Schedule Events Upcoming Past Recurring R…" at bounding box center [853, 326] width 1429 height 653
